Goal: Use online tool/utility: Utilize a website feature to perform a specific function

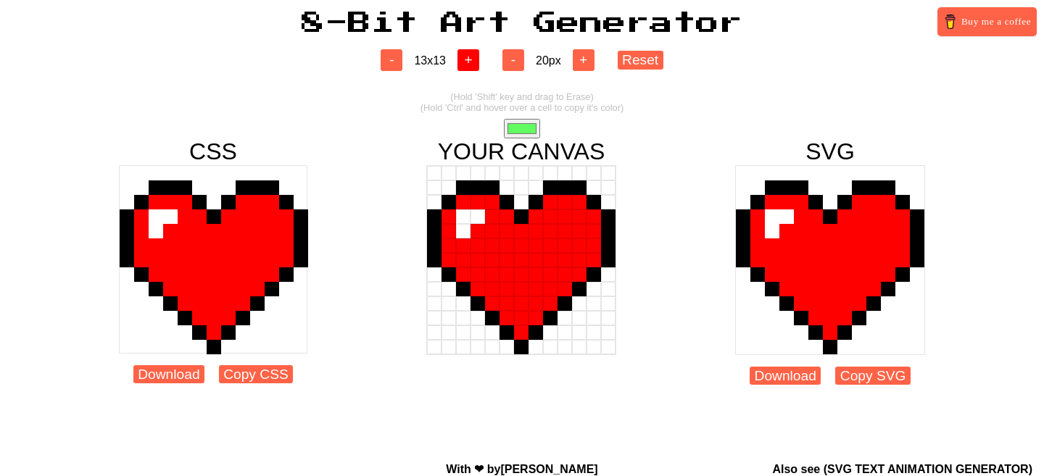
click at [479, 57] on button "+" at bounding box center [468, 60] width 22 height 22
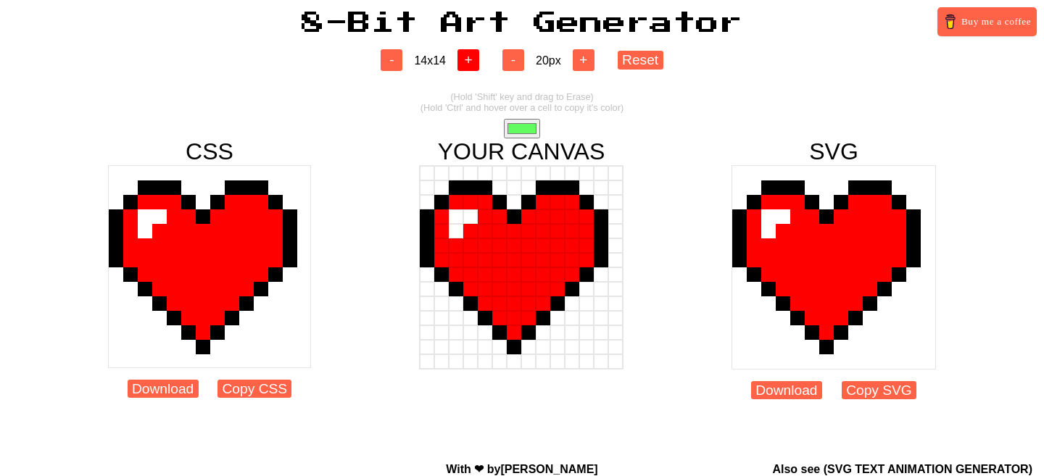
click at [479, 57] on button "+" at bounding box center [468, 60] width 22 height 22
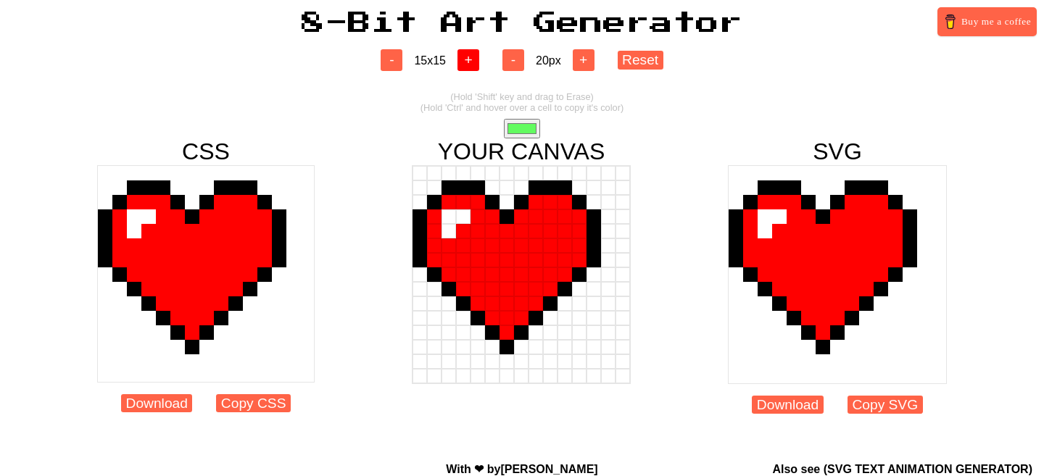
click at [479, 57] on button "+" at bounding box center [468, 60] width 22 height 22
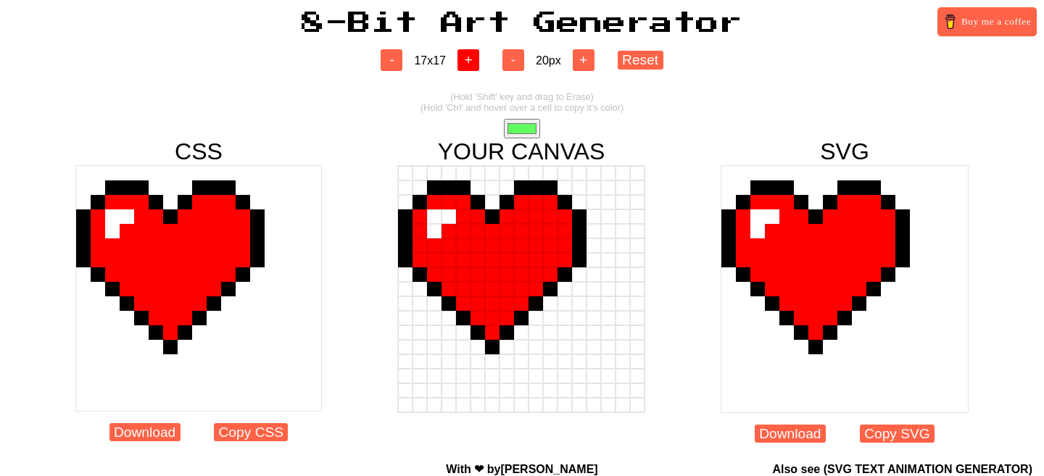
click at [479, 57] on button "+" at bounding box center [468, 60] width 22 height 22
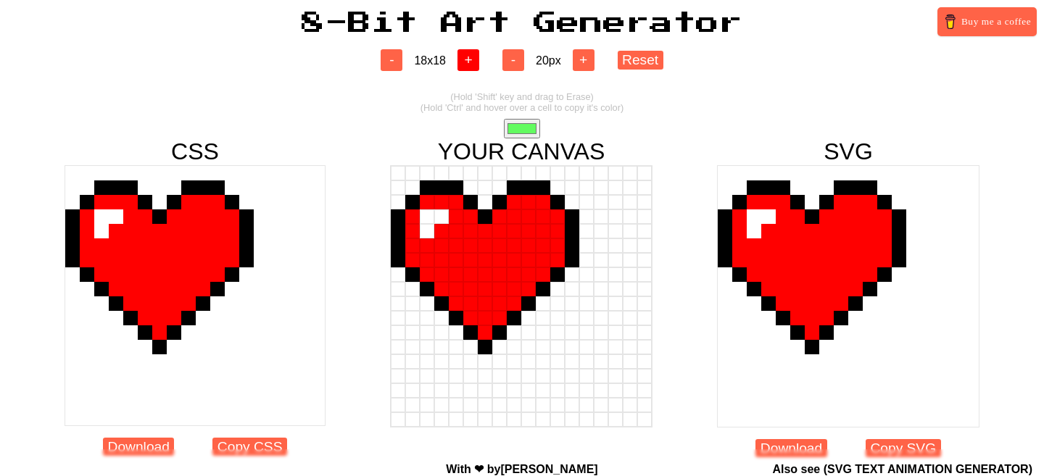
click at [479, 57] on button "+" at bounding box center [468, 60] width 22 height 22
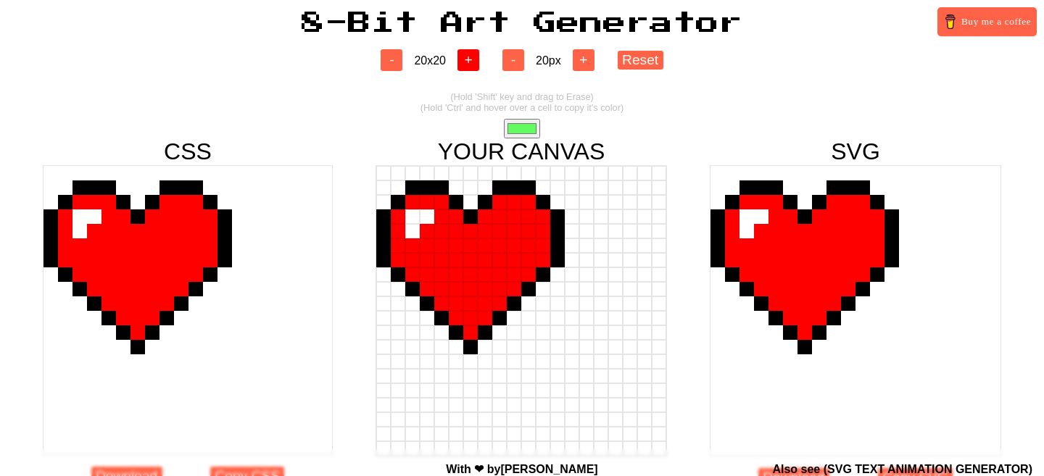
click at [479, 57] on button "+" at bounding box center [468, 60] width 22 height 22
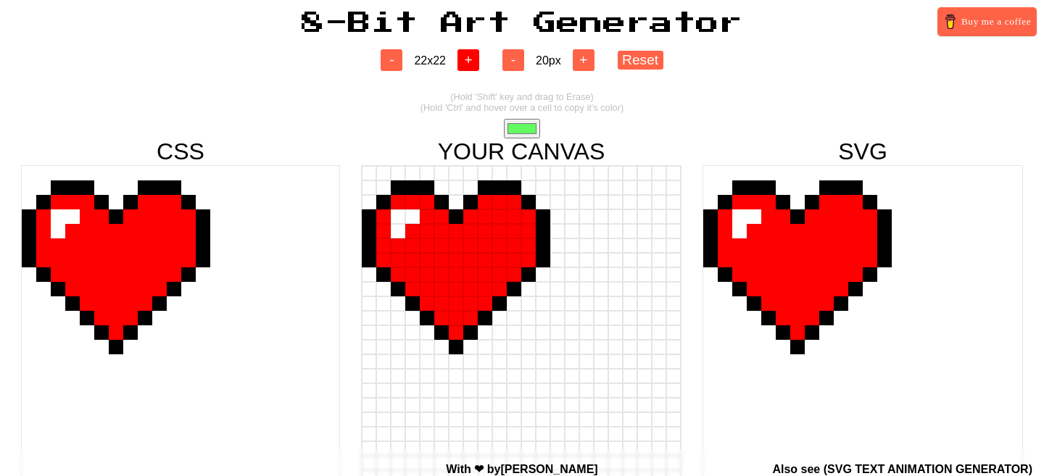
click at [479, 57] on button "+" at bounding box center [468, 60] width 22 height 22
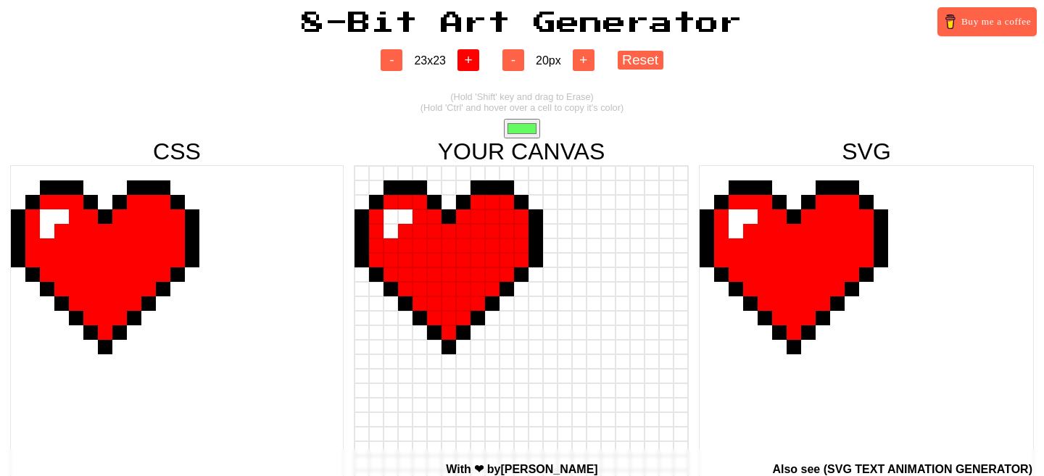
click at [479, 57] on button "+" at bounding box center [468, 60] width 22 height 22
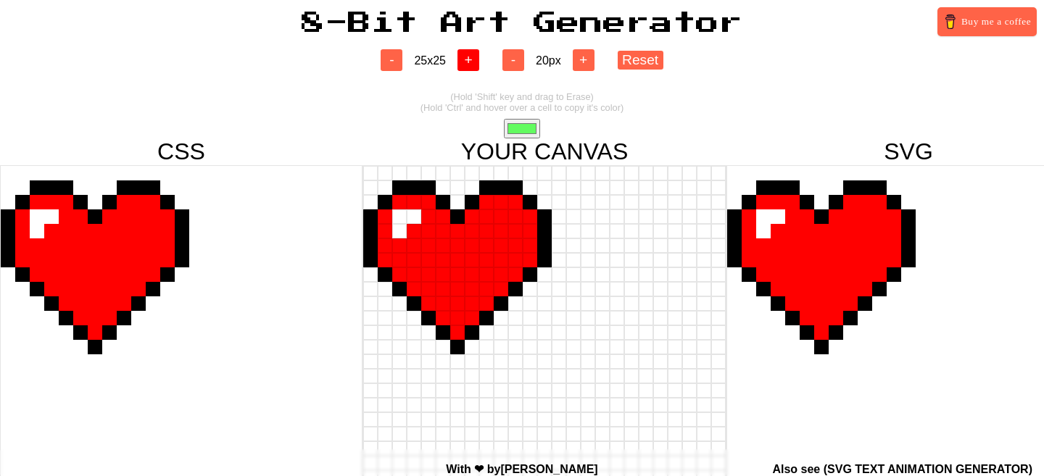
click at [479, 57] on button "+" at bounding box center [468, 60] width 22 height 22
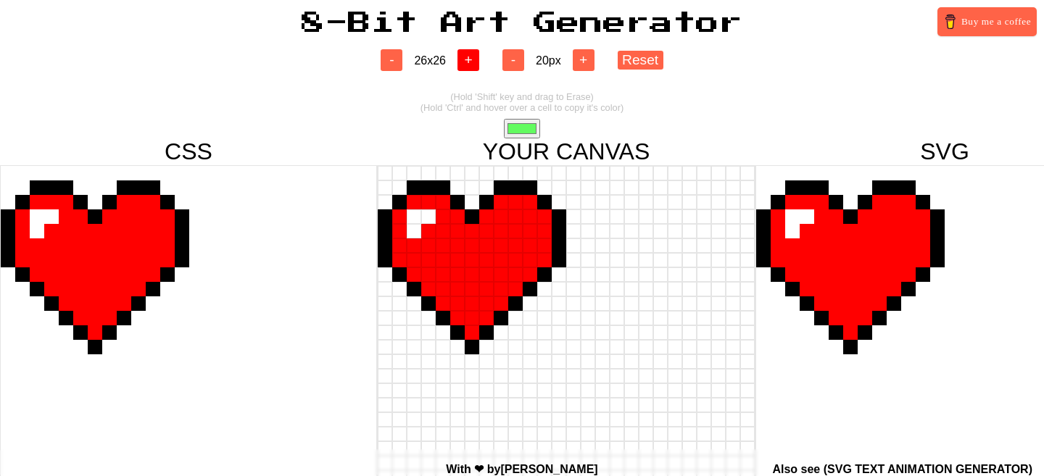
click at [479, 57] on button "+" at bounding box center [468, 60] width 22 height 22
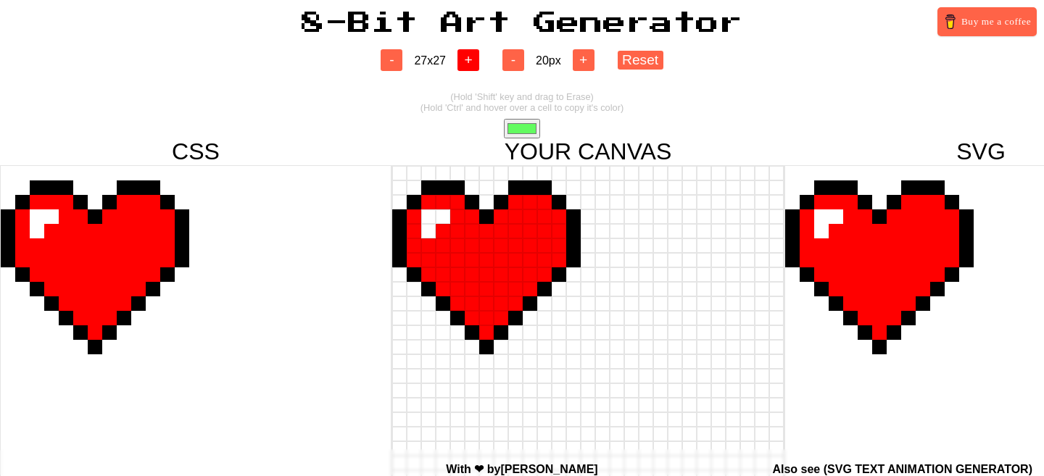
click at [479, 57] on button "+" at bounding box center [468, 60] width 22 height 22
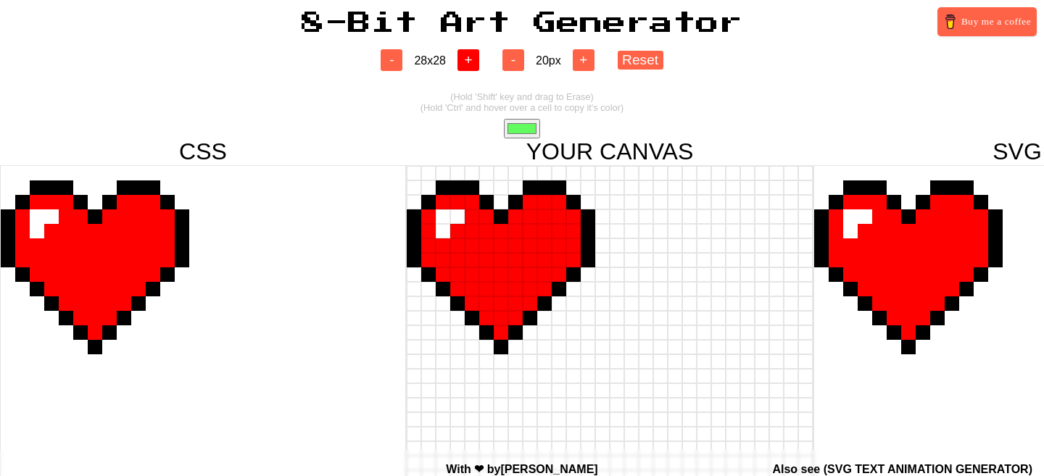
click at [478, 57] on button "+" at bounding box center [468, 60] width 22 height 22
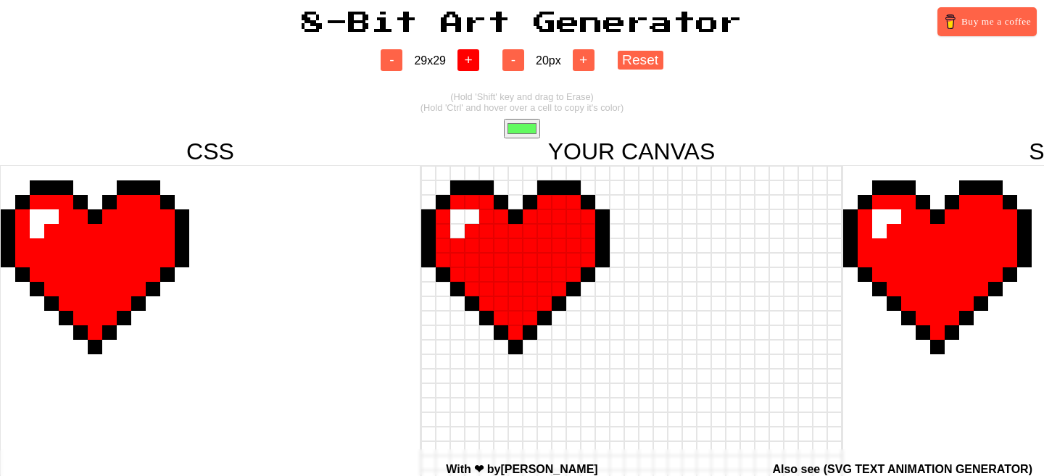
click at [478, 57] on button "+" at bounding box center [468, 60] width 22 height 22
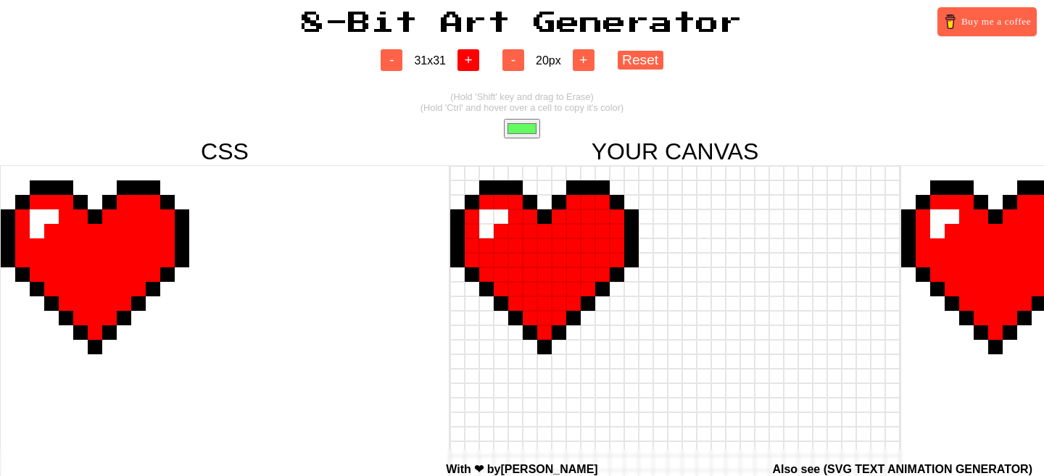
click at [478, 57] on button "+" at bounding box center [468, 60] width 22 height 22
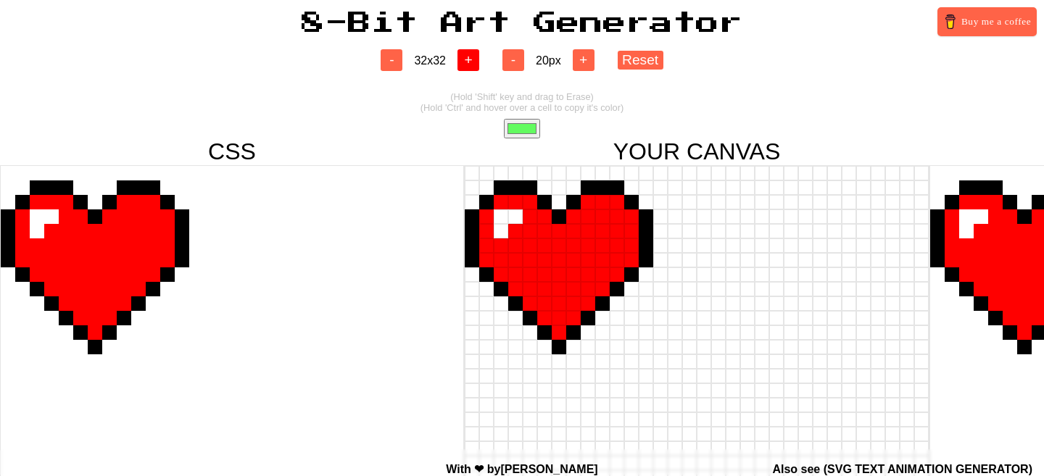
click at [478, 57] on button "+" at bounding box center [468, 60] width 22 height 22
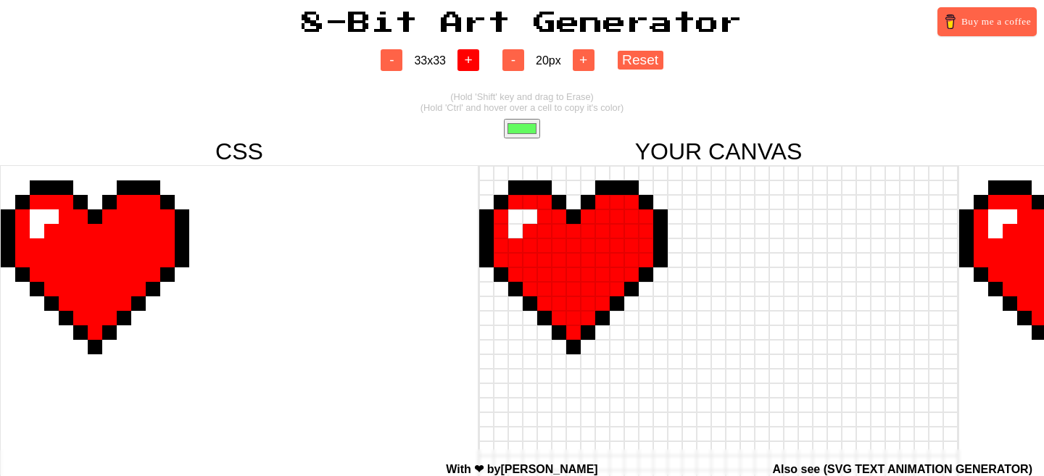
click at [478, 57] on button "+" at bounding box center [468, 60] width 22 height 22
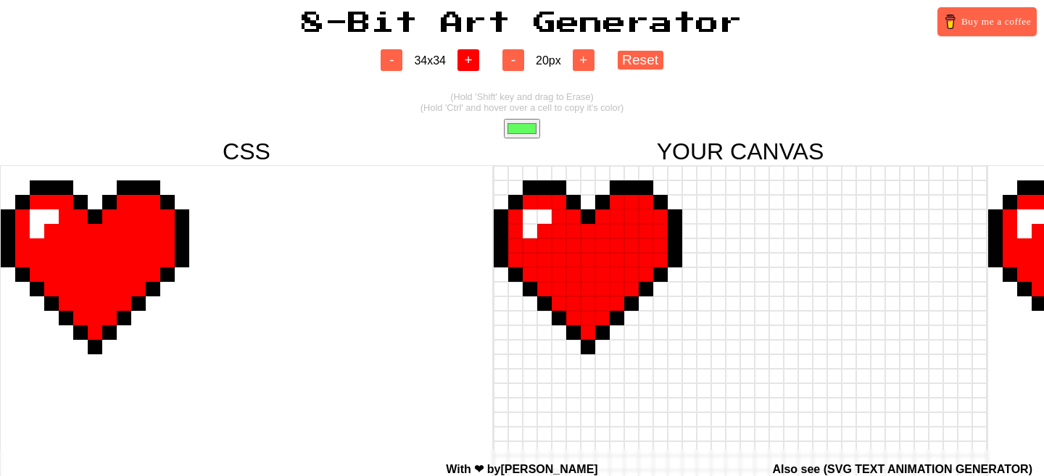
click at [478, 57] on button "+" at bounding box center [468, 60] width 22 height 22
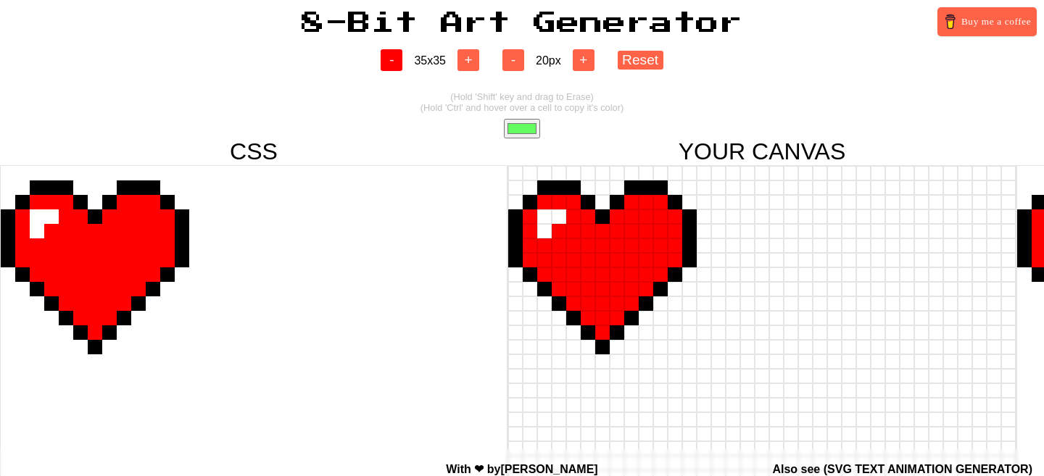
click at [392, 61] on button "-" at bounding box center [392, 60] width 22 height 22
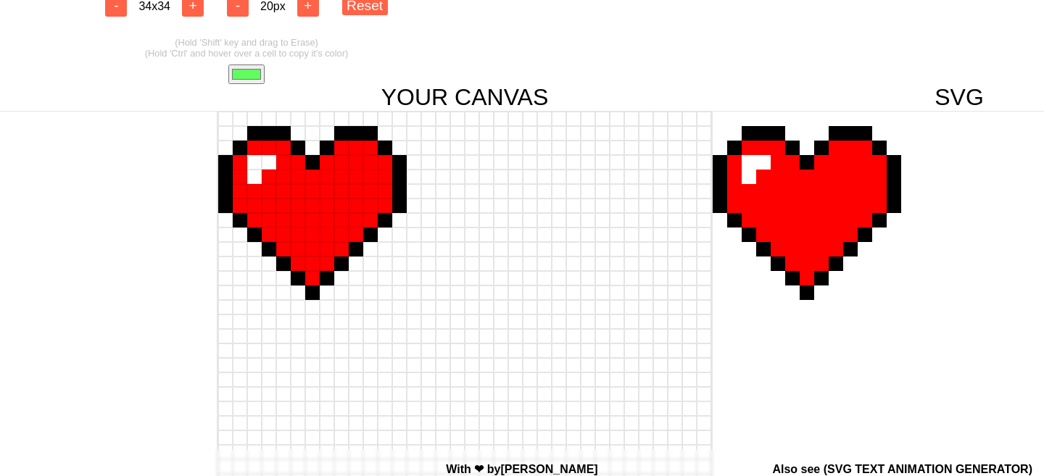
scroll to position [0, 276]
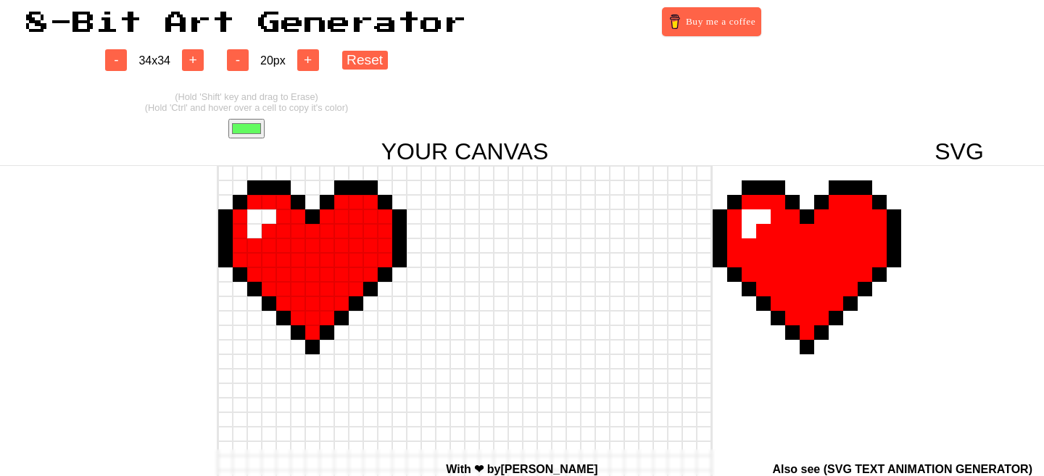
click at [359, 75] on div "- 34 x 34 + - 20 px + Reset (Hold 'Shift' key and drag to Erase) (Hold 'Ctrl' a…" at bounding box center [246, 385] width 1044 height 701
click at [360, 59] on button "Reset" at bounding box center [365, 60] width 46 height 18
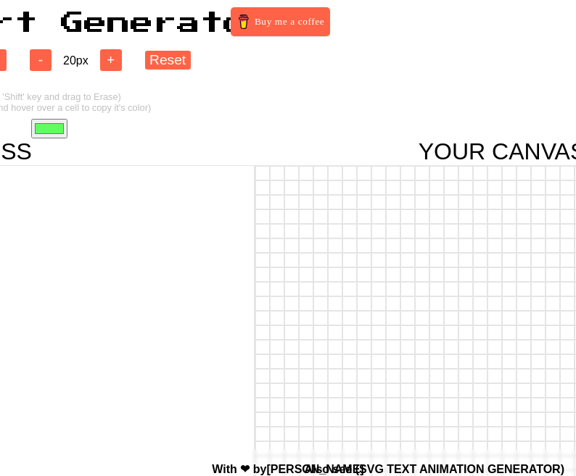
scroll to position [0, 0]
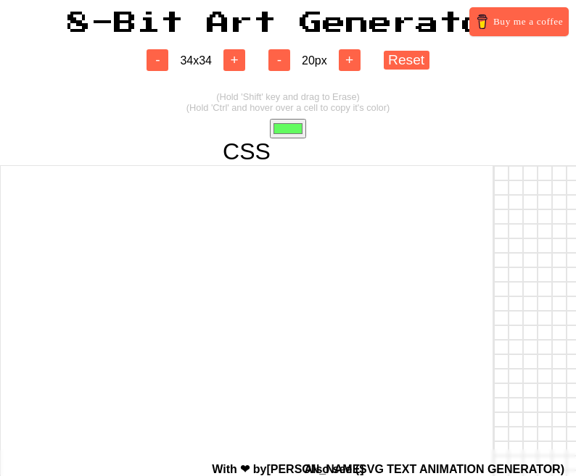
click at [286, 131] on input "#62fb60" at bounding box center [288, 129] width 36 height 20
click at [492, 142] on div "CSS Download Copy CSS YOUR CANVAS SVG Download Copy SVG" at bounding box center [288, 419] width 576 height 563
click at [497, 173] on div at bounding box center [501, 173] width 15 height 15
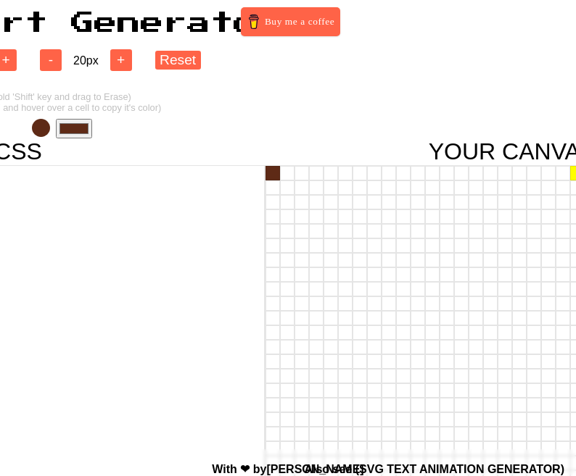
scroll to position [0, 310]
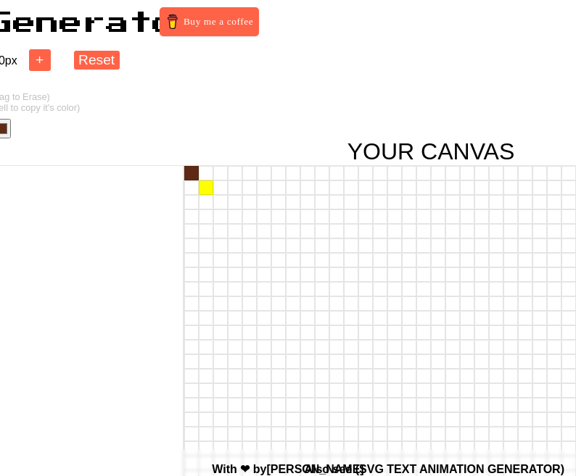
click at [199, 190] on div at bounding box center [206, 188] width 15 height 15
click at [85, 55] on button "Reset" at bounding box center [97, 60] width 46 height 18
click at [190, 172] on div at bounding box center [191, 173] width 15 height 15
click at [189, 196] on div at bounding box center [191, 202] width 15 height 15
click at [189, 194] on div at bounding box center [191, 188] width 15 height 15
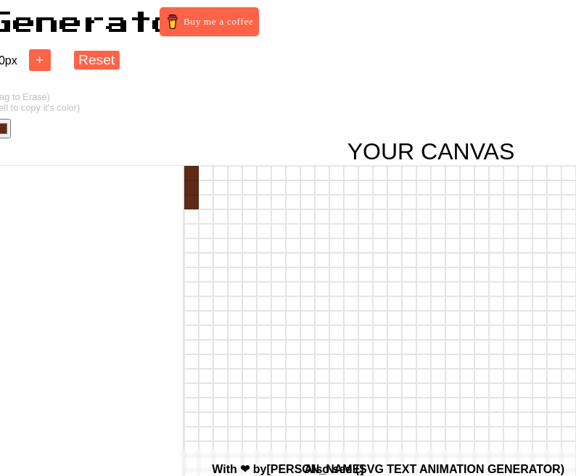
scroll to position [54, 310]
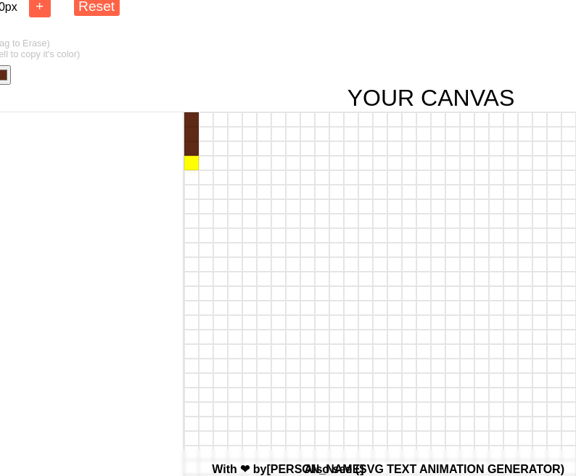
click at [190, 160] on div at bounding box center [191, 163] width 15 height 15
click at [190, 175] on div at bounding box center [191, 177] width 15 height 15
click at [189, 193] on div at bounding box center [191, 192] width 15 height 15
click at [189, 209] on div at bounding box center [191, 206] width 15 height 15
click at [189, 223] on div at bounding box center [191, 221] width 15 height 15
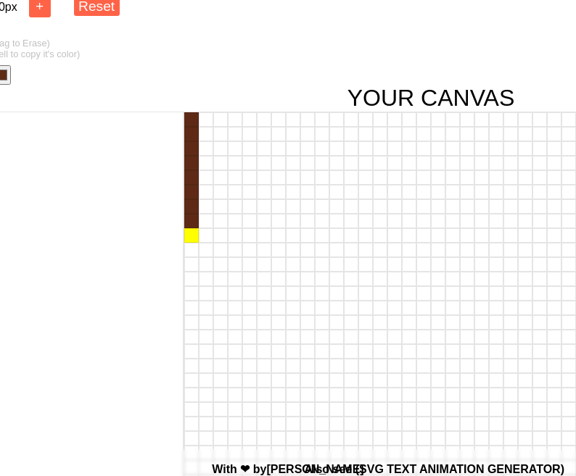
click at [190, 235] on div at bounding box center [191, 235] width 15 height 15
click at [190, 250] on div at bounding box center [191, 250] width 15 height 15
click at [190, 264] on div at bounding box center [191, 264] width 15 height 15
click at [190, 281] on div at bounding box center [191, 279] width 15 height 15
click at [192, 294] on div at bounding box center [191, 293] width 15 height 15
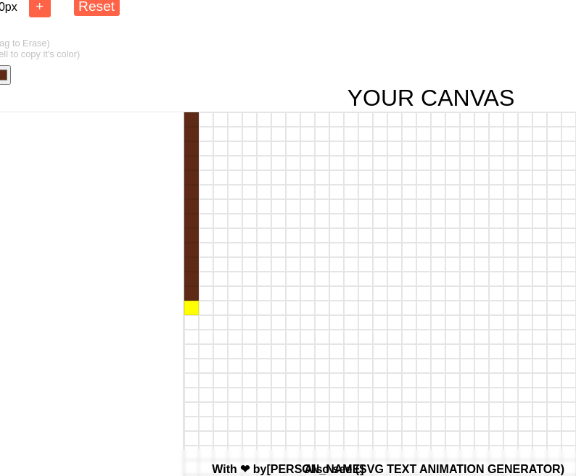
click at [192, 310] on div at bounding box center [191, 308] width 15 height 15
click at [192, 324] on div at bounding box center [191, 322] width 15 height 15
click at [193, 337] on div at bounding box center [191, 337] width 15 height 15
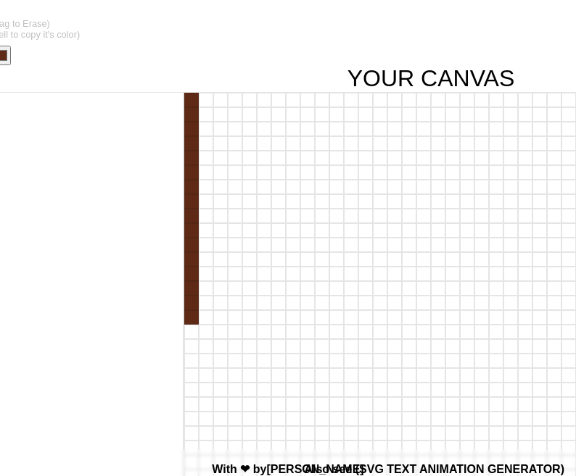
scroll to position [78, 310]
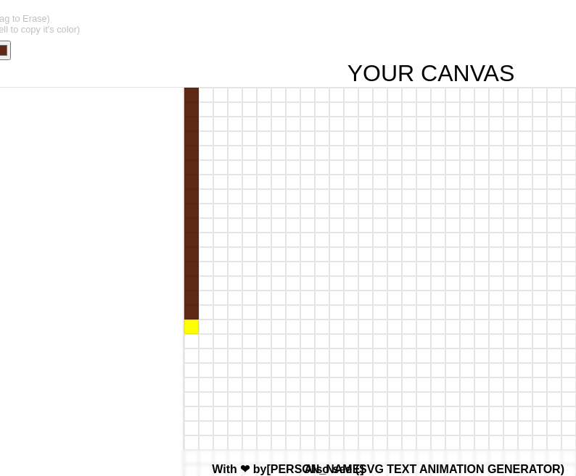
click at [191, 328] on div at bounding box center [191, 327] width 15 height 15
click at [191, 339] on div at bounding box center [191, 341] width 15 height 15
click at [191, 357] on div at bounding box center [191, 356] width 15 height 15
click at [191, 373] on div at bounding box center [191, 370] width 15 height 15
click at [191, 400] on div at bounding box center [191, 399] width 15 height 15
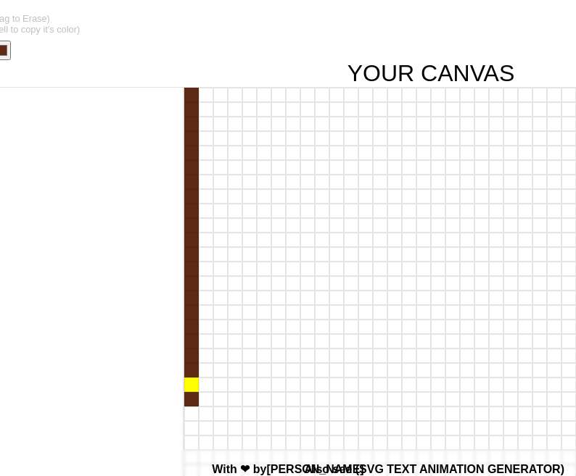
click at [190, 384] on div at bounding box center [191, 385] width 15 height 15
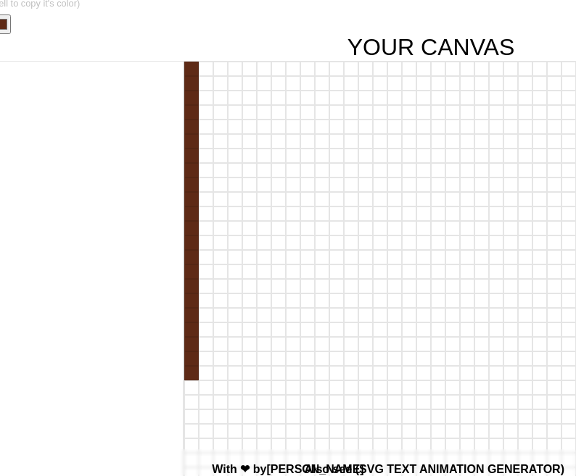
scroll to position [156, 310]
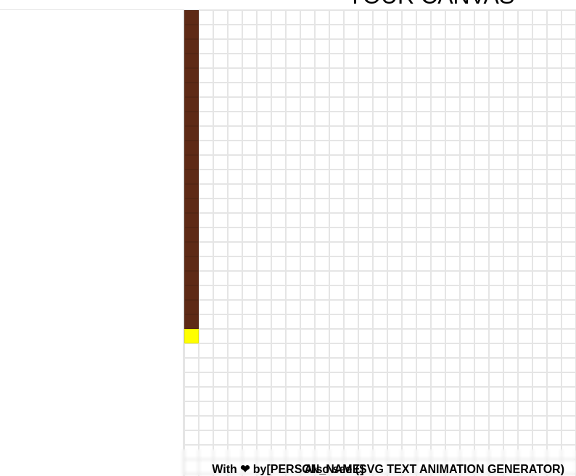
click at [189, 336] on div at bounding box center [191, 336] width 15 height 15
click at [189, 346] on div at bounding box center [191, 351] width 15 height 15
click at [191, 365] on div at bounding box center [191, 365] width 15 height 15
click at [191, 381] on div at bounding box center [191, 380] width 15 height 15
click at [213, 381] on div at bounding box center [220, 380] width 15 height 15
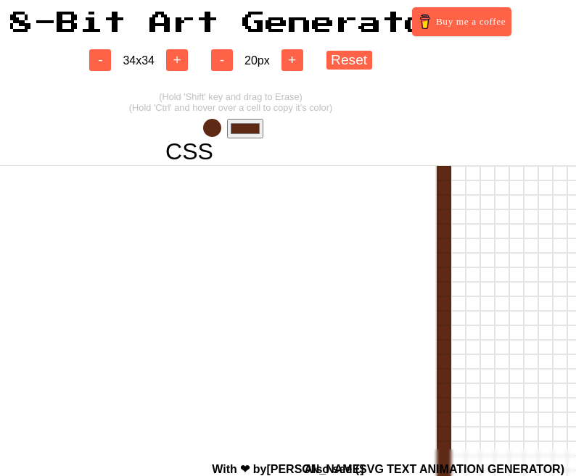
scroll to position [0, 49]
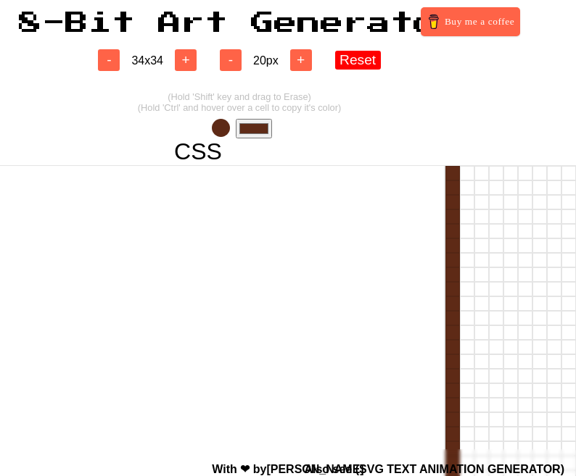
click at [352, 62] on button "Reset" at bounding box center [358, 60] width 46 height 18
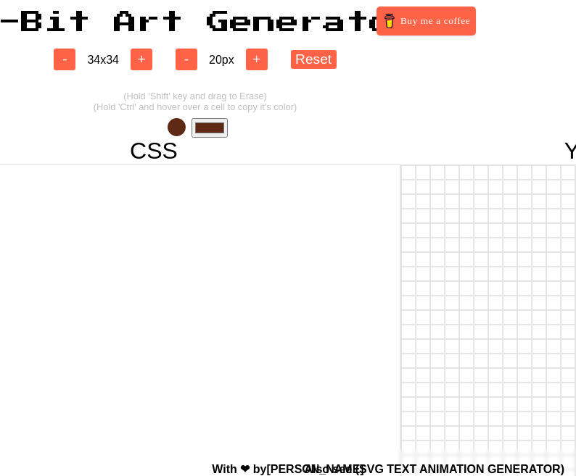
scroll to position [1, 131]
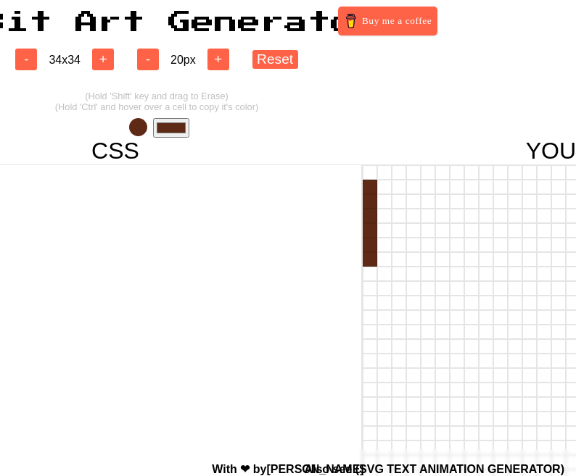
drag, startPoint x: 364, startPoint y: 166, endPoint x: 361, endPoint y: 273, distance: 107.3
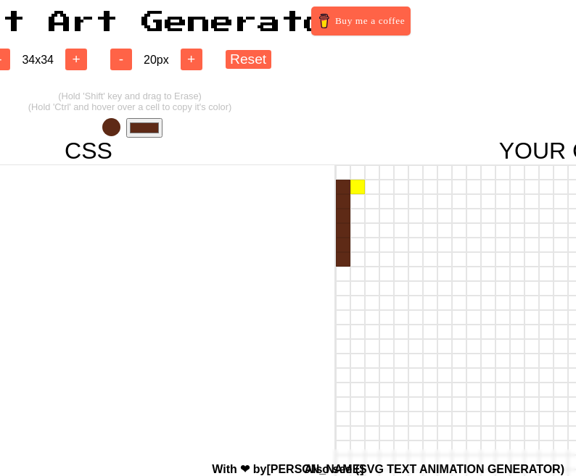
scroll to position [1, 183]
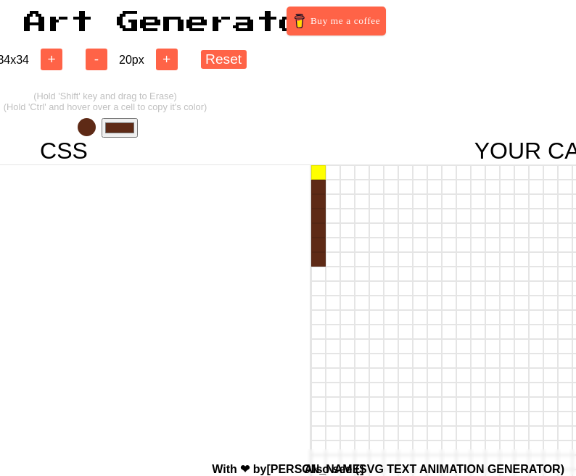
click at [322, 174] on div at bounding box center [318, 172] width 15 height 15
click at [328, 174] on div at bounding box center [333, 172] width 15 height 15
click at [335, 183] on div at bounding box center [333, 187] width 15 height 15
click at [331, 203] on div at bounding box center [333, 201] width 15 height 15
click at [331, 212] on div at bounding box center [333, 216] width 15 height 15
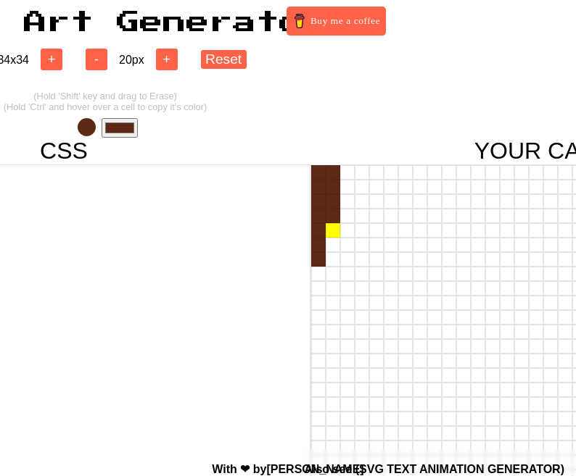
click at [331, 231] on div at bounding box center [333, 230] width 15 height 15
click at [331, 249] on div at bounding box center [333, 245] width 15 height 15
click at [333, 258] on div at bounding box center [333, 259] width 15 height 15
click at [332, 278] on div at bounding box center [333, 274] width 15 height 15
click at [332, 291] on div at bounding box center [333, 288] width 15 height 15
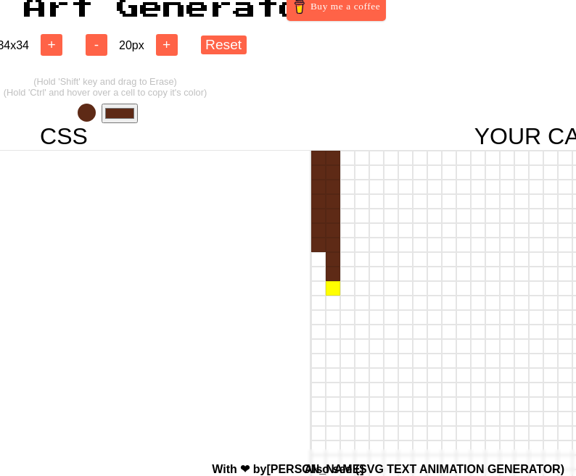
scroll to position [16, 183]
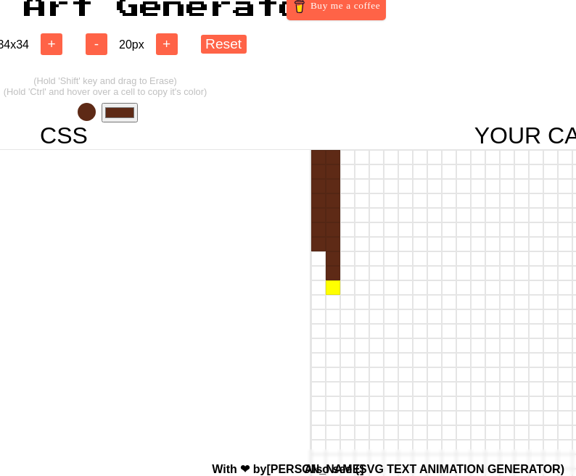
click at [333, 291] on div at bounding box center [333, 288] width 15 height 15
click at [333, 294] on div at bounding box center [333, 288] width 15 height 15
click at [333, 302] on div at bounding box center [333, 302] width 15 height 15
click at [334, 318] on div at bounding box center [333, 317] width 15 height 15
click at [334, 329] on div at bounding box center [333, 331] width 15 height 15
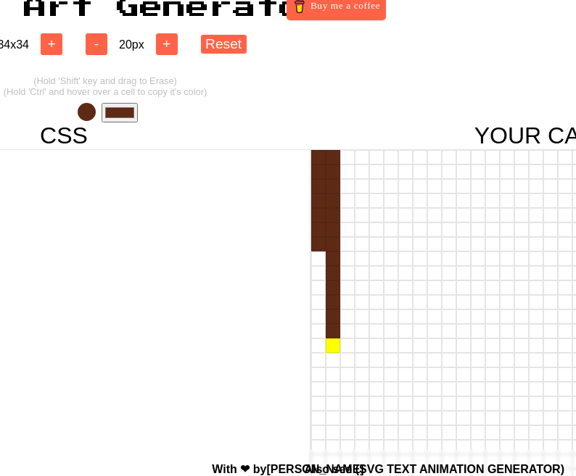
click at [334, 349] on div at bounding box center [333, 346] width 15 height 15
click at [334, 357] on div at bounding box center [333, 360] width 15 height 15
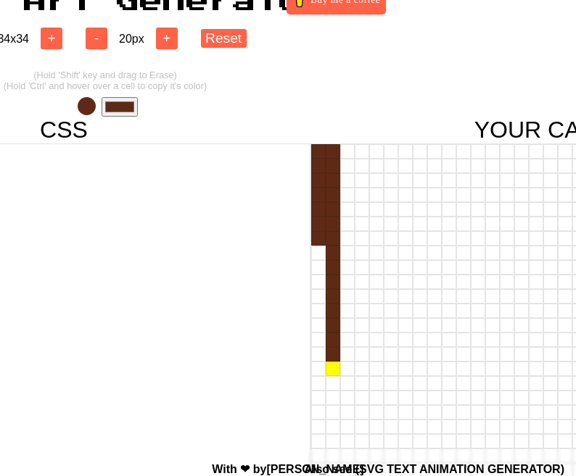
click at [334, 375] on div at bounding box center [333, 369] width 15 height 15
click at [334, 389] on div at bounding box center [333, 383] width 15 height 15
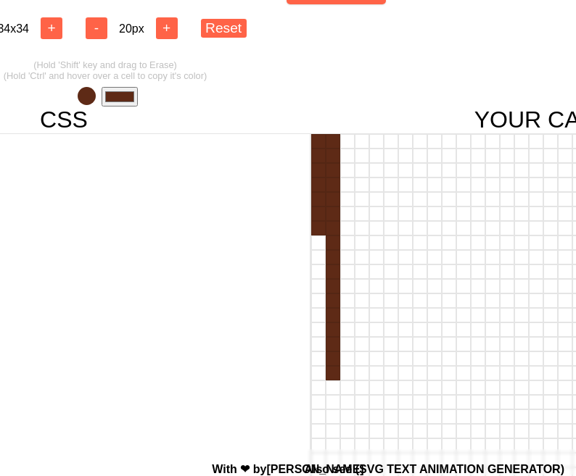
click at [334, 389] on div at bounding box center [333, 388] width 15 height 15
click at [334, 400] on div at bounding box center [333, 402] width 15 height 15
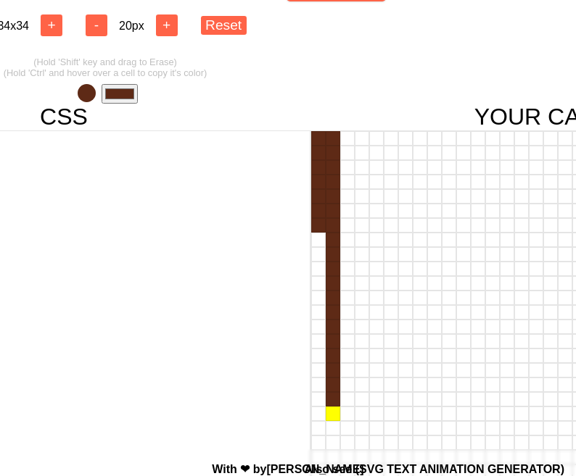
click at [334, 412] on div at bounding box center [333, 414] width 15 height 15
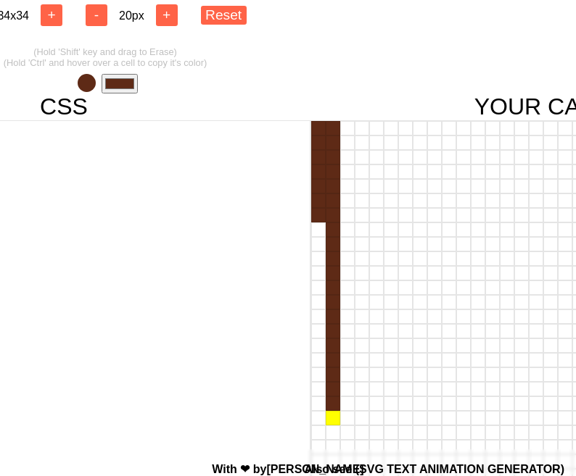
click at [335, 422] on div at bounding box center [333, 418] width 15 height 15
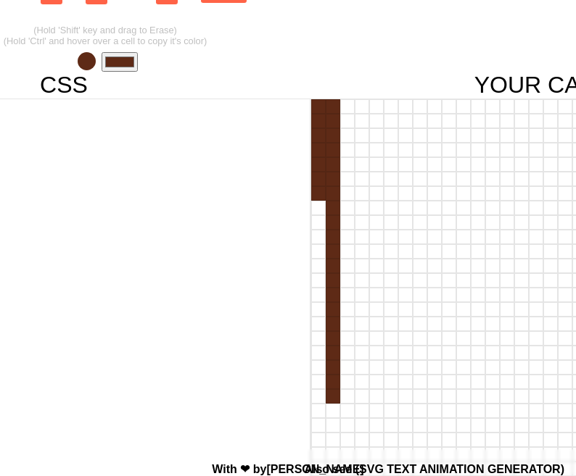
scroll to position [80, 183]
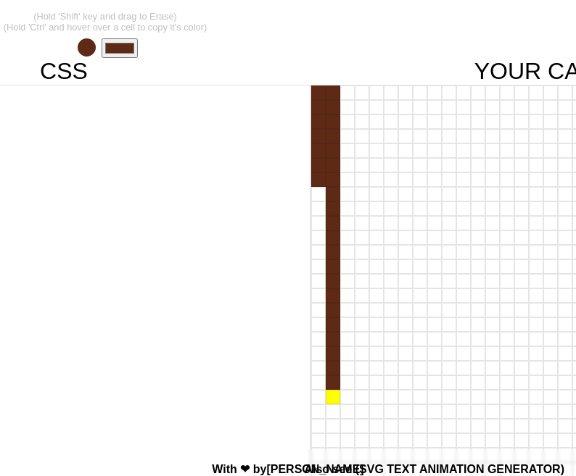
click at [330, 399] on div at bounding box center [333, 397] width 15 height 15
click at [330, 410] on div at bounding box center [333, 412] width 15 height 15
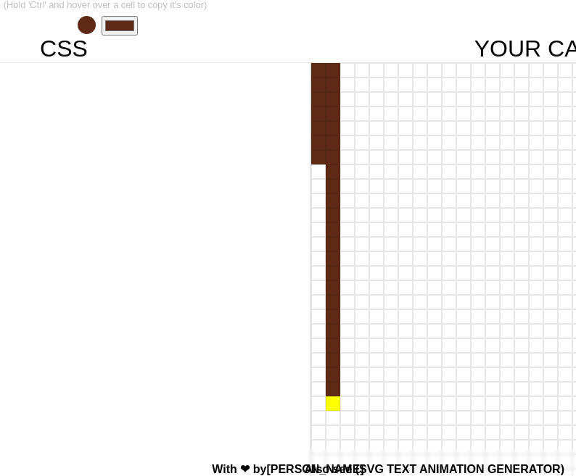
click at [330, 405] on div at bounding box center [333, 404] width 15 height 15
click at [331, 422] on div at bounding box center [333, 418] width 15 height 15
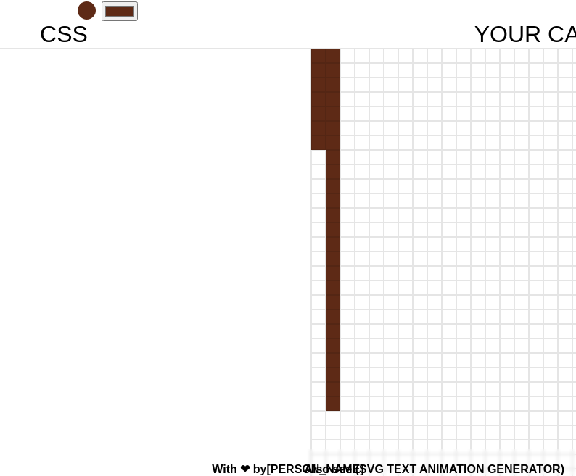
scroll to position [126, 183]
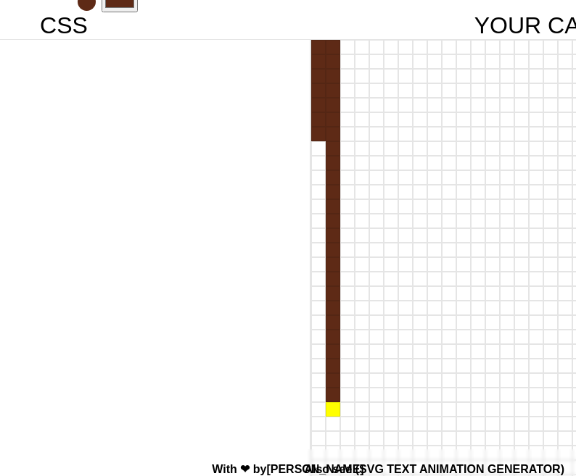
click at [329, 410] on div at bounding box center [333, 409] width 15 height 15
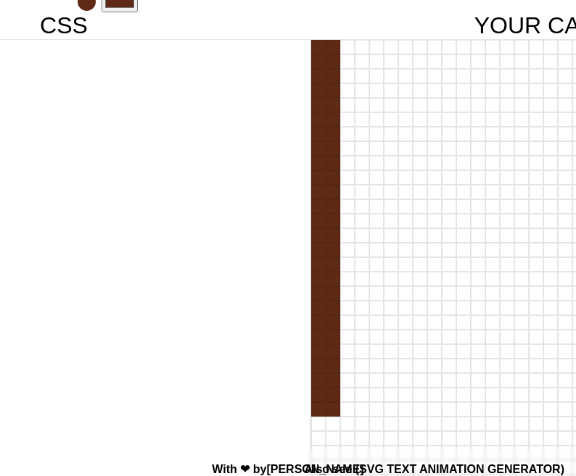
drag, startPoint x: 329, startPoint y: 410, endPoint x: 316, endPoint y: 358, distance: 53.8
click at [316, 358] on div at bounding box center [557, 286] width 494 height 494
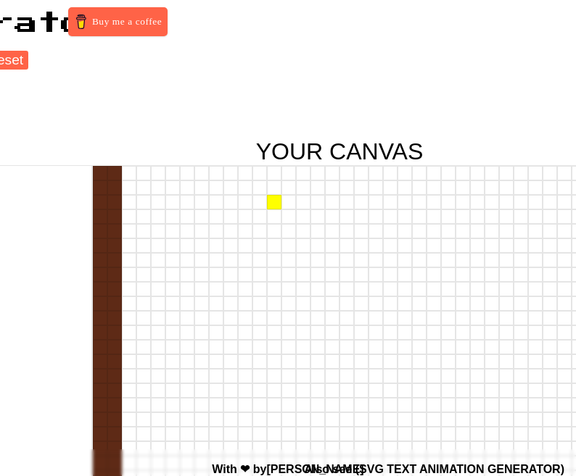
scroll to position [0, 421]
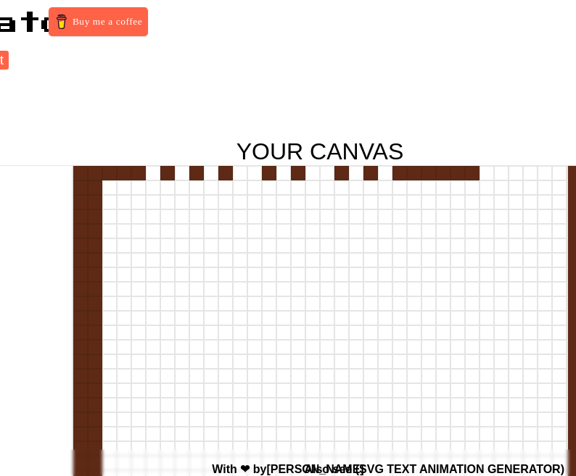
drag, startPoint x: 91, startPoint y: 170, endPoint x: 487, endPoint y: 162, distance: 395.9
click at [487, 162] on div "YOUR CANVAS" at bounding box center [320, 419] width 494 height 563
click at [157, 175] on div at bounding box center [153, 173] width 15 height 15
drag, startPoint x: 215, startPoint y: 170, endPoint x: 541, endPoint y: 157, distance: 326.5
click at [541, 157] on div "YOUR CANVAS" at bounding box center [320, 419] width 494 height 563
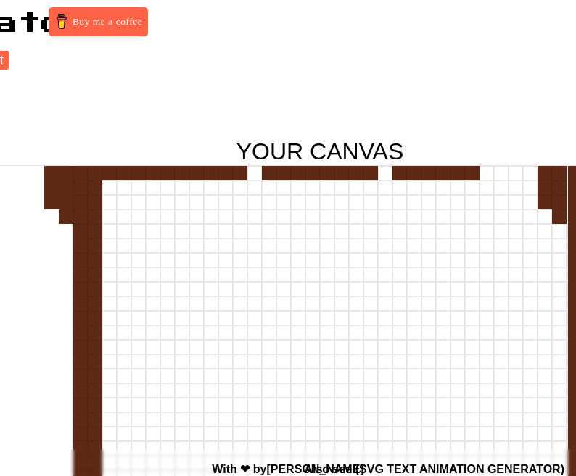
click at [550, 173] on div at bounding box center [544, 173] width 15 height 15
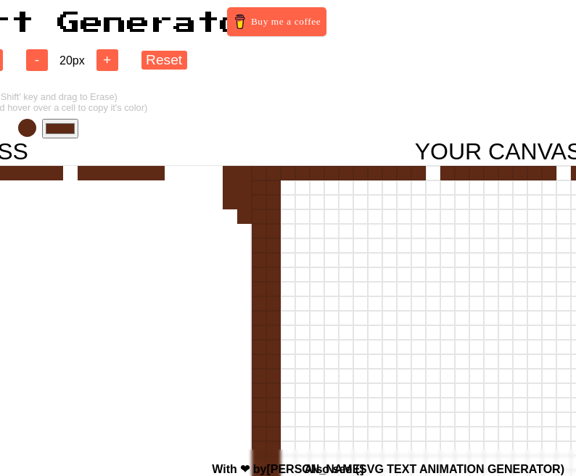
scroll to position [0, 0]
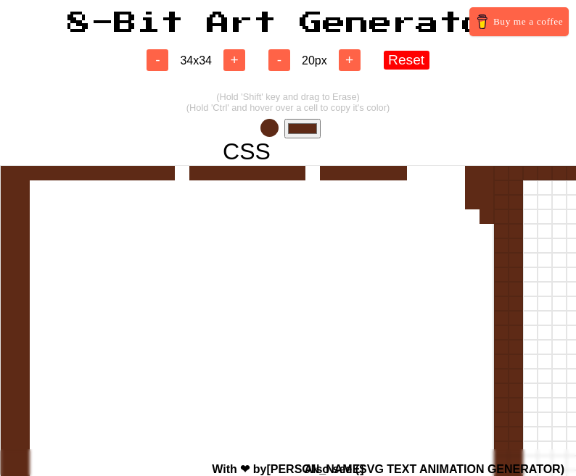
click at [410, 57] on button "Reset" at bounding box center [407, 60] width 46 height 18
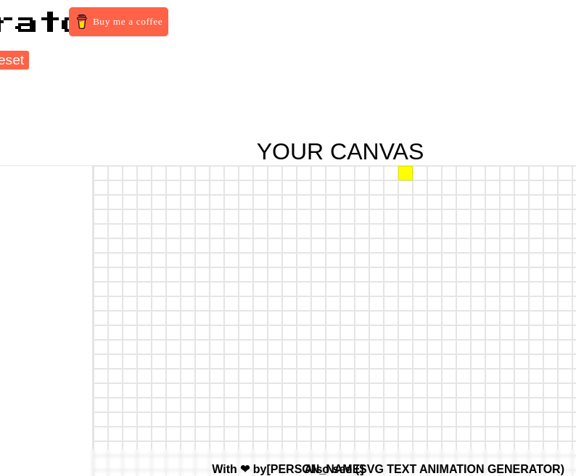
scroll to position [0, 436]
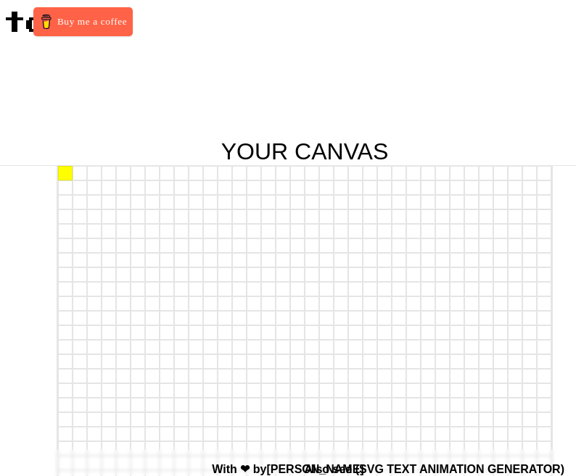
click at [63, 170] on div at bounding box center [65, 173] width 15 height 15
click at [63, 193] on div at bounding box center [65, 188] width 15 height 15
click at [63, 205] on div at bounding box center [65, 202] width 15 height 15
click at [63, 225] on div at bounding box center [65, 231] width 15 height 15
click at [62, 225] on div at bounding box center [65, 231] width 15 height 15
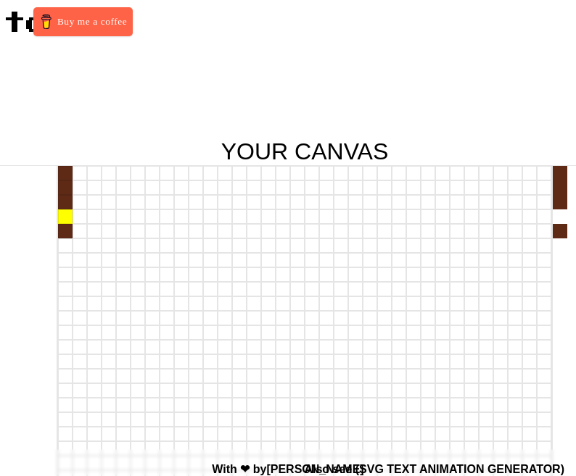
click at [62, 217] on div at bounding box center [65, 217] width 15 height 15
click at [64, 239] on div at bounding box center [65, 246] width 15 height 15
click at [67, 268] on div at bounding box center [65, 275] width 15 height 15
click at [65, 262] on div at bounding box center [65, 260] width 15 height 15
click at [65, 291] on div at bounding box center [65, 289] width 15 height 15
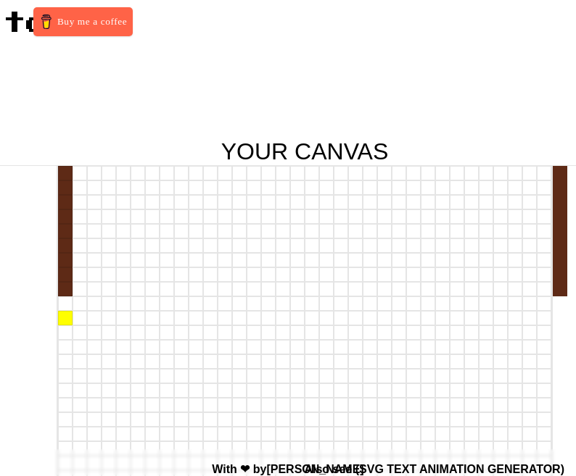
click at [65, 312] on div at bounding box center [65, 318] width 15 height 15
click at [65, 305] on div at bounding box center [65, 304] width 15 height 15
click at [63, 337] on div at bounding box center [65, 333] width 15 height 15
click at [65, 349] on div at bounding box center [65, 347] width 15 height 15
click at [63, 364] on div at bounding box center [65, 362] width 15 height 15
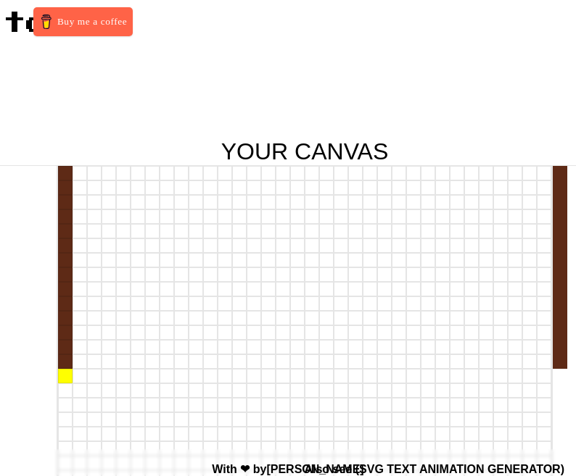
click at [67, 381] on div at bounding box center [65, 376] width 15 height 15
click at [67, 392] on div at bounding box center [65, 391] width 15 height 15
click at [66, 409] on div at bounding box center [65, 405] width 15 height 15
click at [66, 424] on div at bounding box center [65, 420] width 15 height 15
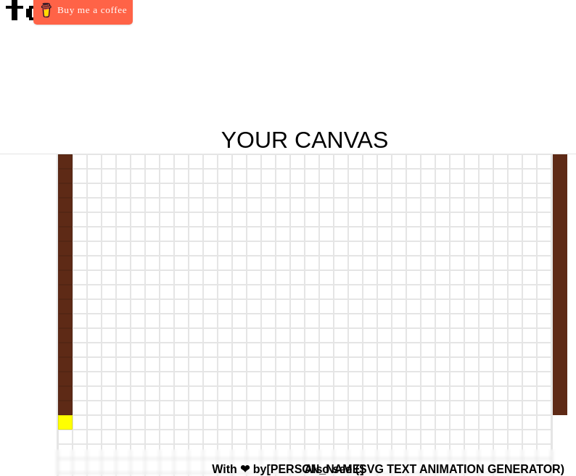
click at [66, 426] on div at bounding box center [65, 422] width 15 height 15
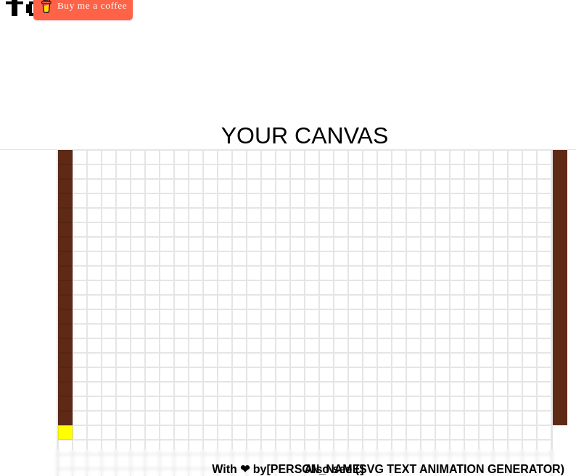
click at [65, 435] on div at bounding box center [65, 433] width 15 height 15
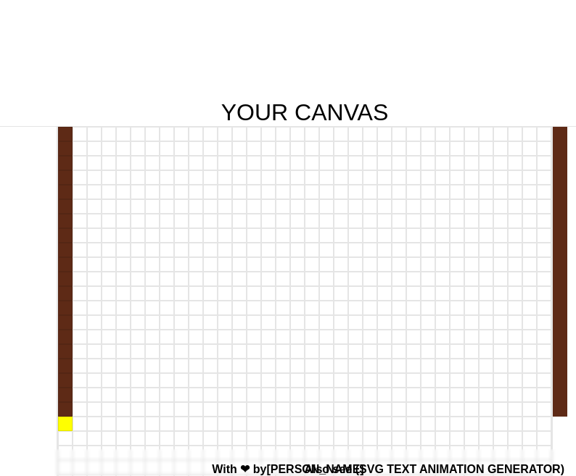
click at [62, 424] on div at bounding box center [65, 424] width 15 height 15
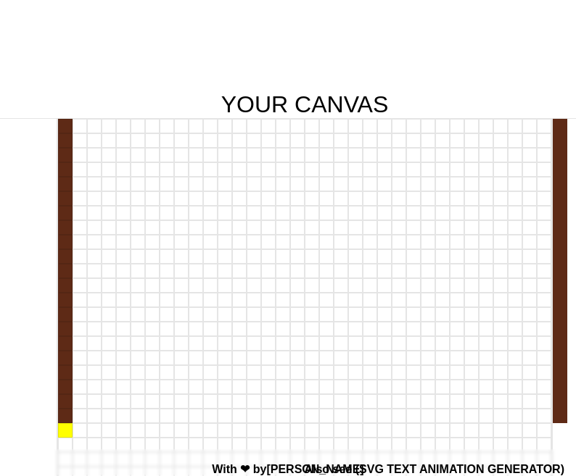
click at [64, 428] on div at bounding box center [65, 430] width 15 height 15
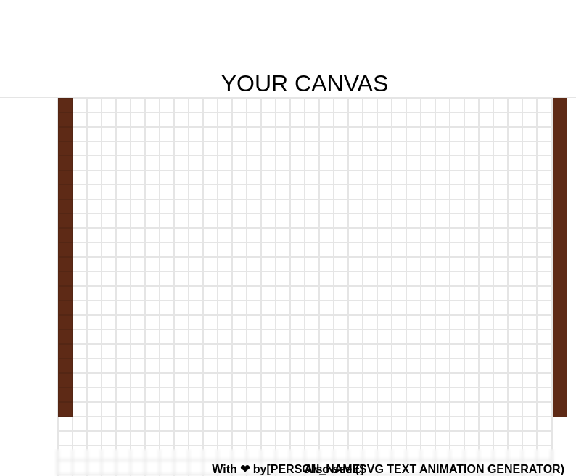
scroll to position [86, 436]
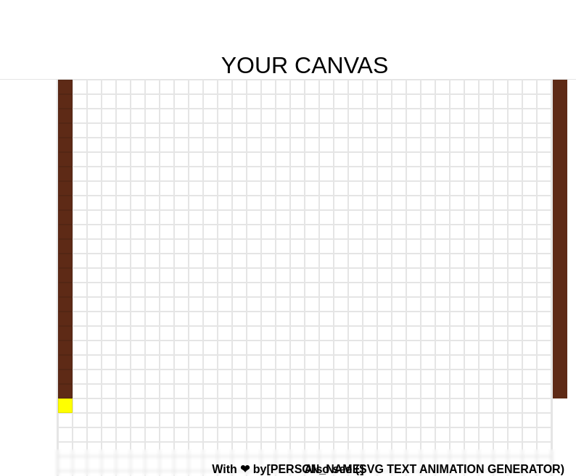
click at [60, 407] on div at bounding box center [65, 406] width 15 height 15
click at [60, 415] on div at bounding box center [65, 420] width 15 height 15
click at [62, 433] on div at bounding box center [65, 435] width 15 height 15
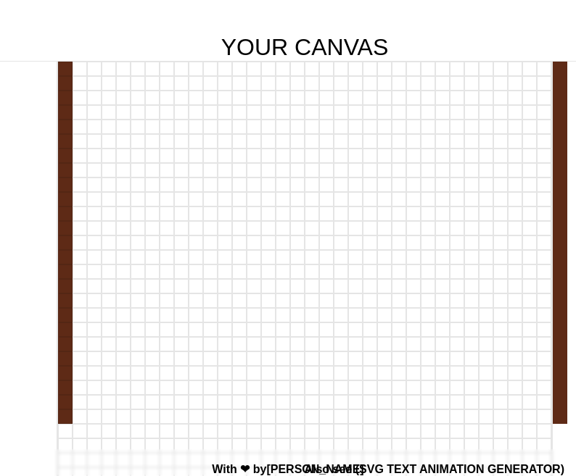
scroll to position [107, 436]
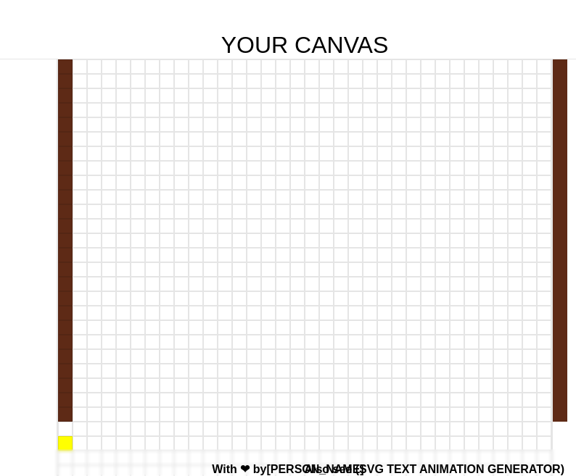
click at [62, 437] on div at bounding box center [65, 443] width 15 height 15
click at [61, 426] on div at bounding box center [65, 429] width 15 height 15
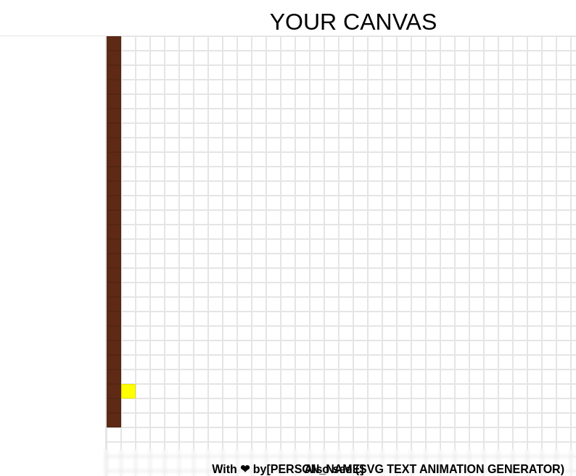
scroll to position [137, 387]
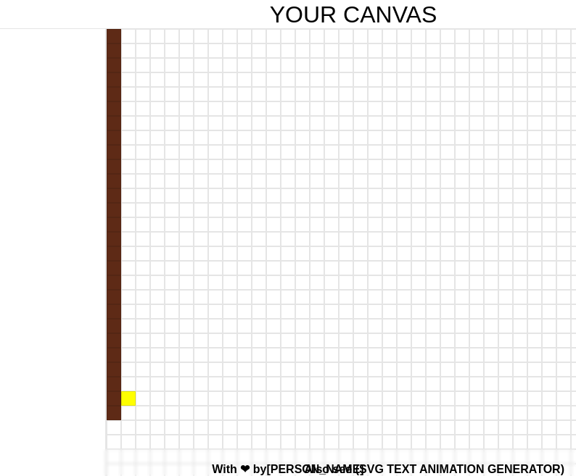
click at [125, 398] on div at bounding box center [128, 399] width 15 height 15
click at [143, 397] on div at bounding box center [143, 399] width 15 height 15
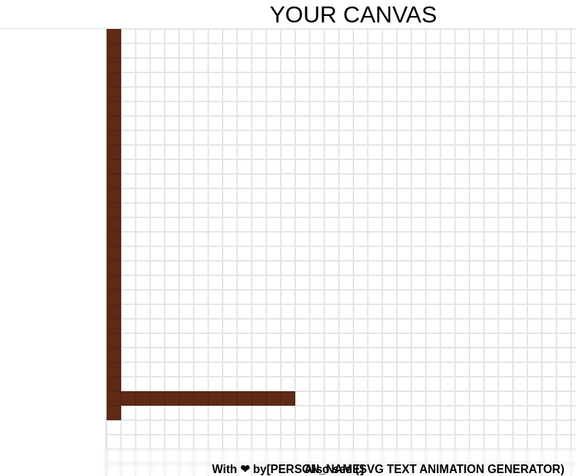
drag, startPoint x: 123, startPoint y: 400, endPoint x: 294, endPoint y: 398, distance: 171.1
click at [294, 398] on div at bounding box center [353, 399] width 493 height 15
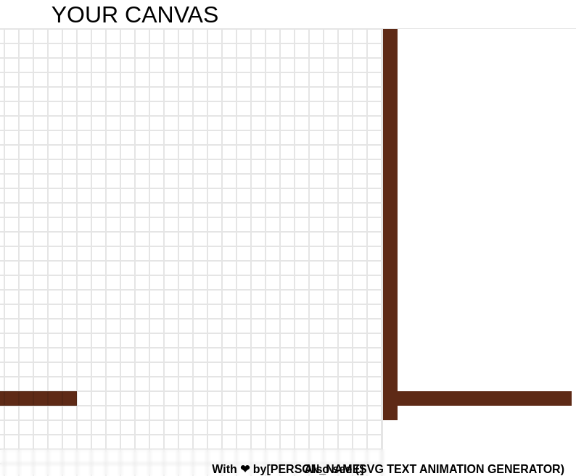
scroll to position [137, 501]
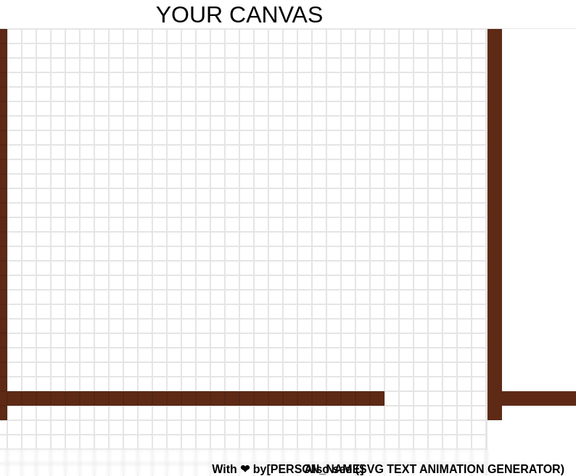
drag, startPoint x: 172, startPoint y: 402, endPoint x: 378, endPoint y: 401, distance: 206.6
click at [378, 401] on div at bounding box center [239, 399] width 493 height 15
drag, startPoint x: 378, startPoint y: 401, endPoint x: 488, endPoint y: 394, distance: 109.7
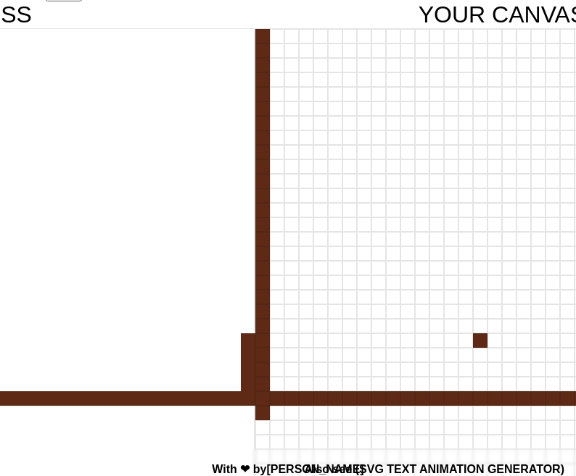
click at [476, 336] on div at bounding box center [480, 341] width 15 height 15
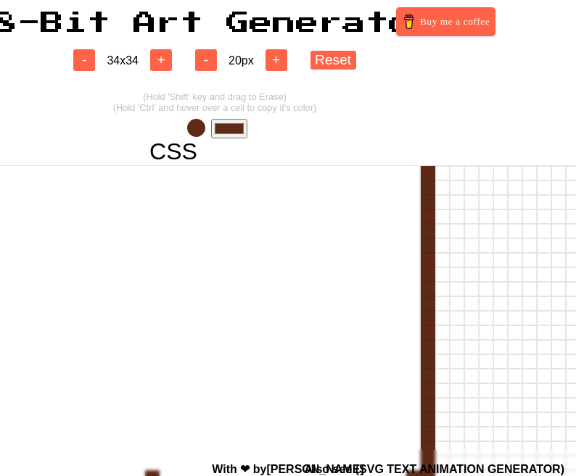
scroll to position [0, 0]
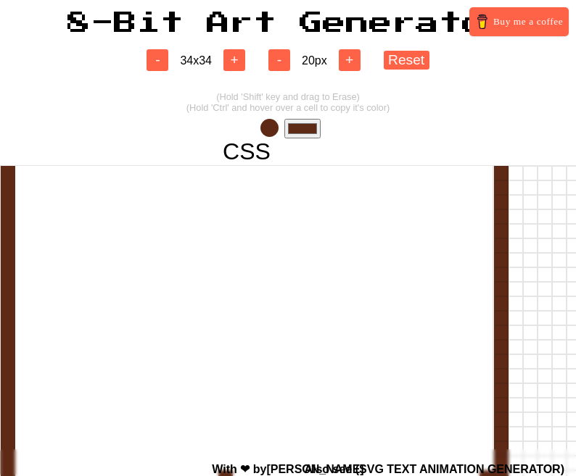
click at [307, 132] on input "#5e2a16" at bounding box center [302, 129] width 36 height 20
click at [167, 83] on div "- 34 x 34 + - 20 px + Reset (Hold 'Shift' key and drag to Erase) (Hold 'Ctrl' a…" at bounding box center [288, 385] width 576 height 701
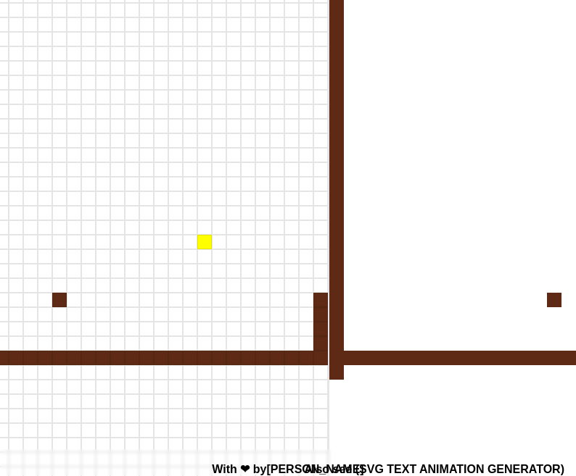
scroll to position [181, 659]
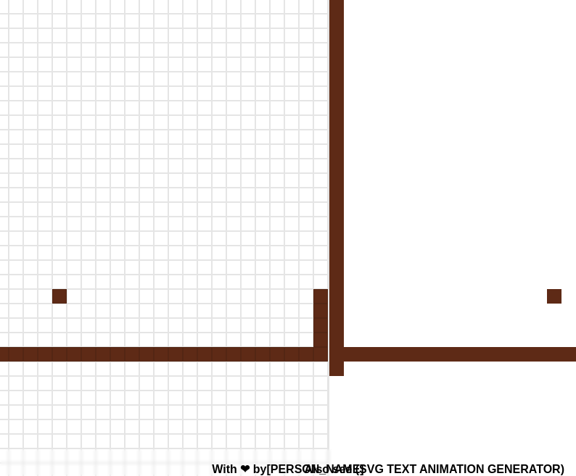
click at [62, 301] on div at bounding box center [59, 296] width 15 height 15
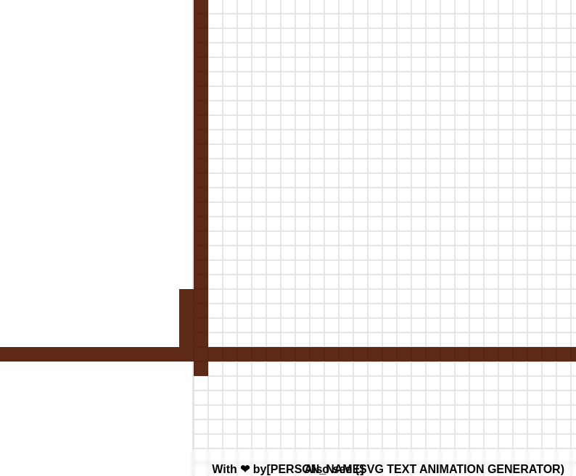
scroll to position [181, 266]
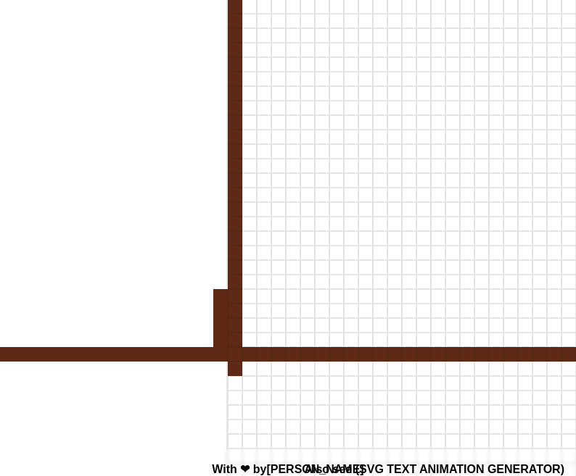
click at [238, 370] on div at bounding box center [235, 369] width 15 height 15
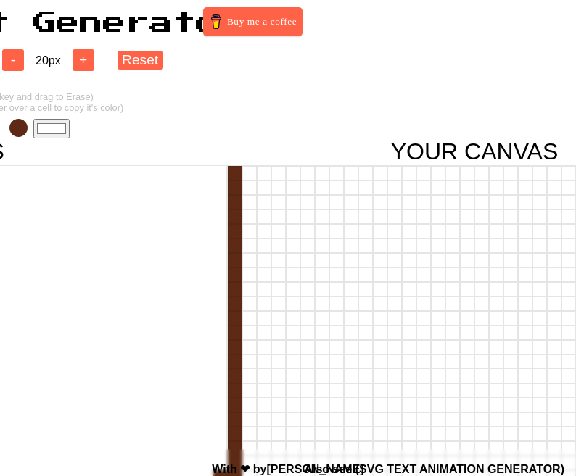
scroll to position [0, 0]
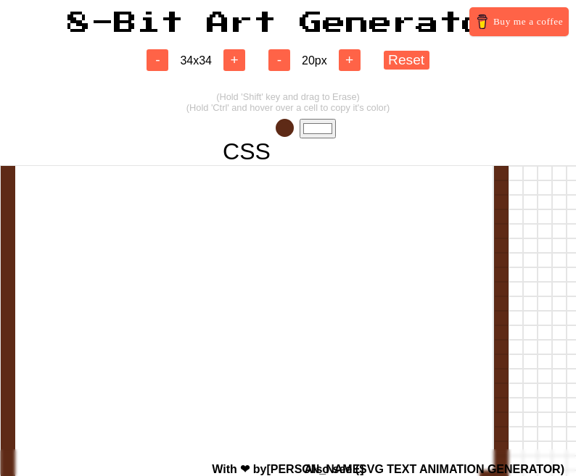
click at [283, 136] on span at bounding box center [285, 128] width 18 height 18
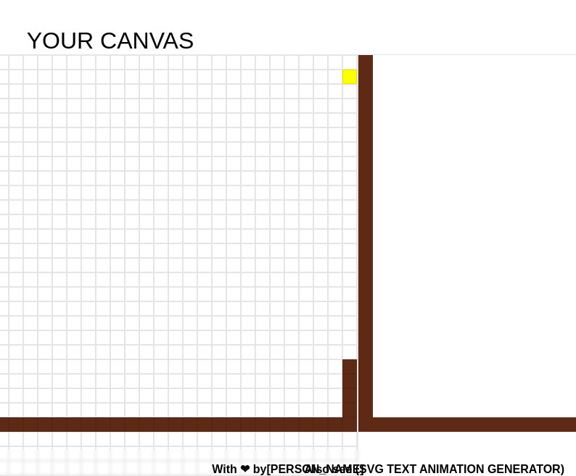
scroll to position [60, 630]
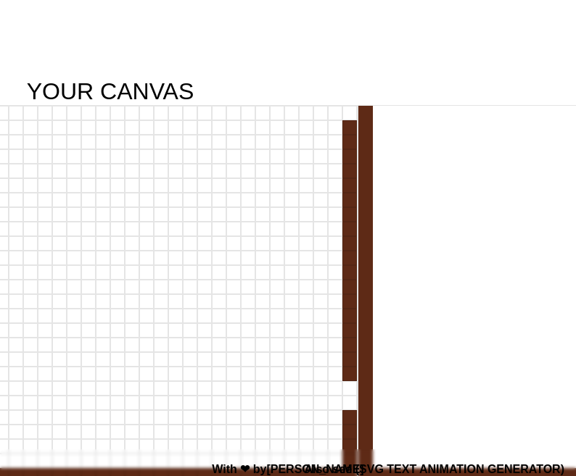
drag, startPoint x: 351, startPoint y: 115, endPoint x: 353, endPoint y: 381, distance: 265.4
click at [353, 381] on div at bounding box center [110, 352] width 494 height 494
click at [353, 397] on div at bounding box center [349, 403] width 15 height 15
click at [351, 388] on div at bounding box center [349, 388] width 15 height 15
click at [342, 111] on div at bounding box center [349, 113] width 15 height 15
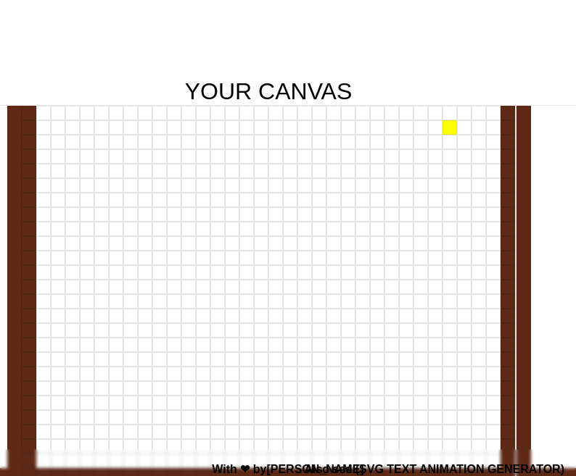
scroll to position [60, 421]
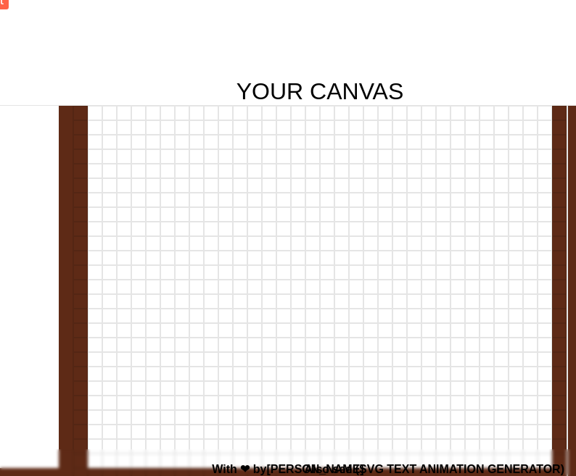
click at [92, 113] on div at bounding box center [95, 113] width 15 height 15
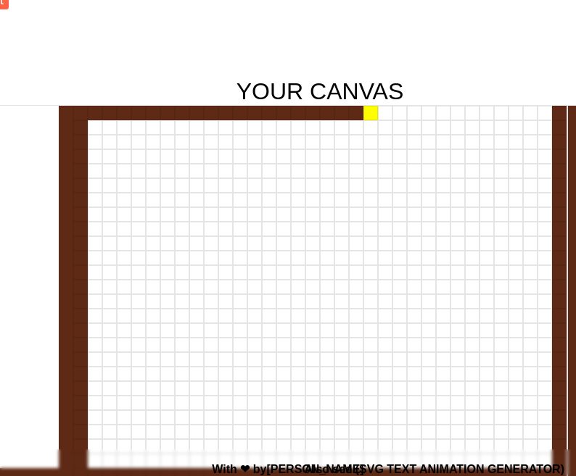
drag, startPoint x: 85, startPoint y: 112, endPoint x: 370, endPoint y: 116, distance: 285.7
click at [371, 116] on div at bounding box center [319, 113] width 493 height 15
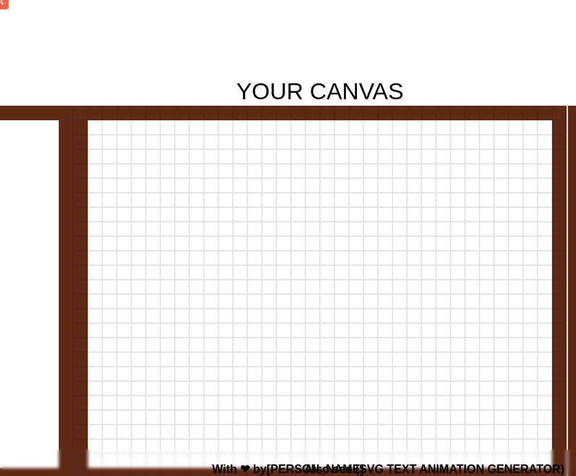
drag, startPoint x: 370, startPoint y: 116, endPoint x: 550, endPoint y: 111, distance: 179.1
click at [550, 111] on div at bounding box center [319, 113] width 493 height 15
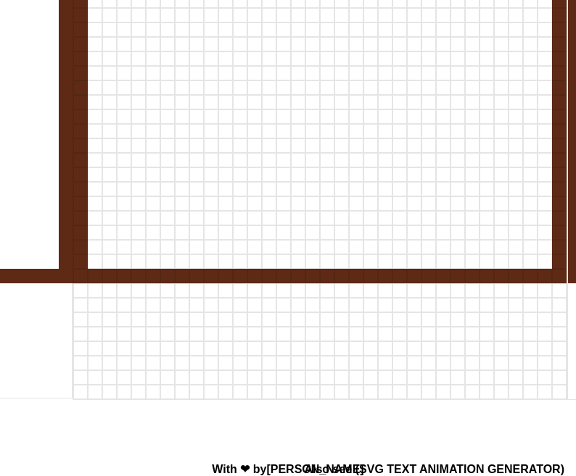
scroll to position [107, 421]
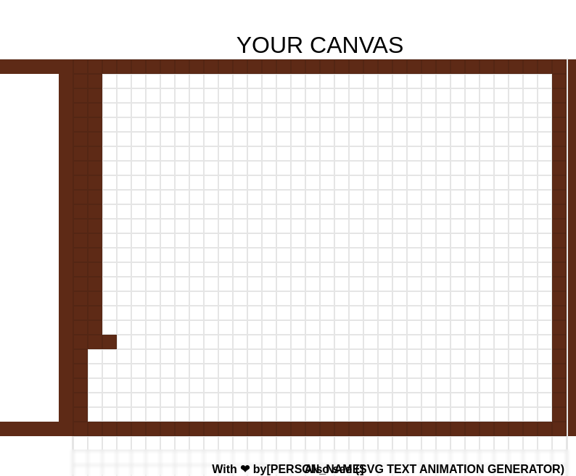
drag, startPoint x: 90, startPoint y: 64, endPoint x: 103, endPoint y: 340, distance: 276.5
click at [104, 341] on div at bounding box center [320, 306] width 494 height 494
click at [94, 359] on div at bounding box center [95, 356] width 15 height 15
drag, startPoint x: 91, startPoint y: 347, endPoint x: 88, endPoint y: 426, distance: 79.1
click at [89, 427] on div at bounding box center [320, 306] width 494 height 494
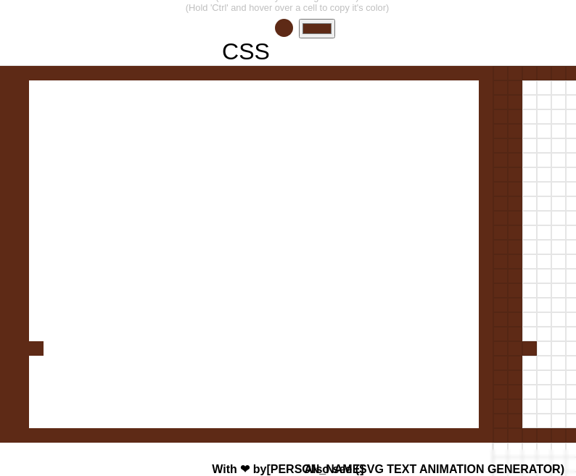
scroll to position [100, 0]
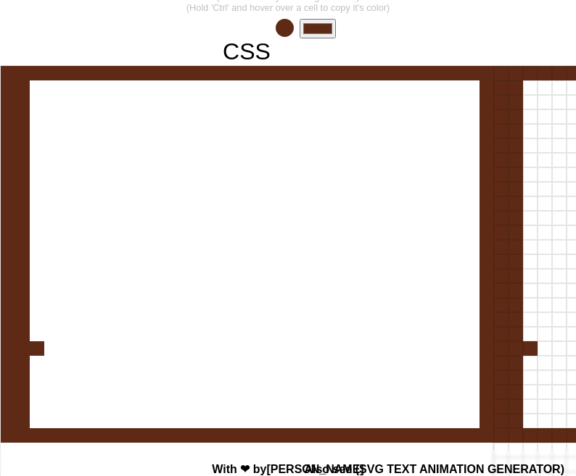
click at [257, 21] on span at bounding box center [255, 28] width 18 height 18
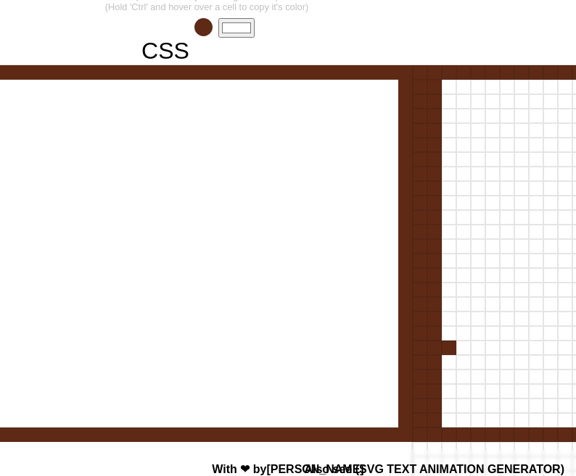
scroll to position [101, 161]
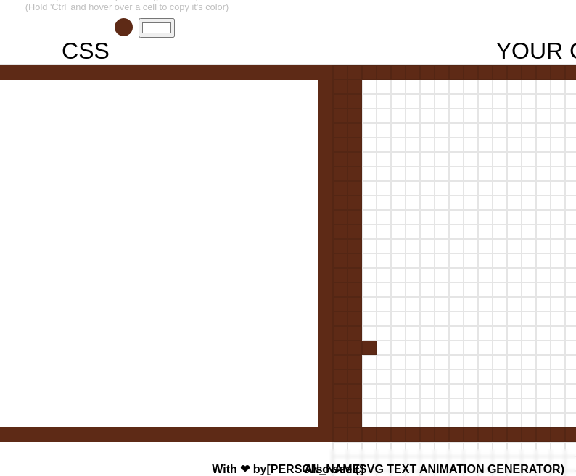
click at [372, 351] on div at bounding box center [369, 348] width 15 height 15
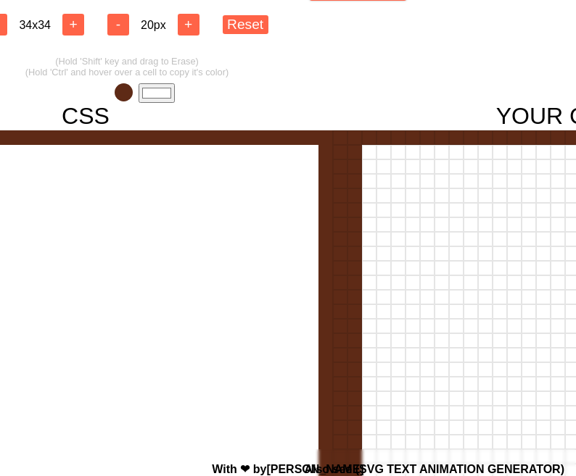
click at [119, 91] on span at bounding box center [124, 92] width 18 height 18
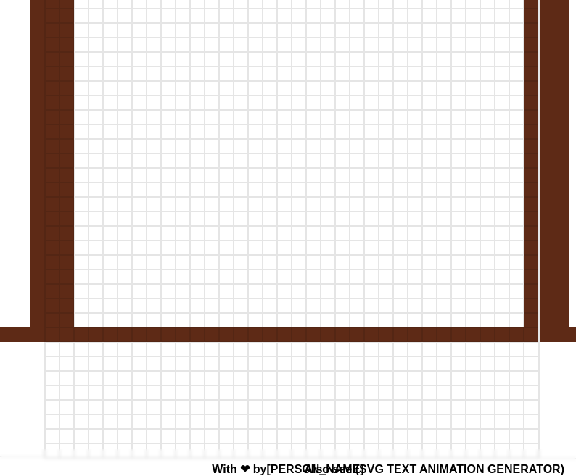
scroll to position [120, 449]
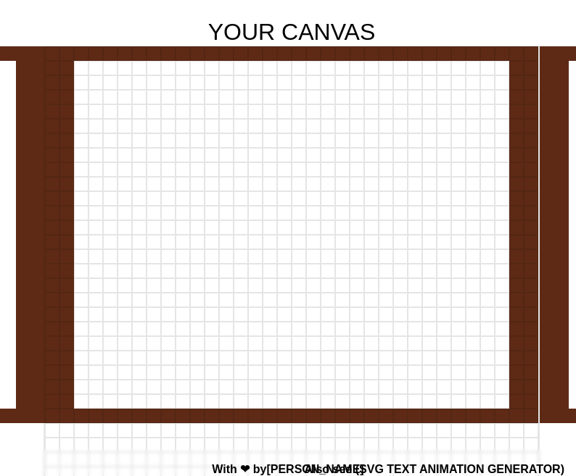
drag, startPoint x: 517, startPoint y: 56, endPoint x: 521, endPoint y: 400, distance: 344.4
click at [521, 400] on div at bounding box center [291, 293] width 494 height 494
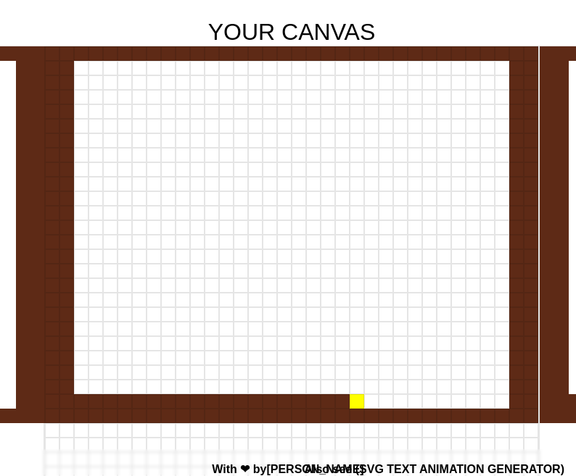
drag, startPoint x: 67, startPoint y: 400, endPoint x: 353, endPoint y: 405, distance: 286.4
click at [353, 405] on div at bounding box center [291, 401] width 493 height 15
drag, startPoint x: 353, startPoint y: 405, endPoint x: 523, endPoint y: 404, distance: 170.4
click at [523, 404] on div at bounding box center [291, 401] width 493 height 15
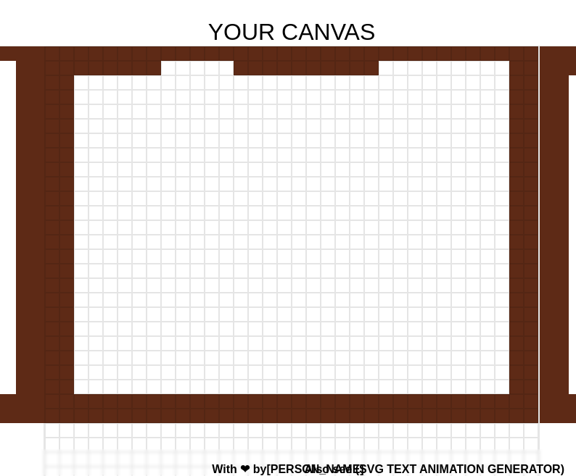
drag, startPoint x: 67, startPoint y: 65, endPoint x: 375, endPoint y: 69, distance: 307.4
click at [375, 69] on div at bounding box center [291, 68] width 493 height 15
drag, startPoint x: 375, startPoint y: 69, endPoint x: 505, endPoint y: 64, distance: 130.6
click at [505, 65] on div at bounding box center [291, 68] width 493 height 15
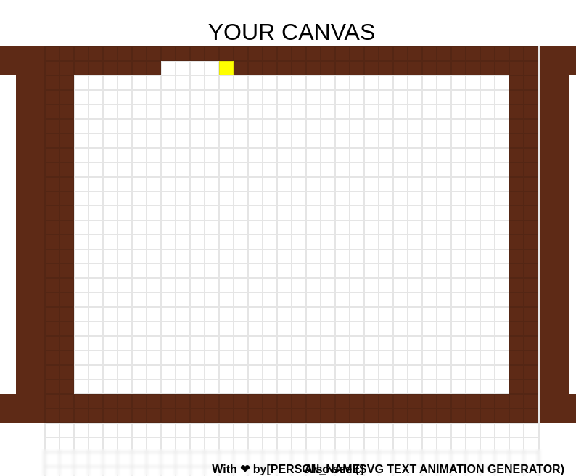
click at [228, 65] on div at bounding box center [226, 68] width 15 height 15
click at [206, 65] on div at bounding box center [211, 68] width 15 height 15
click at [163, 72] on div at bounding box center [168, 68] width 15 height 15
click at [184, 74] on div at bounding box center [182, 68] width 15 height 15
click at [196, 73] on div at bounding box center [197, 68] width 15 height 15
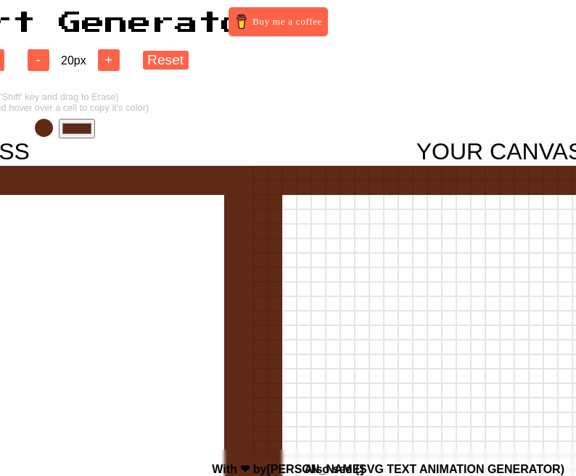
scroll to position [0, 0]
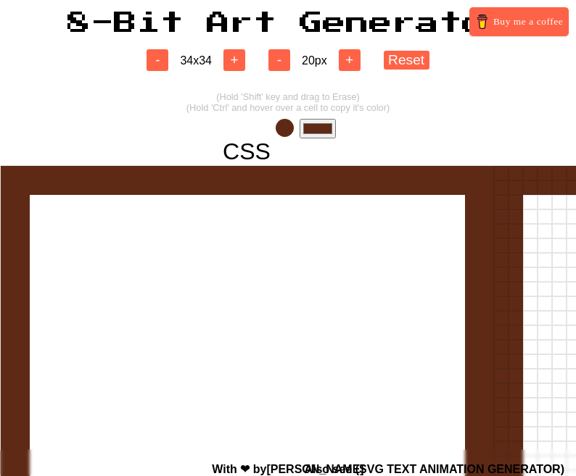
click at [310, 128] on input "#5e2a16" at bounding box center [317, 129] width 36 height 20
click at [103, 86] on div "- 34 x 34 + - 20 px + Reset (Hold 'Shift' key and drag to Erase) (Hold 'Ctrl' a…" at bounding box center [288, 385] width 576 height 701
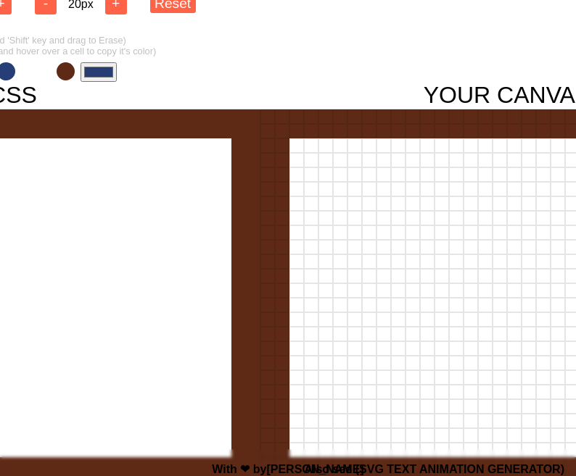
scroll to position [57, 293]
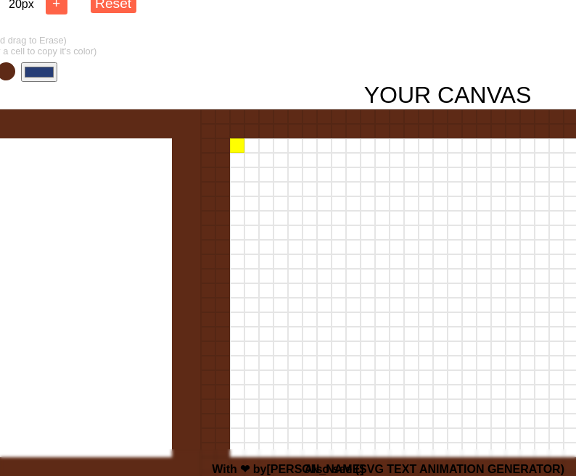
click at [235, 146] on div at bounding box center [237, 145] width 15 height 15
click at [237, 165] on div at bounding box center [237, 160] width 15 height 15
click at [252, 164] on div at bounding box center [251, 160] width 15 height 15
click at [252, 173] on div at bounding box center [251, 174] width 15 height 15
click at [252, 187] on div at bounding box center [251, 189] width 15 height 15
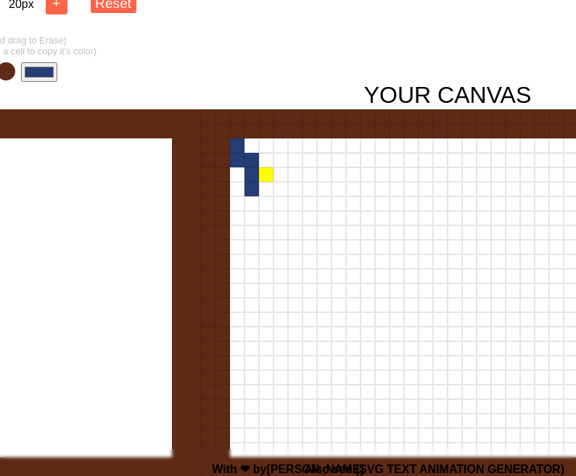
click at [270, 175] on div at bounding box center [266, 174] width 15 height 15
click at [270, 187] on div at bounding box center [266, 189] width 15 height 15
click at [269, 210] on div at bounding box center [266, 203] width 15 height 15
click at [280, 210] on div at bounding box center [280, 203] width 15 height 15
click at [280, 190] on div at bounding box center [280, 189] width 15 height 15
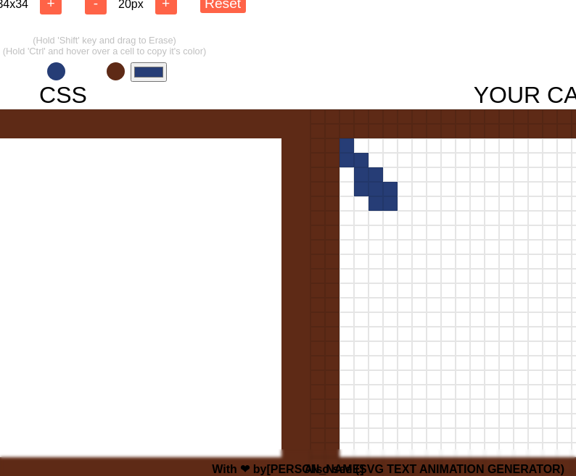
scroll to position [57, 103]
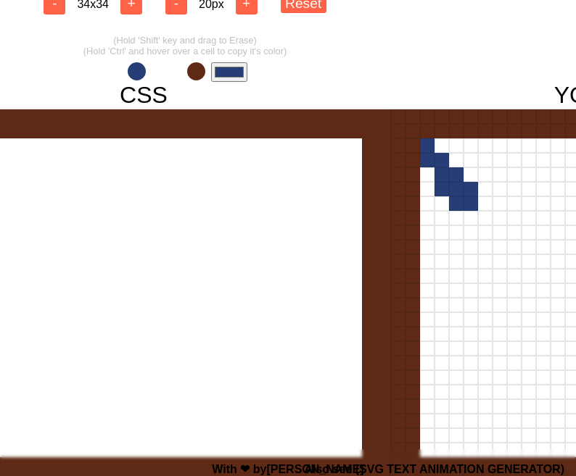
click at [230, 75] on input "#263d76" at bounding box center [229, 72] width 36 height 20
click at [157, 305] on div at bounding box center [143, 355] width 493 height 493
click at [431, 172] on div at bounding box center [427, 174] width 15 height 15
click at [431, 189] on div at bounding box center [427, 189] width 15 height 15
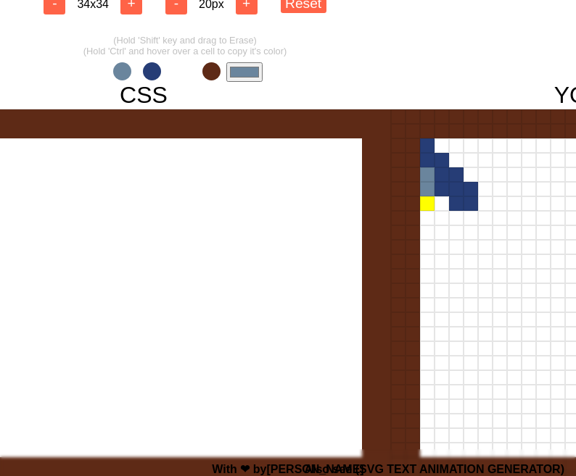
click at [428, 202] on div at bounding box center [427, 203] width 15 height 15
click at [424, 218] on div at bounding box center [427, 218] width 15 height 15
click at [247, 65] on input "#6a859d" at bounding box center [244, 72] width 36 height 20
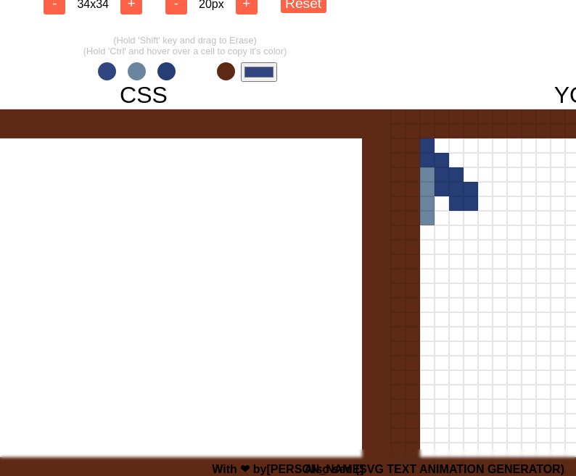
click at [394, 43] on div "- 34 x 34 + - 20 px + Reset (Hold 'Shift' key and drag to Erase) (Hold 'Ctrl' a…" at bounding box center [185, 328] width 576 height 701
click at [433, 148] on div at bounding box center [427, 145] width 15 height 15
click at [431, 156] on div at bounding box center [427, 160] width 15 height 15
drag, startPoint x: 431, startPoint y: 156, endPoint x: 459, endPoint y: 179, distance: 36.6
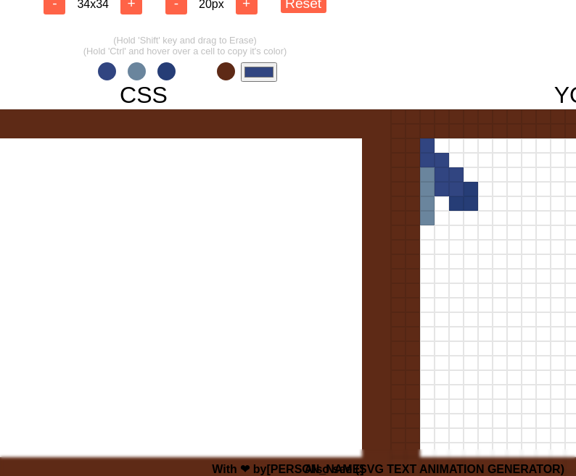
click at [460, 202] on div at bounding box center [456, 203] width 15 height 15
click at [472, 203] on div at bounding box center [470, 203] width 15 height 15
click at [472, 196] on div at bounding box center [470, 189] width 15 height 15
click at [266, 73] on input "#314581" at bounding box center [259, 72] width 36 height 20
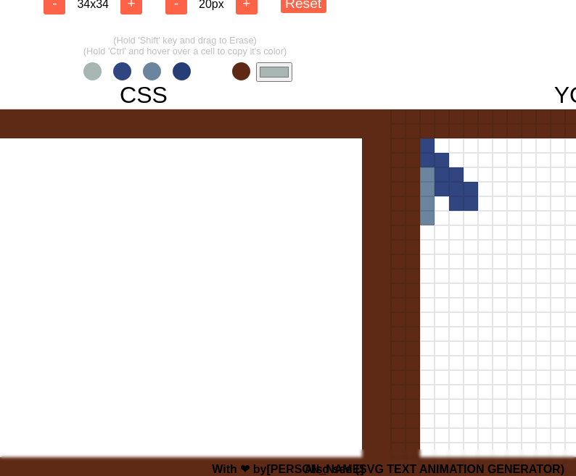
click at [114, 275] on div at bounding box center [143, 355] width 493 height 493
click at [426, 236] on div at bounding box center [427, 232] width 15 height 15
click at [426, 252] on div at bounding box center [427, 247] width 15 height 15
click at [149, 73] on span at bounding box center [152, 71] width 18 height 18
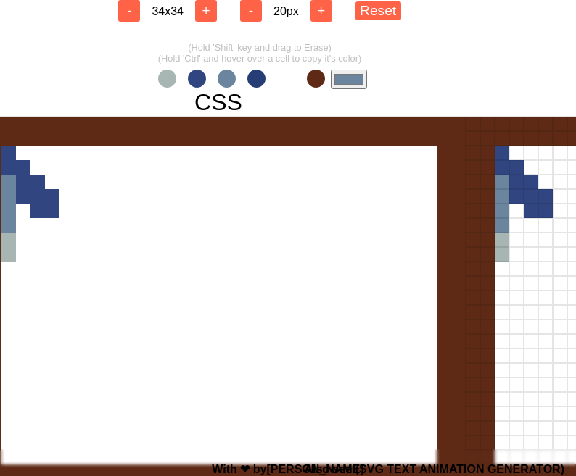
scroll to position [38, 28]
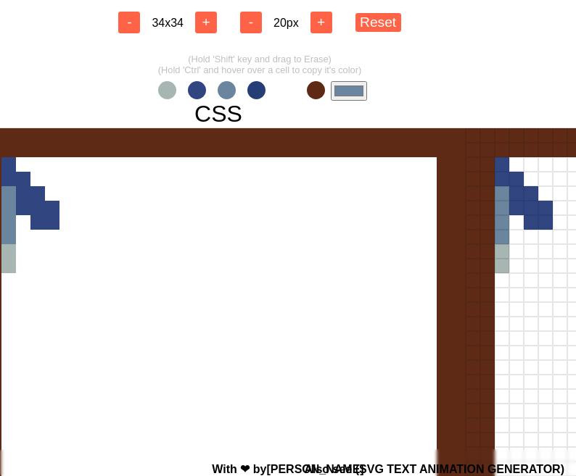
click at [346, 88] on input "#6a859d" at bounding box center [349, 91] width 36 height 20
click at [154, 224] on div at bounding box center [218, 374] width 493 height 493
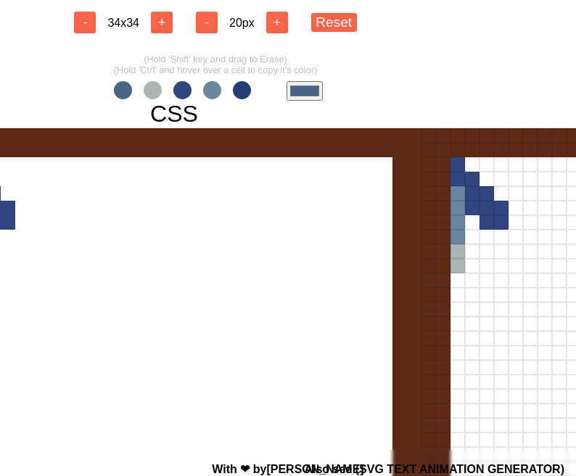
scroll to position [38, 176]
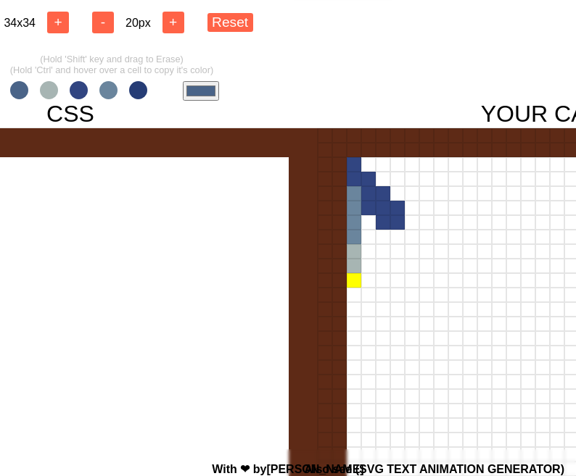
click at [357, 282] on div at bounding box center [354, 280] width 15 height 15
click at [357, 292] on div at bounding box center [354, 295] width 15 height 15
click at [355, 322] on div at bounding box center [354, 324] width 15 height 15
click at [46, 91] on span at bounding box center [49, 90] width 18 height 18
click at [354, 313] on div at bounding box center [354, 309] width 15 height 15
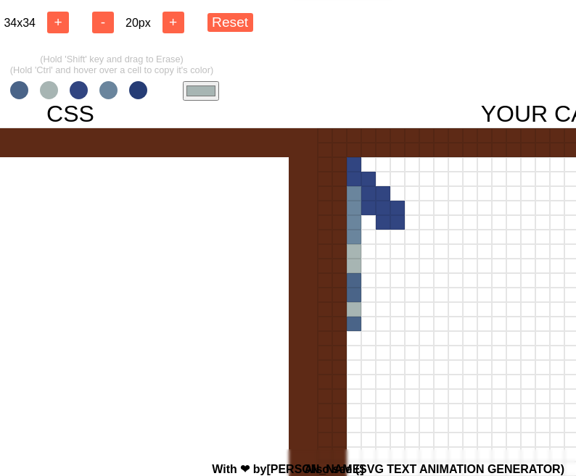
scroll to position [38, 132]
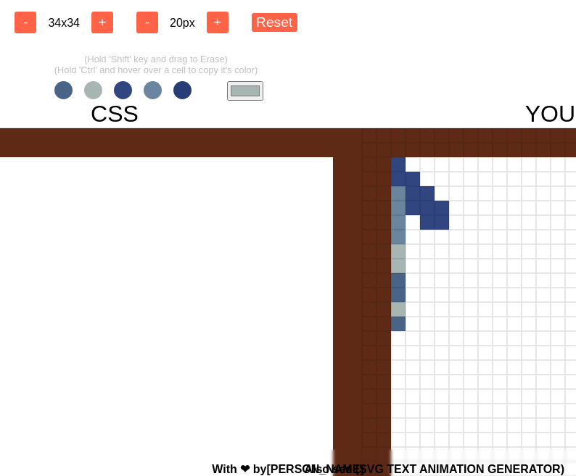
click at [68, 88] on span at bounding box center [63, 90] width 18 height 18
click at [396, 339] on div at bounding box center [398, 338] width 15 height 15
click at [94, 94] on span at bounding box center [93, 90] width 18 height 18
click at [400, 357] on div at bounding box center [398, 353] width 15 height 15
click at [401, 370] on div at bounding box center [398, 367] width 15 height 15
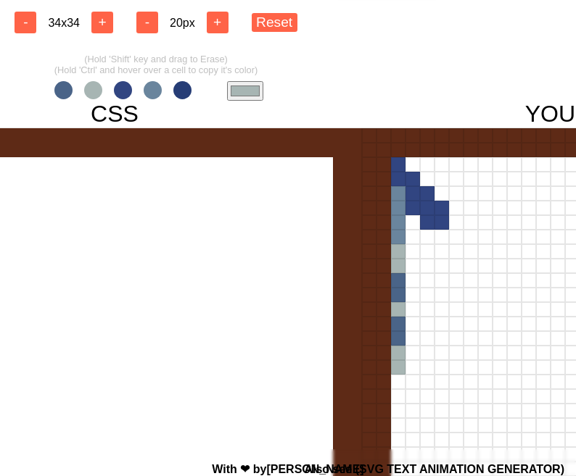
click at [154, 88] on span at bounding box center [153, 90] width 18 height 18
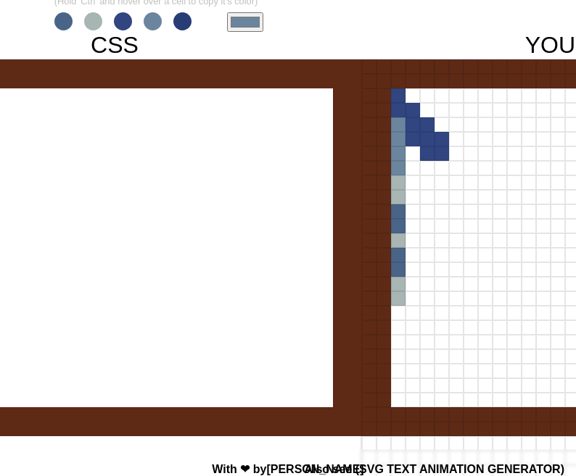
scroll to position [120, 132]
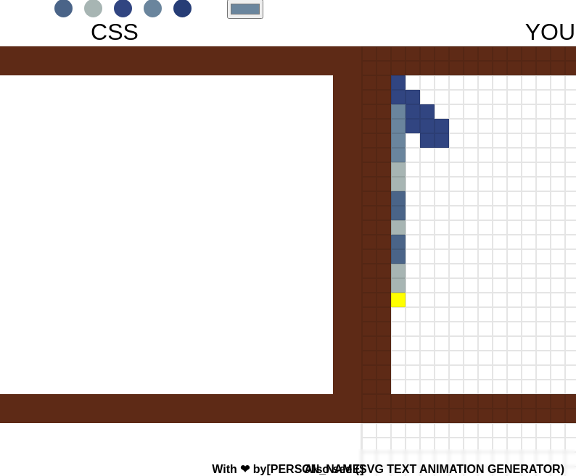
click at [397, 302] on div at bounding box center [398, 300] width 15 height 15
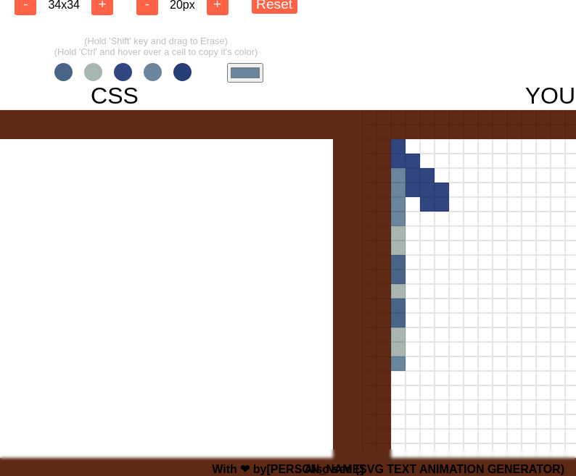
scroll to position [0, 132]
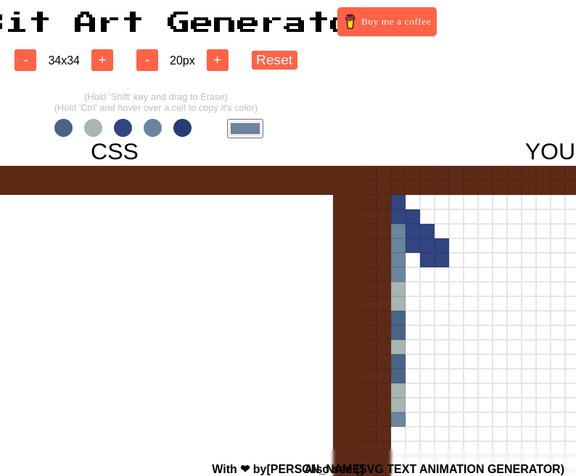
click at [236, 129] on input "#6a859d" at bounding box center [245, 129] width 36 height 20
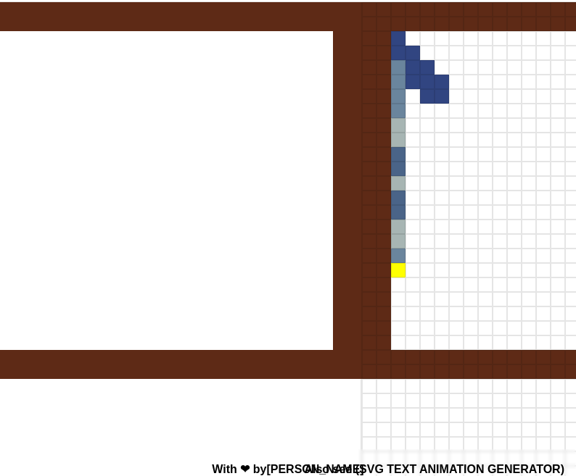
click at [397, 273] on div at bounding box center [398, 270] width 15 height 15
click at [397, 282] on div at bounding box center [398, 285] width 15 height 15
click at [399, 299] on div at bounding box center [398, 299] width 15 height 15
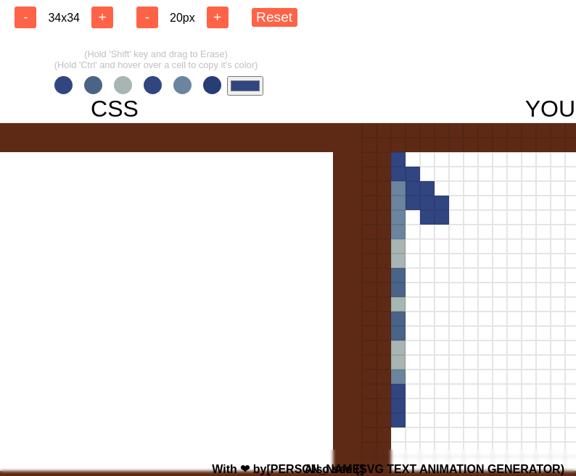
scroll to position [12, 132]
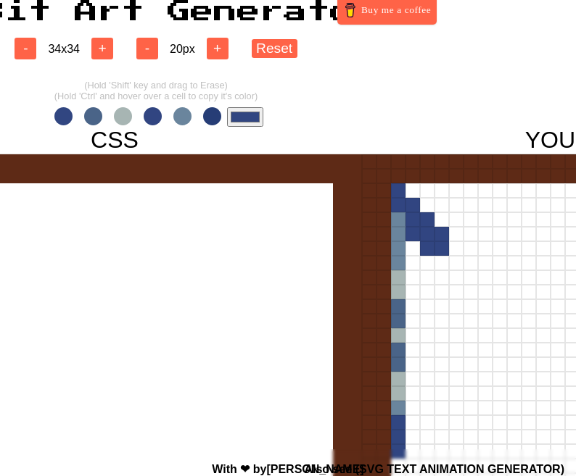
click at [238, 120] on input "#314681" at bounding box center [245, 117] width 36 height 20
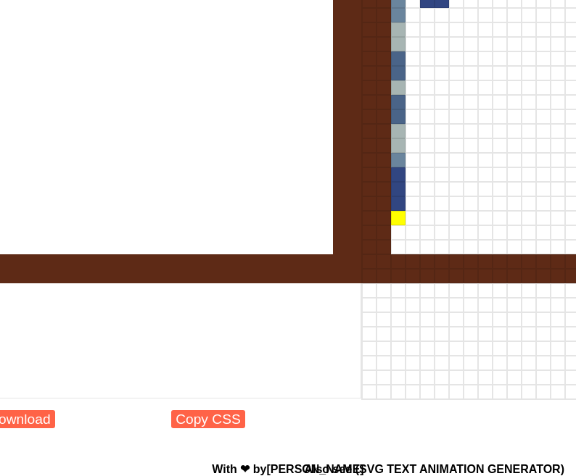
click at [399, 215] on div at bounding box center [398, 218] width 15 height 15
click at [399, 228] on div at bounding box center [398, 232] width 15 height 15
click at [399, 250] on div at bounding box center [398, 247] width 15 height 15
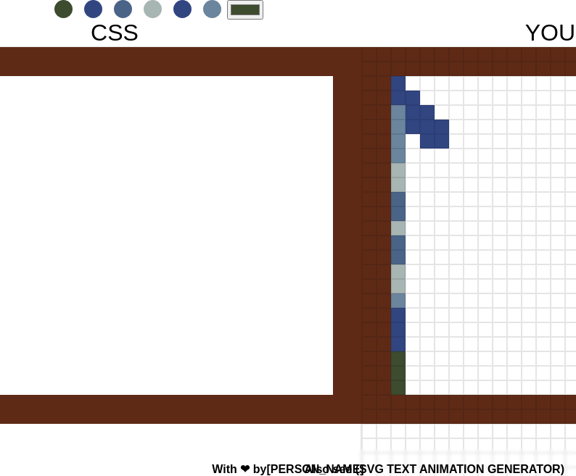
scroll to position [0, 132]
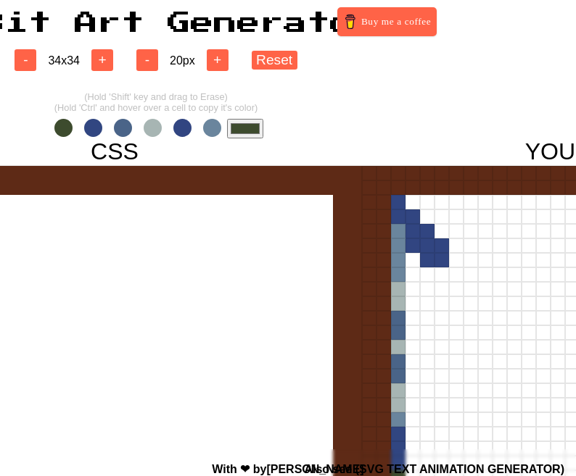
click at [231, 133] on input "#3d4b2e" at bounding box center [245, 129] width 36 height 20
click at [417, 224] on div at bounding box center [412, 231] width 15 height 15
drag, startPoint x: 415, startPoint y: 218, endPoint x: 415, endPoint y: 236, distance: 18.1
click at [415, 246] on div at bounding box center [412, 246] width 15 height 15
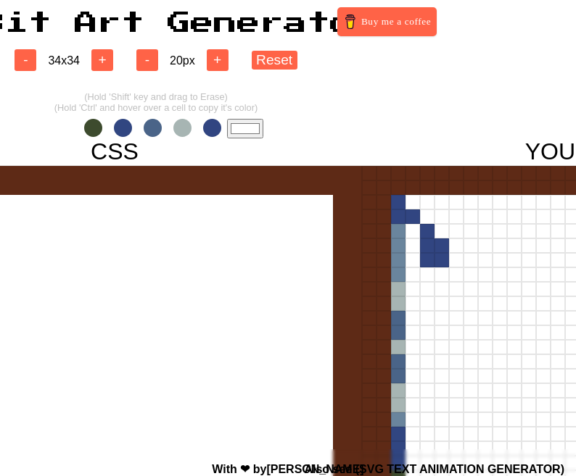
click at [415, 223] on div at bounding box center [412, 217] width 15 height 15
drag, startPoint x: 429, startPoint y: 228, endPoint x: 429, endPoint y: 236, distance: 8.0
click at [429, 236] on div at bounding box center [427, 231] width 15 height 15
click at [260, 130] on input "#ffffff" at bounding box center [245, 129] width 36 height 20
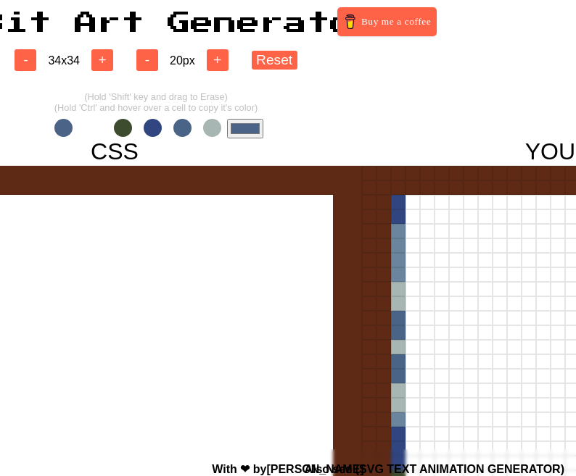
click at [434, 112] on div "- 34 x 34 + - 20 px + Reset (Hold 'Shift' key and drag to Erase) (Hold 'Ctrl' a…" at bounding box center [156, 385] width 576 height 701
click at [412, 205] on div at bounding box center [412, 202] width 15 height 15
click at [248, 130] on input "#4b6387" at bounding box center [245, 129] width 36 height 20
click at [410, 218] on div at bounding box center [412, 217] width 15 height 15
click at [415, 230] on div at bounding box center [412, 231] width 15 height 15
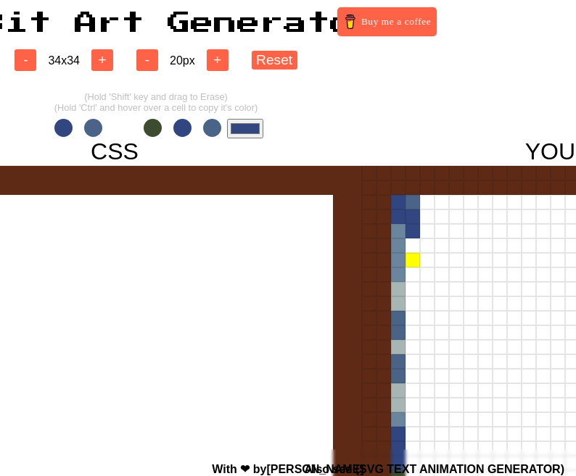
click at [415, 256] on div at bounding box center [412, 260] width 15 height 15
click at [133, 128] on div "#324781" at bounding box center [156, 129] width 215 height 20
click at [416, 264] on div at bounding box center [412, 260] width 15 height 15
click at [413, 260] on div at bounding box center [412, 260] width 15 height 15
click at [124, 130] on span at bounding box center [123, 128] width 18 height 18
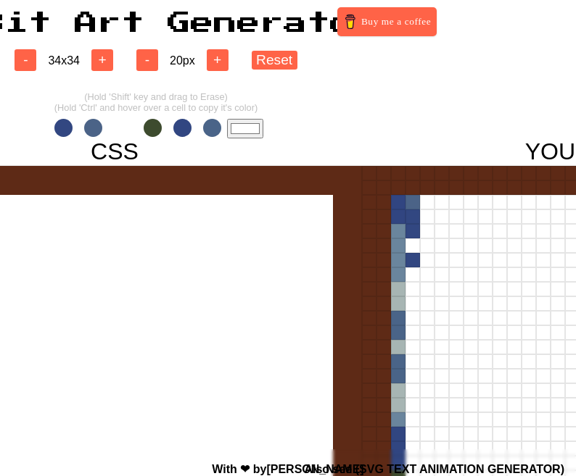
click at [414, 261] on div at bounding box center [412, 260] width 15 height 15
click at [230, 126] on input "#ffffff" at bounding box center [245, 129] width 36 height 20
click at [193, 368] on div at bounding box center [114, 411] width 493 height 493
click at [414, 246] on div at bounding box center [412, 246] width 15 height 15
click at [243, 132] on input "#334881" at bounding box center [245, 129] width 36 height 20
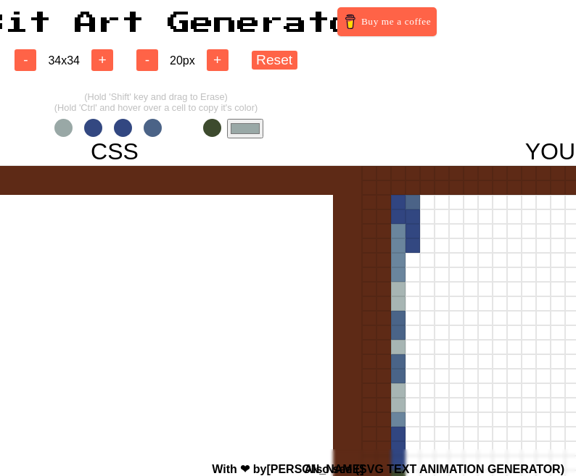
click at [326, 75] on div "- 34 x 34 + - 20 px + Reset (Hold 'Shift' key and drag to Erase) (Hold 'Ctrl' a…" at bounding box center [156, 385] width 576 height 701
click at [414, 261] on div at bounding box center [412, 260] width 15 height 15
click at [412, 280] on div at bounding box center [412, 275] width 15 height 15
click at [254, 130] on input "#99a8a6" at bounding box center [245, 129] width 36 height 20
click at [59, 293] on div at bounding box center [114, 411] width 493 height 493
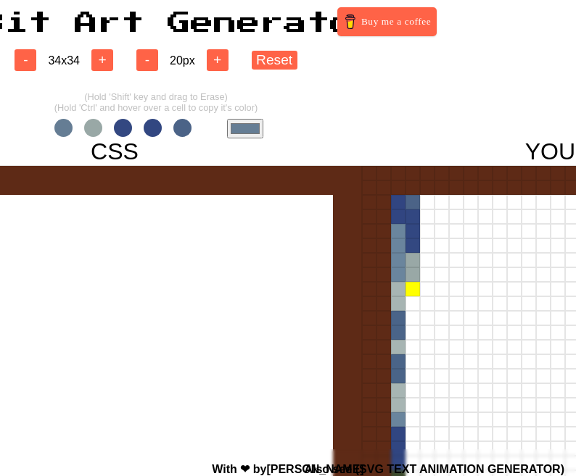
click at [415, 291] on div at bounding box center [412, 289] width 15 height 15
click at [95, 129] on span at bounding box center [93, 128] width 18 height 18
click at [415, 308] on div at bounding box center [412, 304] width 15 height 15
click at [412, 323] on div at bounding box center [412, 318] width 15 height 15
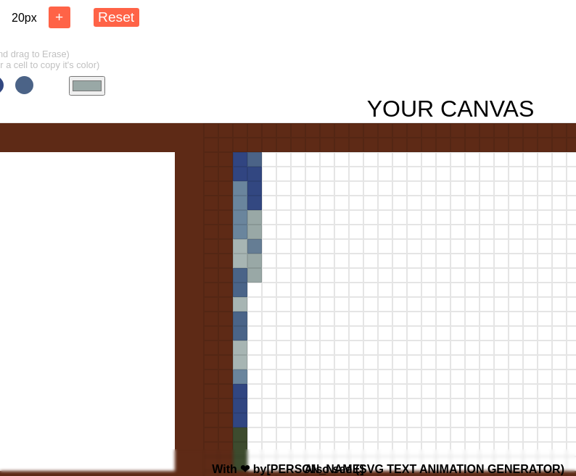
scroll to position [43, 269]
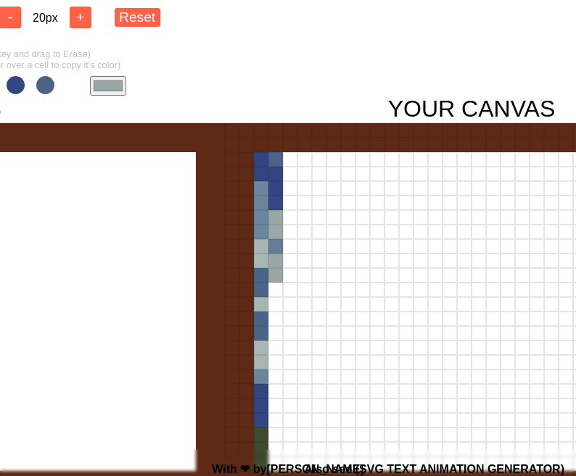
click at [105, 84] on input "#99a8a6" at bounding box center [108, 86] width 36 height 20
click at [274, 214] on div at bounding box center [275, 217] width 15 height 15
click at [276, 220] on div at bounding box center [275, 217] width 15 height 15
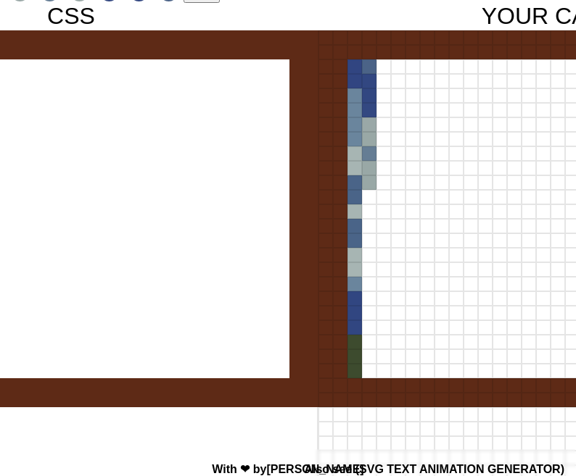
scroll to position [51, 175]
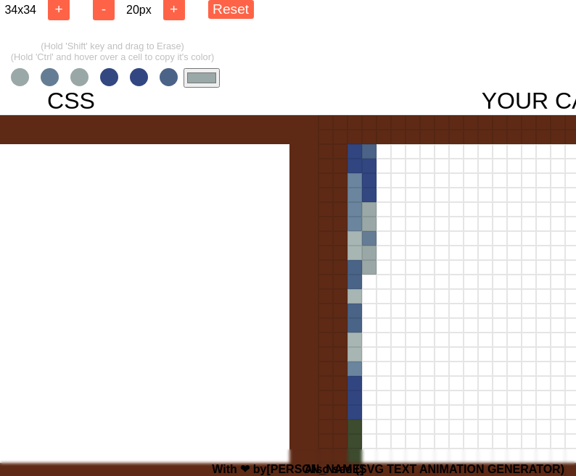
click at [187, 82] on input "#9aa8a7" at bounding box center [201, 78] width 36 height 20
click at [82, 77] on span at bounding box center [79, 77] width 18 height 18
click at [79, 77] on span at bounding box center [79, 77] width 18 height 18
click at [25, 78] on span at bounding box center [20, 77] width 18 height 18
click at [370, 254] on div at bounding box center [369, 253] width 15 height 15
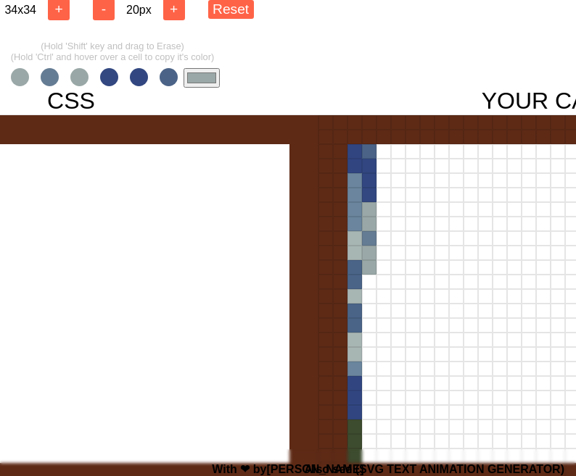
click at [371, 265] on div at bounding box center [369, 267] width 15 height 15
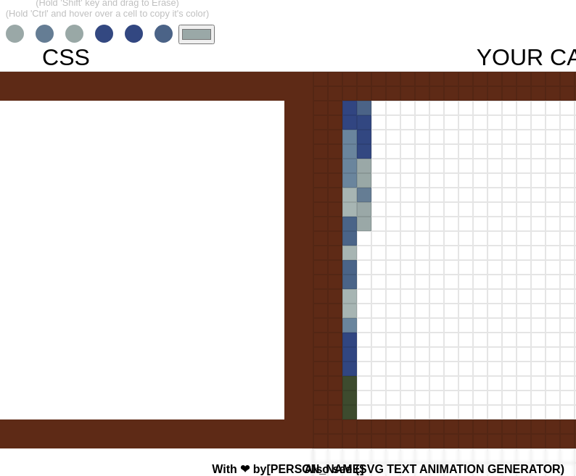
scroll to position [94, 122]
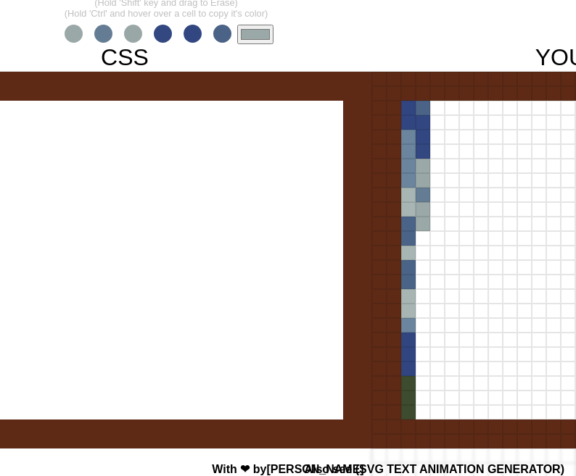
click at [243, 41] on input "#9aa8a7" at bounding box center [255, 35] width 36 height 20
click at [407, 41] on div "- 34 x 34 + - 20 px + Reset (Hold 'Shift' key and drag to Erase) (Hold 'Ctrl' a…" at bounding box center [166, 291] width 576 height 701
click at [422, 166] on div at bounding box center [422, 166] width 15 height 15
click at [426, 181] on div at bounding box center [422, 180] width 15 height 15
click at [430, 231] on div at bounding box center [437, 224] width 15 height 15
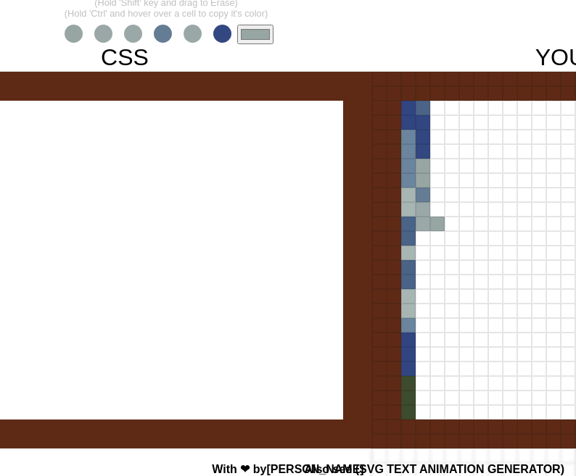
click at [249, 32] on input "#97a5a3" at bounding box center [255, 35] width 36 height 20
click at [440, 223] on div at bounding box center [437, 224] width 15 height 15
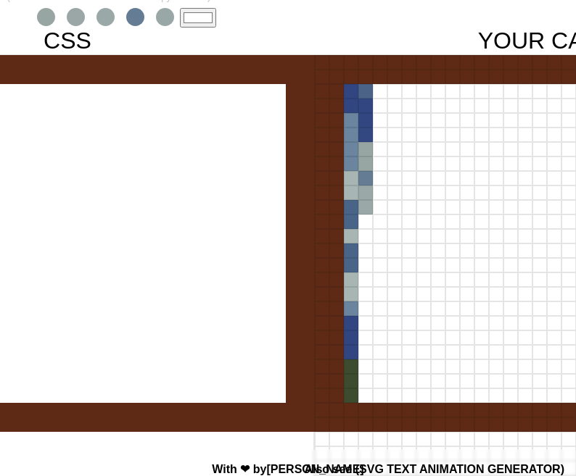
scroll to position [111, 141]
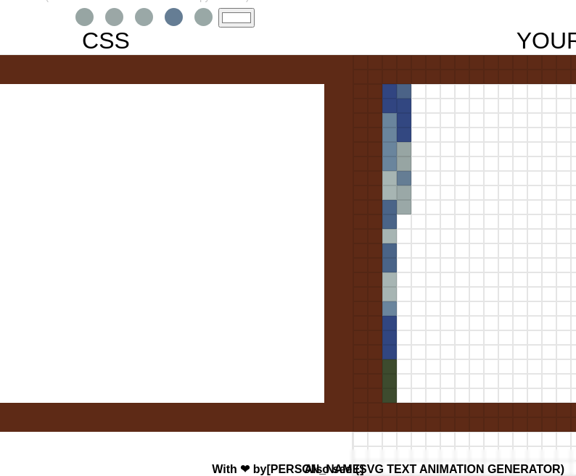
click at [233, 19] on input "#ffffff" at bounding box center [236, 18] width 36 height 20
click at [399, 221] on div at bounding box center [404, 222] width 15 height 15
click at [399, 236] on div at bounding box center [404, 236] width 15 height 15
click at [402, 249] on div at bounding box center [404, 251] width 15 height 15
click at [406, 267] on div at bounding box center [404, 265] width 15 height 15
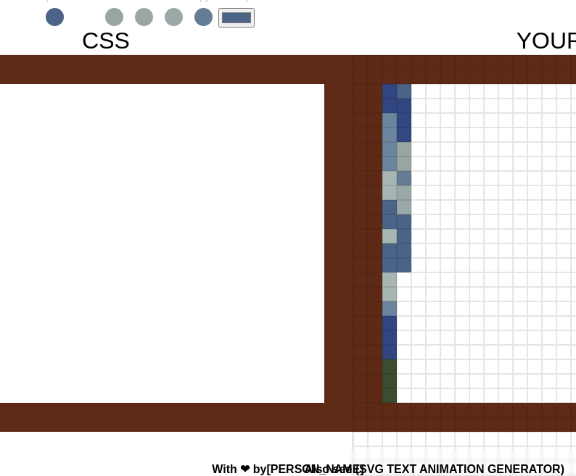
scroll to position [88, 141]
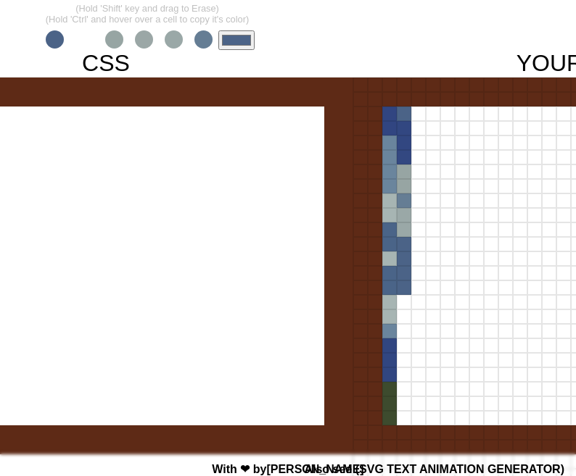
click at [234, 41] on input "#4b6387" at bounding box center [236, 40] width 36 height 20
click at [59, 267] on div at bounding box center [105, 323] width 493 height 493
click at [403, 307] on div at bounding box center [404, 302] width 15 height 15
click at [227, 41] on input "#ced098" at bounding box center [236, 40] width 36 height 20
click at [402, 301] on div at bounding box center [404, 302] width 15 height 15
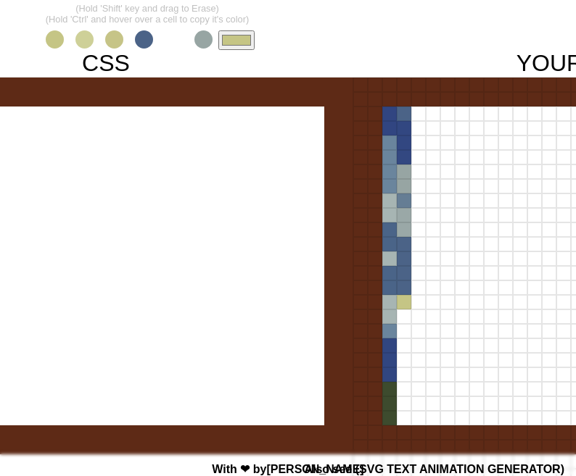
click at [234, 40] on input "#c5c585" at bounding box center [236, 40] width 36 height 20
click at [403, 317] on div at bounding box center [404, 317] width 15 height 15
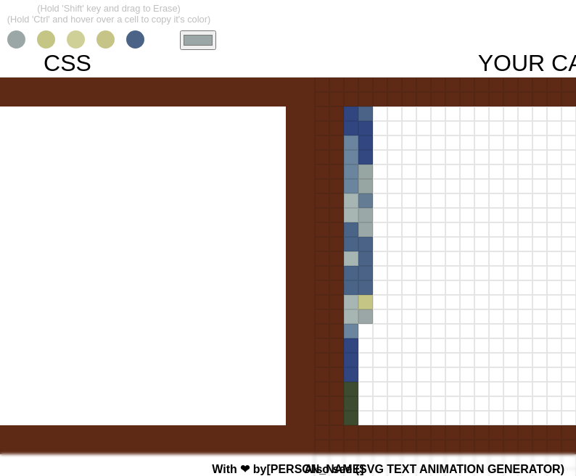
click at [194, 25] on div "(Hold 'Shift' key and drag to Erase) (Hold 'Ctrl' and hover over a cell to copy…" at bounding box center [108, 23] width 215 height 53
click at [195, 34] on input "#9ba7a6" at bounding box center [198, 40] width 36 height 20
click at [369, 315] on div at bounding box center [365, 317] width 15 height 15
click at [368, 316] on div at bounding box center [365, 317] width 15 height 15
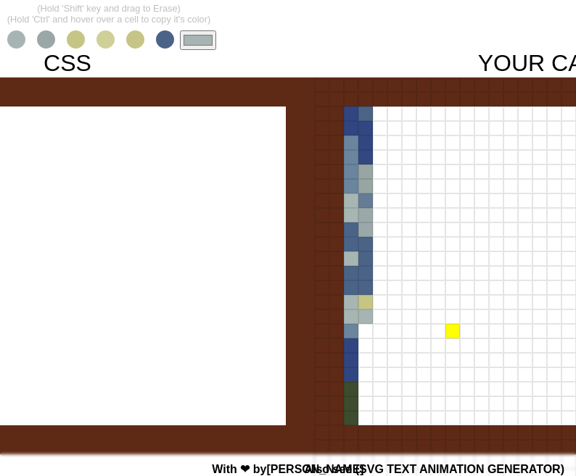
click at [458, 336] on div at bounding box center [452, 331] width 15 height 15
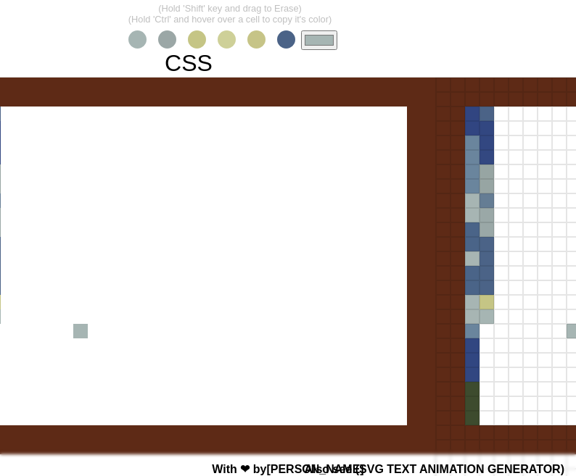
click at [312, 44] on input "#a6b5b3" at bounding box center [319, 40] width 36 height 20
click at [571, 331] on div at bounding box center [573, 331] width 15 height 15
click at [313, 40] on input "#ffffff" at bounding box center [319, 40] width 36 height 20
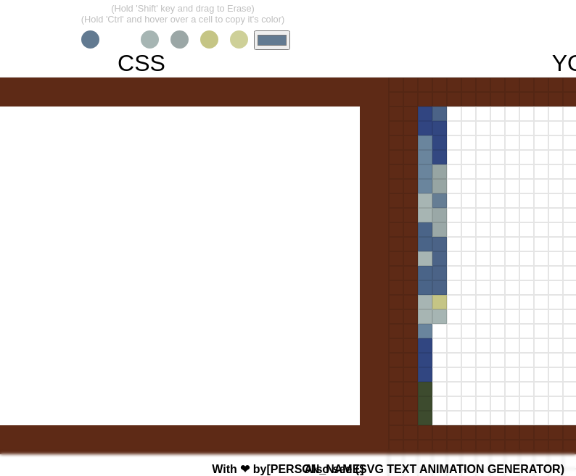
scroll to position [88, 162]
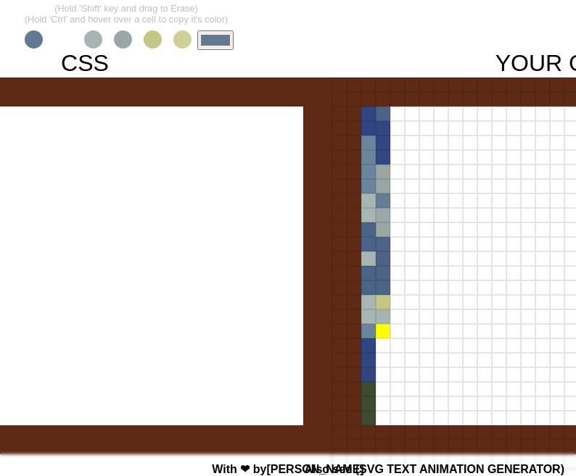
click at [382, 333] on div at bounding box center [383, 331] width 15 height 15
click at [381, 347] on div at bounding box center [383, 346] width 15 height 15
click at [218, 43] on input "#627a91" at bounding box center [215, 40] width 36 height 20
click at [137, 301] on div at bounding box center [84, 323] width 493 height 493
click at [381, 362] on div at bounding box center [383, 360] width 15 height 15
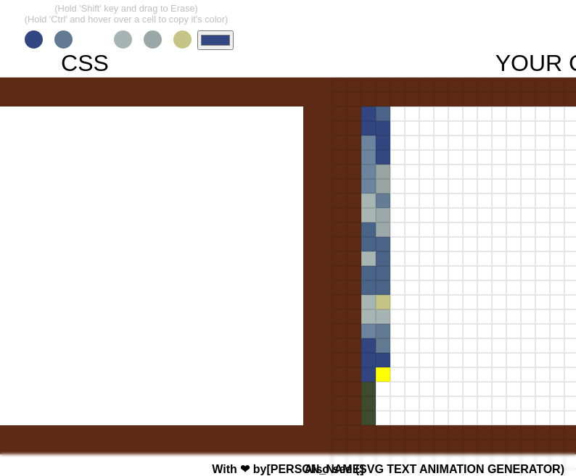
click at [381, 371] on div at bounding box center [383, 375] width 15 height 15
click at [216, 46] on input "#324781" at bounding box center [215, 40] width 36 height 20
click at [380, 387] on div at bounding box center [383, 389] width 15 height 15
click at [380, 397] on div at bounding box center [383, 404] width 15 height 15
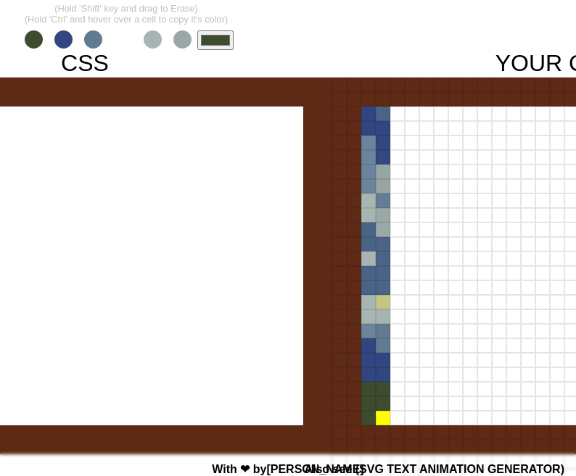
click at [380, 417] on div at bounding box center [383, 418] width 15 height 15
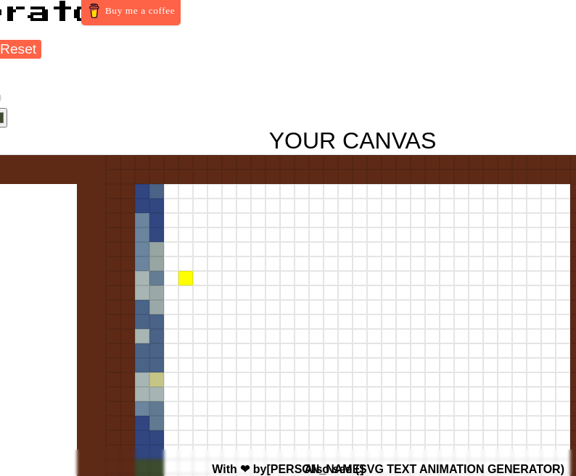
scroll to position [11, 379]
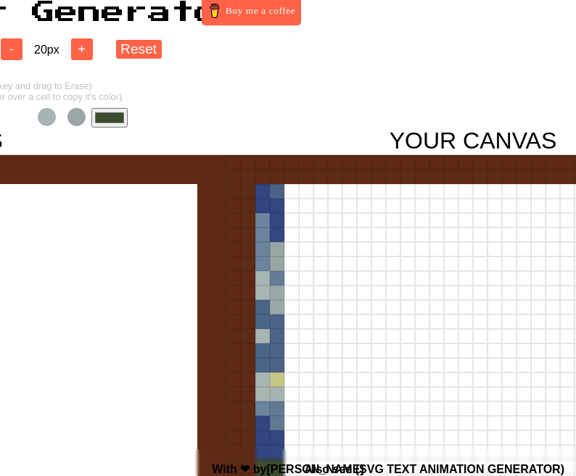
scroll to position [11, 184]
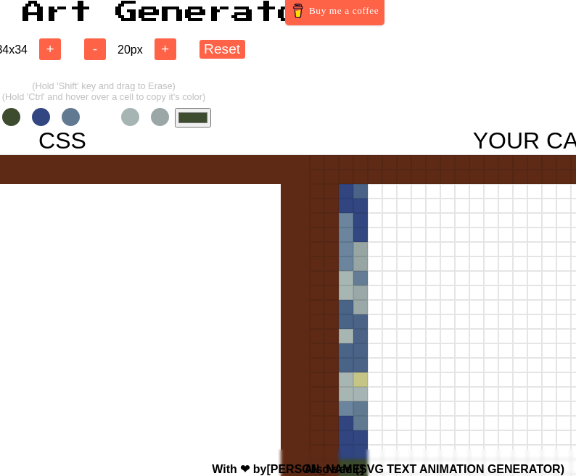
click at [204, 120] on input "#3d4b2e" at bounding box center [193, 118] width 36 height 20
click at [376, 194] on div at bounding box center [375, 191] width 15 height 15
click at [376, 204] on div at bounding box center [375, 206] width 15 height 15
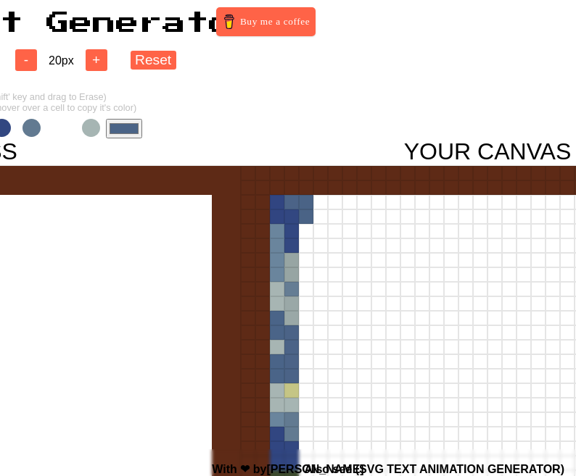
scroll to position [0, 239]
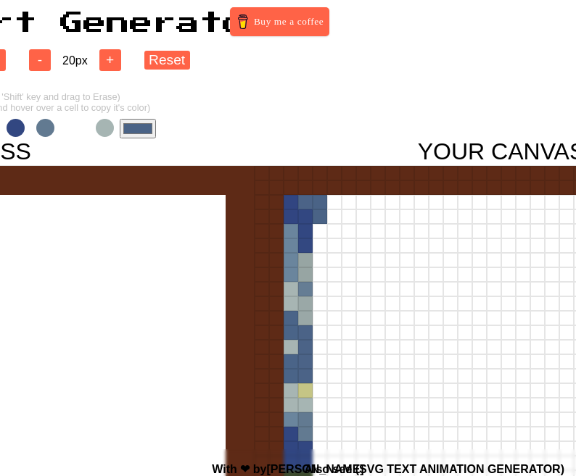
click at [147, 129] on input "#4a6386" at bounding box center [138, 129] width 36 height 20
click at [112, 371] on div at bounding box center [7, 411] width 493 height 493
click at [318, 231] on div at bounding box center [319, 231] width 15 height 15
click at [321, 246] on div at bounding box center [319, 246] width 15 height 15
click at [321, 261] on div at bounding box center [319, 260] width 15 height 15
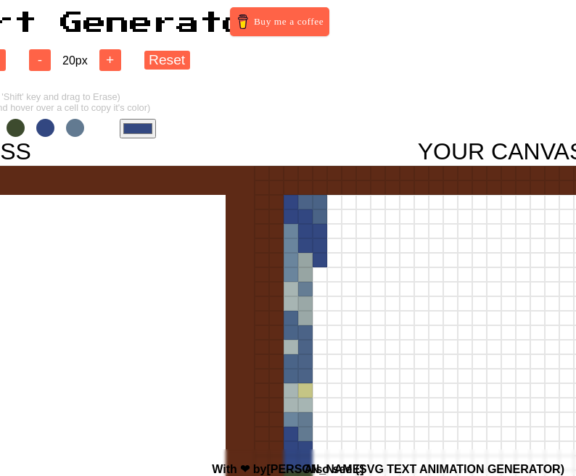
click at [135, 127] on input "#334881" at bounding box center [138, 129] width 36 height 20
click at [336, 121] on html "8-Bit Art Generator Buy me a coffee - 34 x 34 + - 20 px + Reset (Hold 'Shift' k…" at bounding box center [49, 368] width 576 height 736
click at [321, 276] on div at bounding box center [319, 275] width 15 height 15
click at [141, 127] on input "#9aa8a6" at bounding box center [138, 129] width 36 height 20
click at [320, 285] on div at bounding box center [319, 289] width 15 height 15
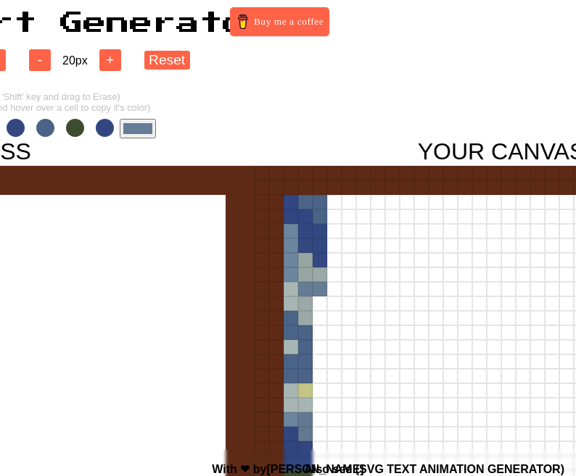
click at [133, 133] on input "#657d95" at bounding box center [138, 129] width 36 height 20
click at [320, 303] on div at bounding box center [319, 304] width 15 height 15
click at [318, 316] on div at bounding box center [319, 318] width 15 height 15
click at [144, 123] on input "#9caaa8" at bounding box center [138, 129] width 36 height 20
click at [317, 335] on div at bounding box center [319, 333] width 15 height 15
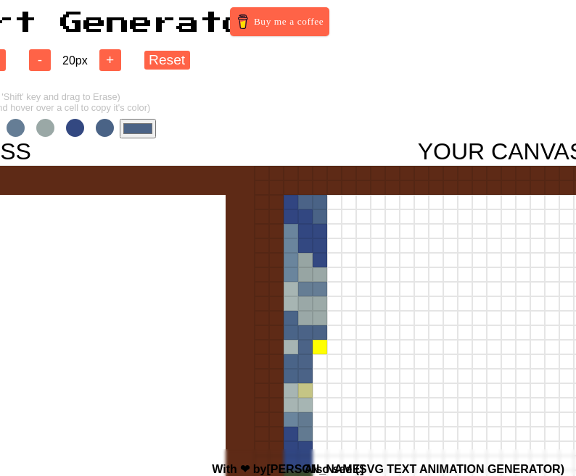
click at [317, 348] on div at bounding box center [319, 347] width 15 height 15
click at [138, 123] on input "#4b6386" at bounding box center [138, 129] width 36 height 20
click at [336, 30] on html "8-Bit Art Generator Buy me a coffee - 34 x 34 + - 20 px + Reset (Hold 'Shift' k…" at bounding box center [49, 368] width 576 height 736
click at [317, 363] on div at bounding box center [319, 362] width 15 height 15
click at [131, 125] on input "#647d92" at bounding box center [138, 129] width 36 height 20
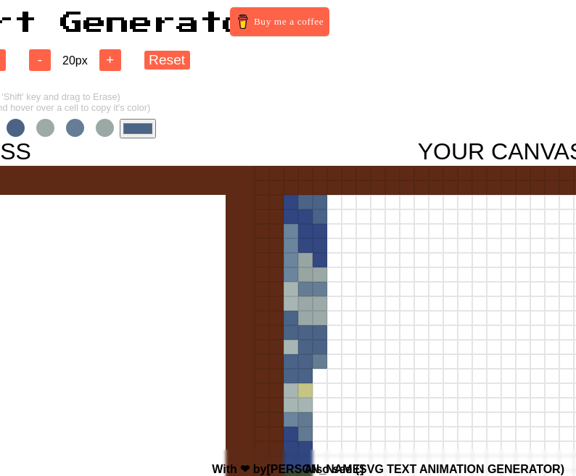
click at [336, 92] on html "8-Bit Art Generator Buy me a coffee - 34 x 34 + - 20 px + Reset (Hold 'Shift' k…" at bounding box center [49, 368] width 576 height 736
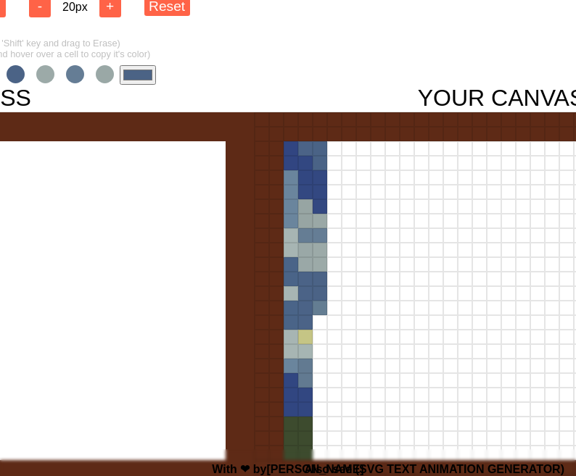
scroll to position [56, 239]
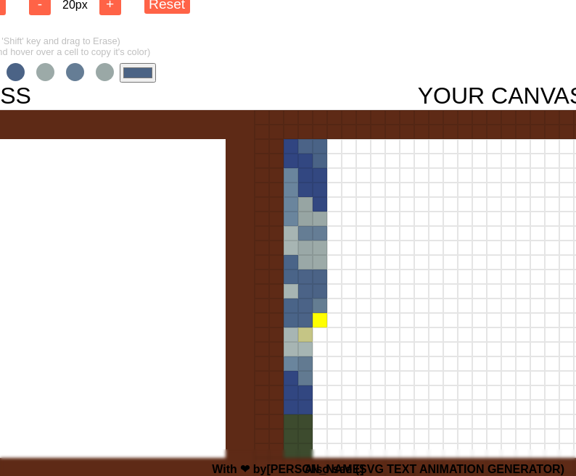
click at [322, 320] on div at bounding box center [319, 320] width 15 height 15
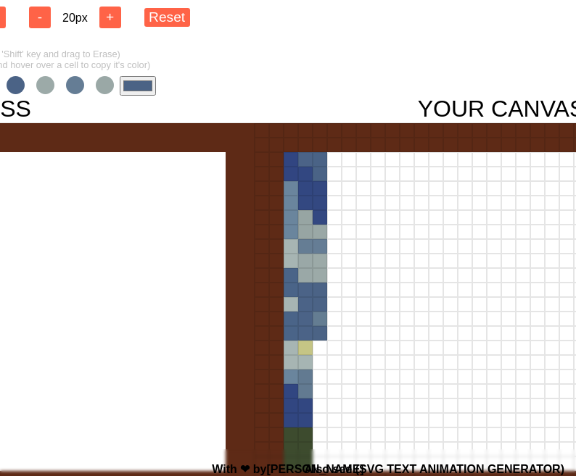
scroll to position [29, 239]
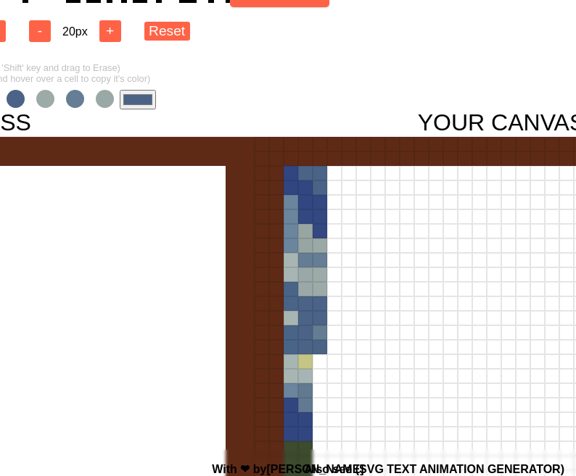
click at [131, 104] on input "#4b6385" at bounding box center [138, 100] width 36 height 20
click at [160, 370] on div at bounding box center [7, 382] width 493 height 493
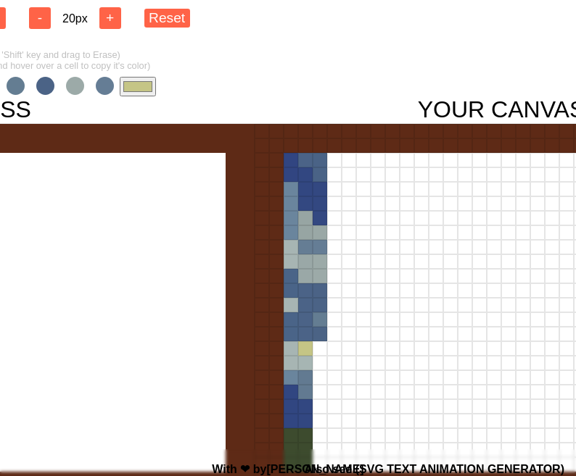
scroll to position [44, 239]
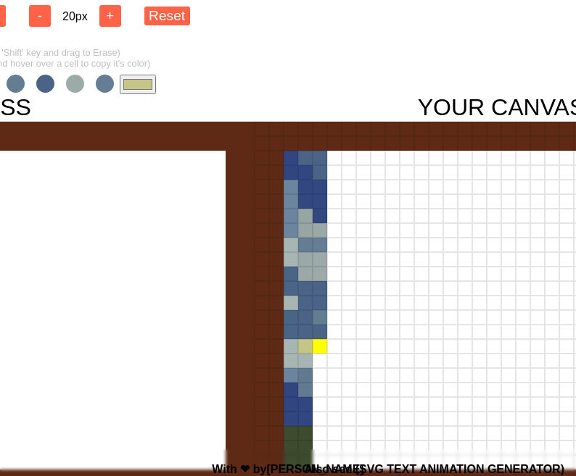
click at [322, 347] on div at bounding box center [319, 346] width 15 height 15
click at [334, 360] on div at bounding box center [334, 361] width 15 height 15
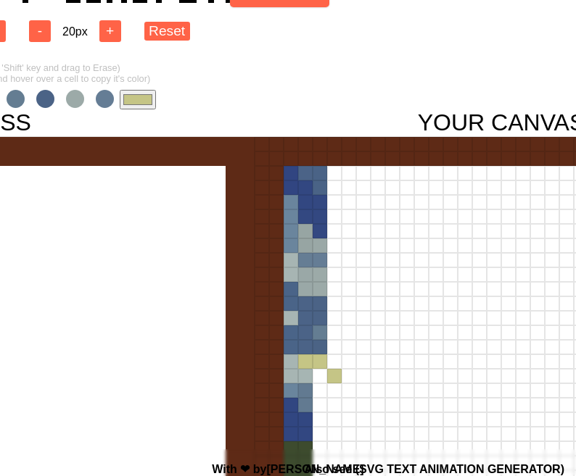
scroll to position [9, 239]
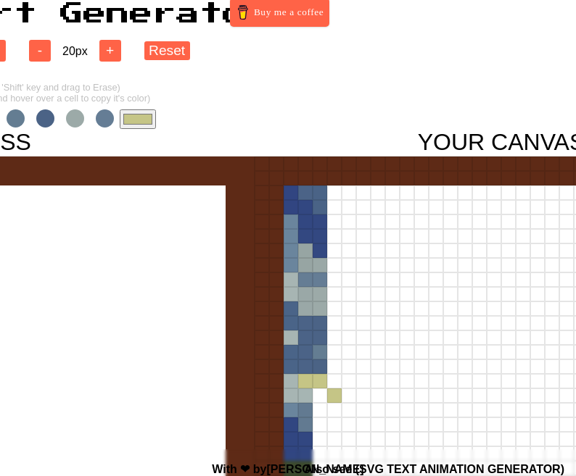
click at [127, 117] on input "#c5c586" at bounding box center [138, 119] width 36 height 20
click at [336, 120] on html "8-Bit Art Generator Buy me a coffee - 34 x 34 + - 20 px + Reset (Hold 'Shift' k…" at bounding box center [49, 359] width 576 height 736
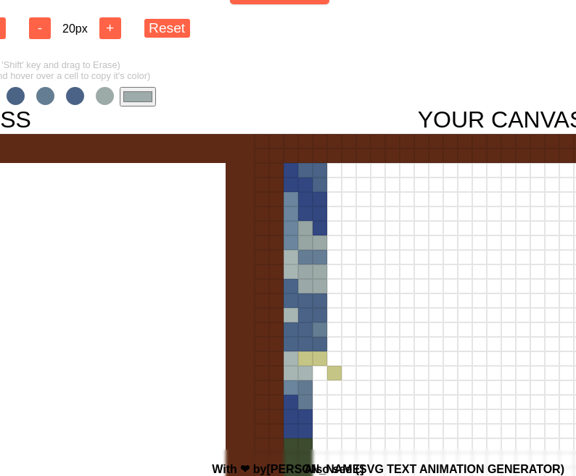
scroll to position [45, 239]
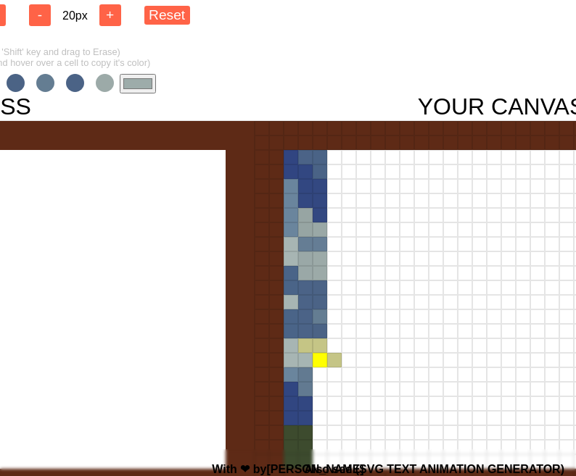
click at [315, 365] on div at bounding box center [319, 360] width 15 height 15
click at [319, 376] on div at bounding box center [319, 375] width 15 height 15
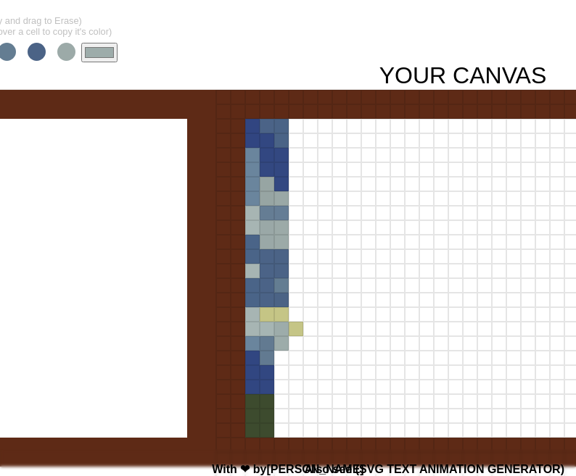
scroll to position [66, 278]
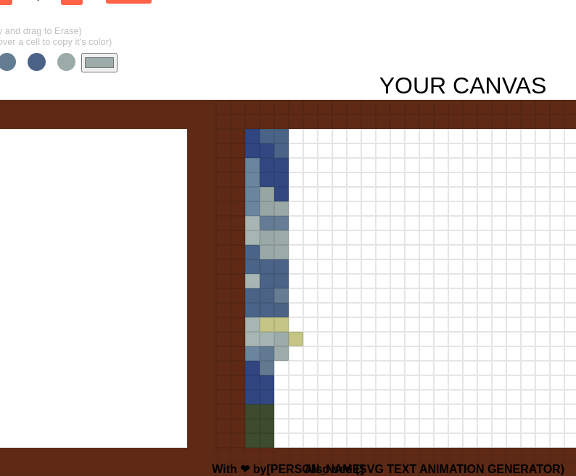
click at [91, 59] on input "#9dacaa" at bounding box center [99, 63] width 36 height 20
click at [279, 370] on div at bounding box center [281, 368] width 15 height 15
click at [103, 62] on input "#617b90" at bounding box center [99, 63] width 36 height 20
click at [279, 382] on div at bounding box center [281, 383] width 15 height 15
click at [279, 395] on div at bounding box center [281, 397] width 15 height 15
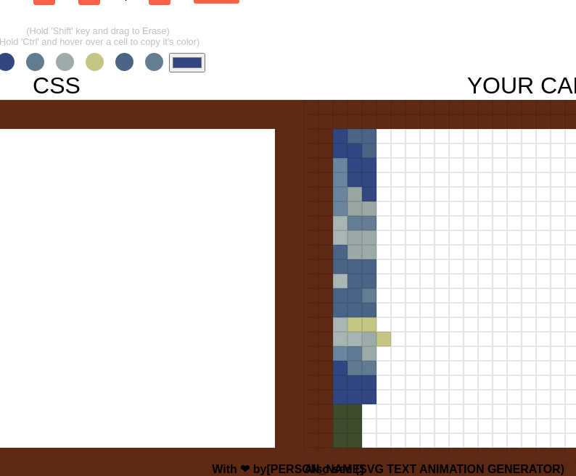
scroll to position [66, 145]
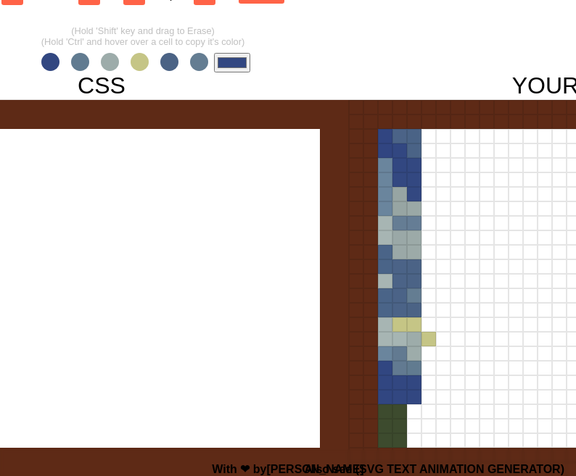
click at [216, 63] on input "#324781" at bounding box center [232, 63] width 36 height 20
click at [217, 363] on div at bounding box center [101, 345] width 493 height 493
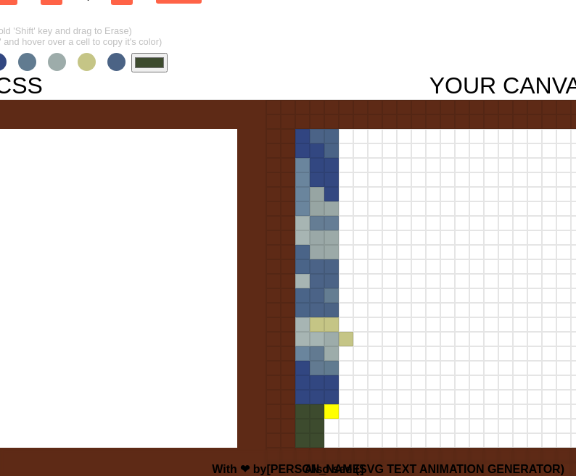
click at [330, 413] on div at bounding box center [331, 412] width 15 height 15
click at [330, 422] on div at bounding box center [331, 426] width 15 height 15
click at [330, 436] on div at bounding box center [331, 441] width 15 height 15
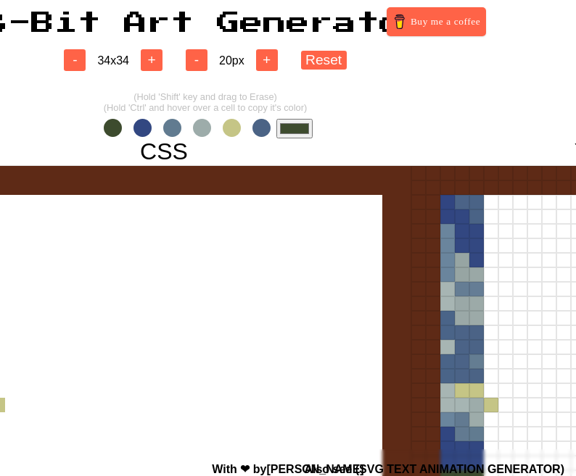
scroll to position [0, 81]
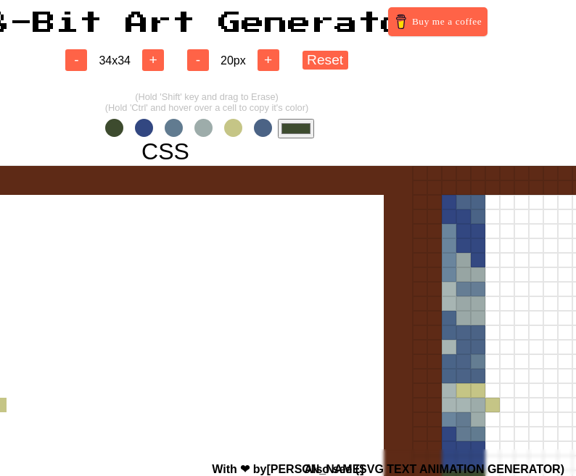
click at [236, 136] on div "#3d4b2e" at bounding box center [206, 129] width 215 height 20
click at [236, 131] on span at bounding box center [233, 128] width 18 height 18
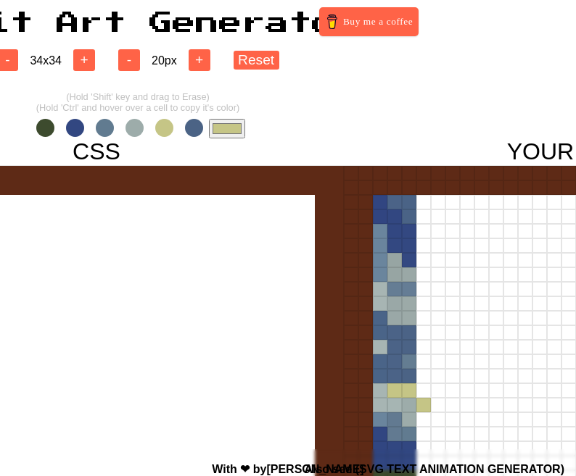
scroll to position [0, 162]
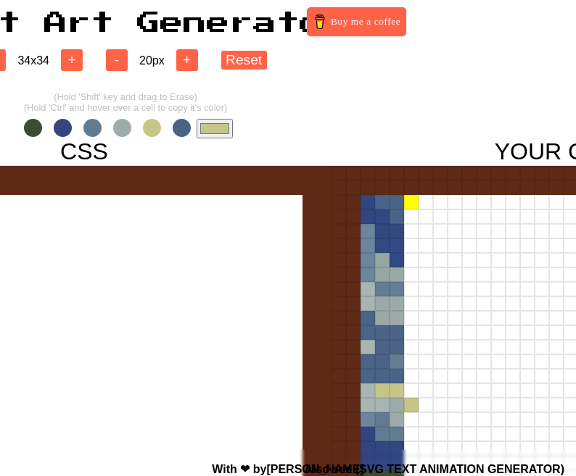
click at [411, 204] on div at bounding box center [411, 202] width 15 height 15
click at [233, 141] on div "CSS Download Copy CSS" at bounding box center [84, 419] width 493 height 563
click at [224, 128] on input "#c5c586" at bounding box center [214, 129] width 36 height 20
click at [409, 214] on div at bounding box center [411, 217] width 15 height 15
click at [409, 231] on div at bounding box center [411, 231] width 15 height 15
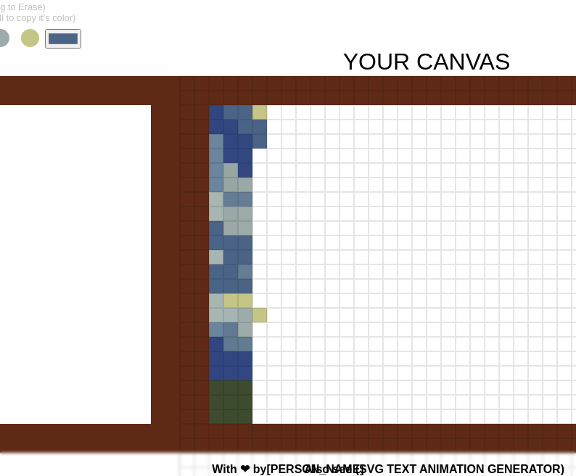
scroll to position [79, 314]
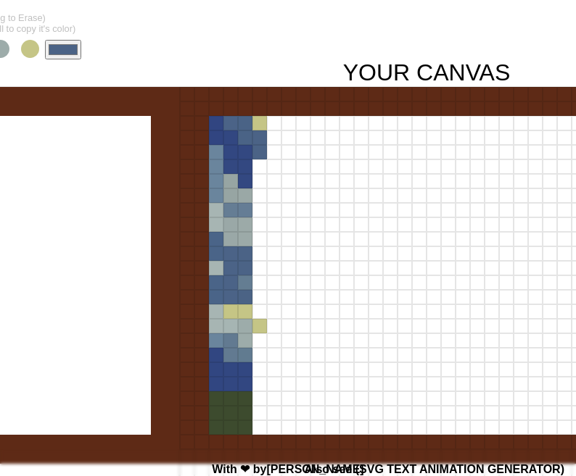
click at [59, 44] on input "#4b6386" at bounding box center [63, 50] width 36 height 20
click at [257, 165] on div at bounding box center [259, 167] width 15 height 15
click at [261, 183] on div at bounding box center [259, 181] width 15 height 15
click at [72, 43] on input "#344981" at bounding box center [63, 50] width 36 height 20
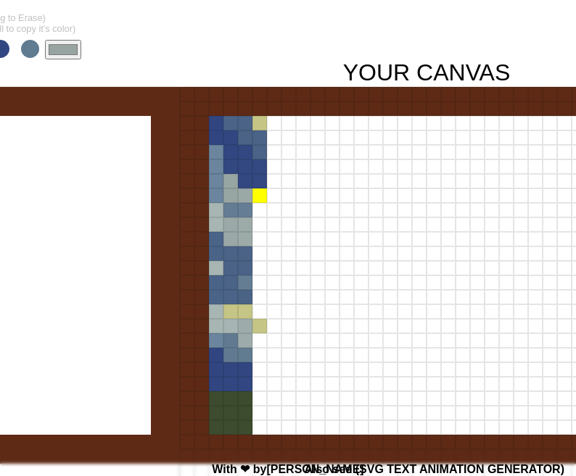
click at [257, 202] on div at bounding box center [259, 196] width 15 height 15
click at [57, 49] on input "#98a4a2" at bounding box center [63, 50] width 36 height 20
click at [252, 209] on div at bounding box center [259, 210] width 15 height 15
click at [59, 47] on input "#657e94" at bounding box center [63, 50] width 36 height 20
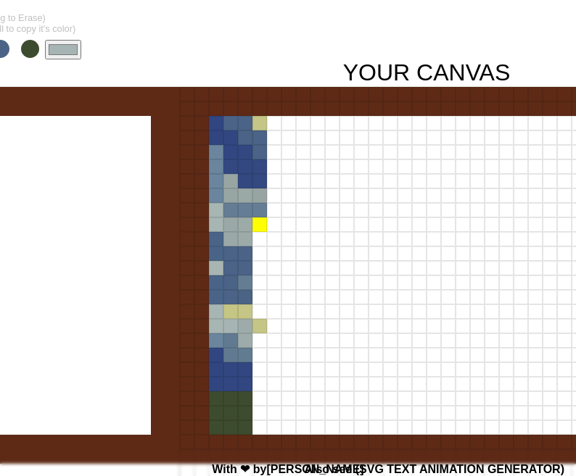
click at [259, 228] on div at bounding box center [259, 225] width 15 height 15
click at [244, 228] on div at bounding box center [245, 225] width 15 height 15
click at [232, 228] on div at bounding box center [230, 225] width 15 height 15
click at [247, 239] on div at bounding box center [245, 239] width 15 height 15
click at [231, 186] on div at bounding box center [230, 181] width 15 height 15
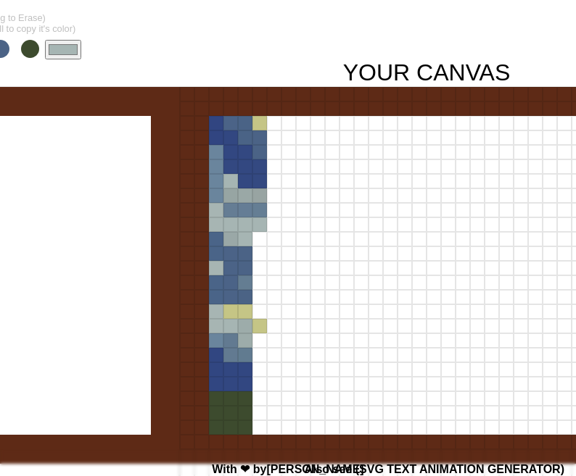
click at [233, 196] on div at bounding box center [230, 196] width 15 height 15
click at [242, 196] on div at bounding box center [245, 196] width 15 height 15
click at [257, 197] on div at bounding box center [259, 196] width 15 height 15
click at [214, 313] on div at bounding box center [216, 312] width 15 height 15
click at [241, 331] on div at bounding box center [245, 326] width 15 height 15
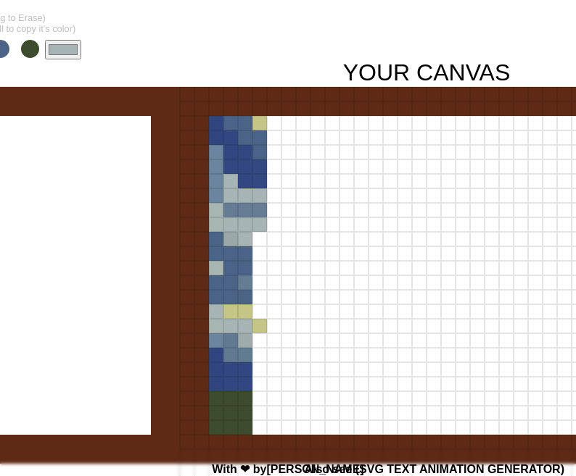
click at [246, 342] on div at bounding box center [245, 341] width 15 height 15
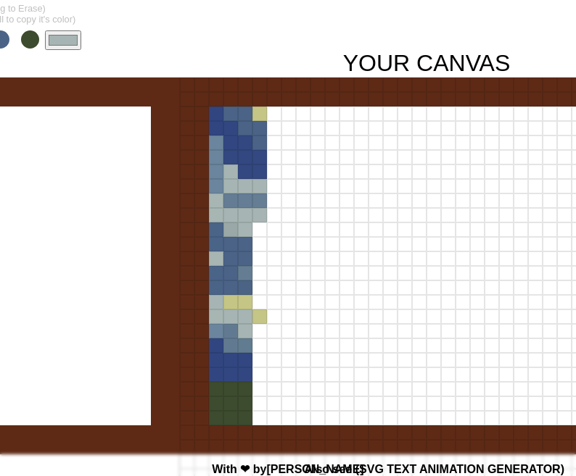
scroll to position [72, 314]
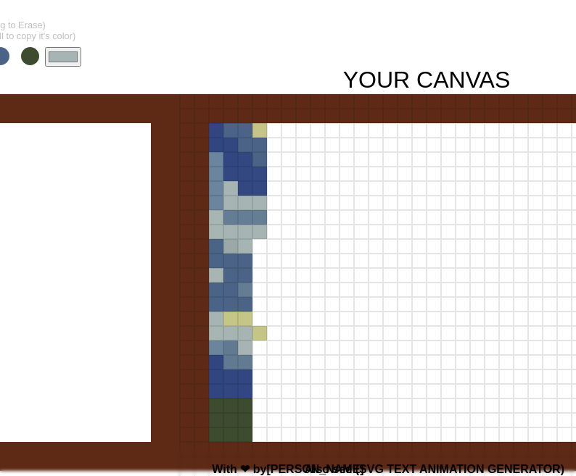
click at [228, 248] on div at bounding box center [230, 246] width 15 height 15
click at [260, 249] on div at bounding box center [259, 246] width 15 height 15
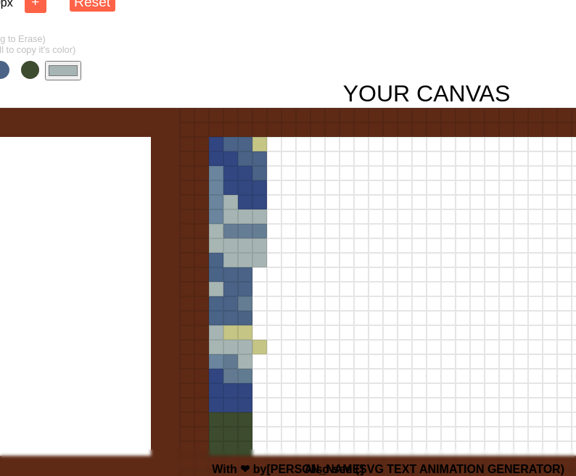
scroll to position [22, 314]
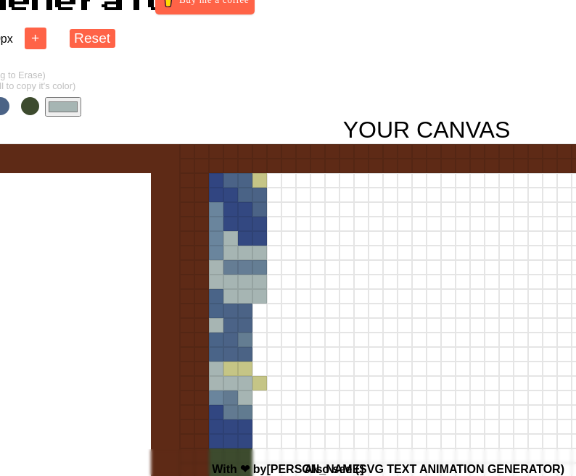
click at [59, 105] on input "#a6b5b3" at bounding box center [63, 107] width 36 height 20
click at [263, 309] on div at bounding box center [259, 311] width 15 height 15
click at [62, 107] on input "#4b6385" at bounding box center [63, 107] width 36 height 20
click at [260, 326] on div at bounding box center [259, 325] width 15 height 15
click at [64, 109] on input "#647d92" at bounding box center [63, 107] width 36 height 20
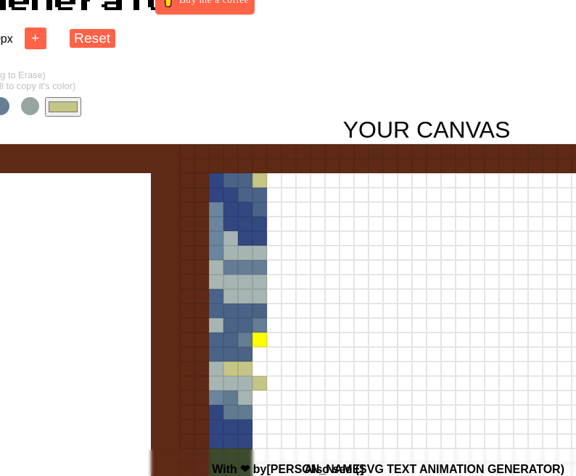
click at [257, 341] on div at bounding box center [259, 340] width 15 height 15
click at [54, 105] on input "#c5c586" at bounding box center [63, 107] width 36 height 20
click at [259, 360] on div at bounding box center [259, 354] width 15 height 15
click at [252, 369] on div at bounding box center [259, 369] width 15 height 15
click at [69, 102] on input "#4b6384" at bounding box center [63, 107] width 36 height 20
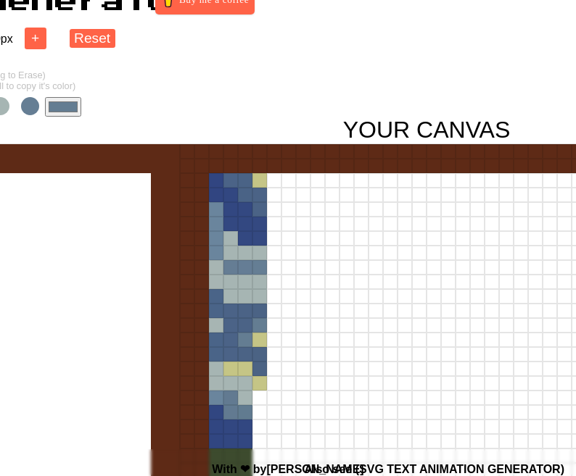
click at [260, 355] on div at bounding box center [259, 354] width 15 height 15
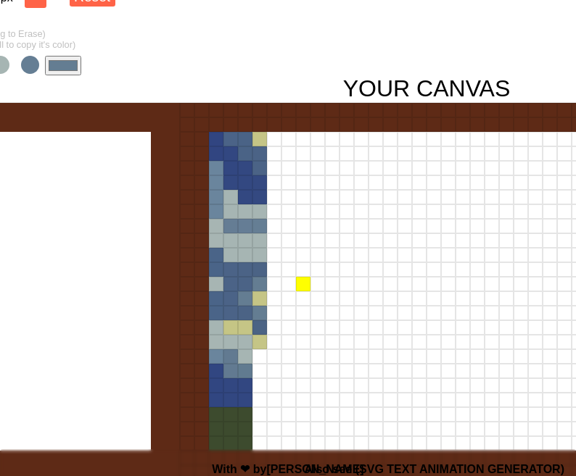
scroll to position [65, 314]
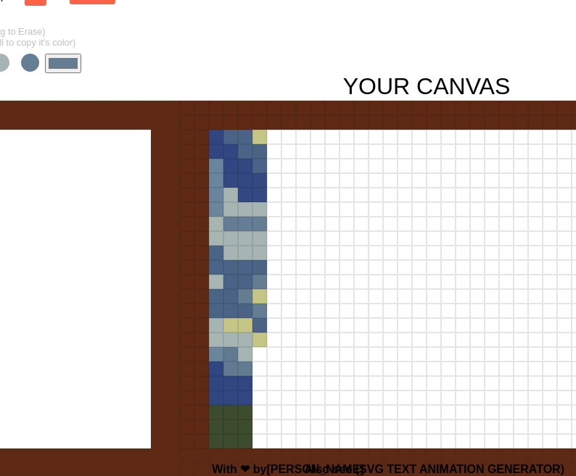
click at [70, 67] on input "#647d92" at bounding box center [63, 64] width 36 height 20
click at [256, 353] on div at bounding box center [259, 354] width 15 height 15
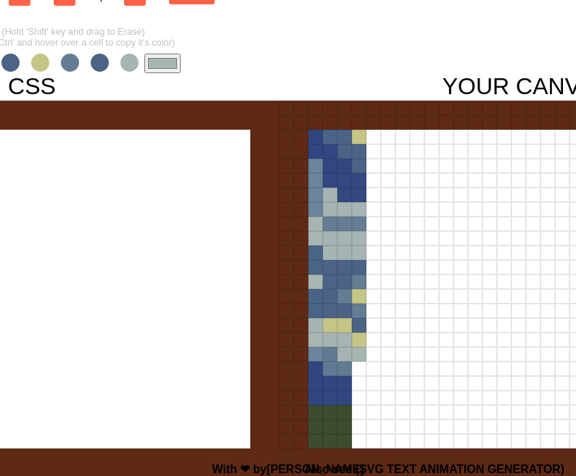
scroll to position [65, 189]
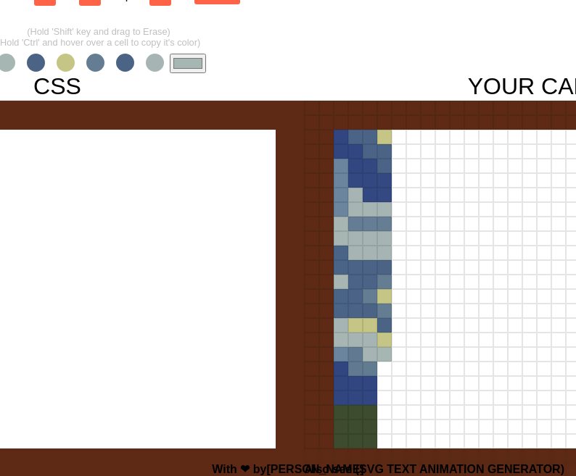
click at [150, 59] on span at bounding box center [155, 63] width 18 height 18
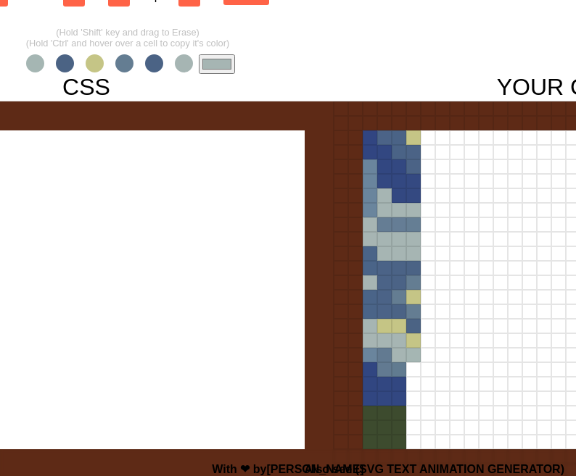
scroll to position [65, 109]
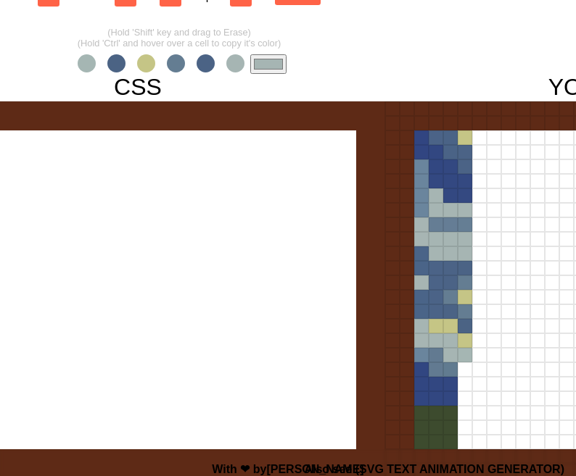
click at [88, 67] on span at bounding box center [87, 63] width 18 height 18
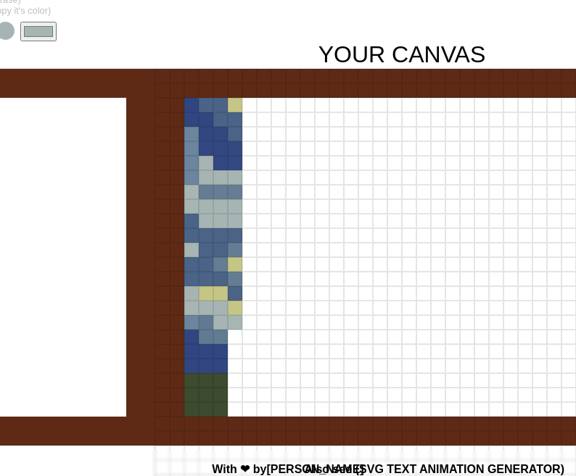
scroll to position [122, 339]
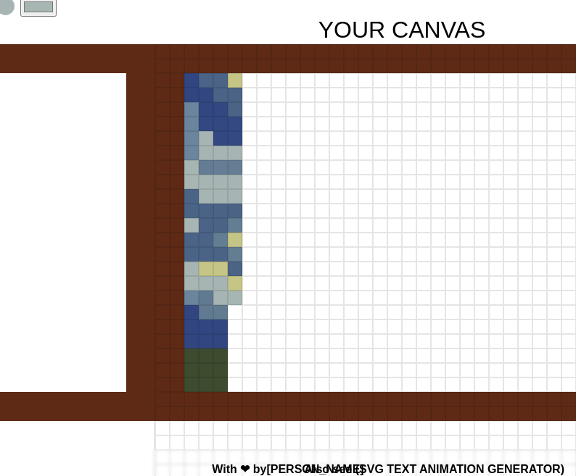
click at [38, 15] on input "#a5b6b3" at bounding box center [38, 7] width 36 height 20
click at [187, 302] on div at bounding box center [191, 298] width 15 height 15
click at [235, 318] on div at bounding box center [235, 312] width 15 height 15
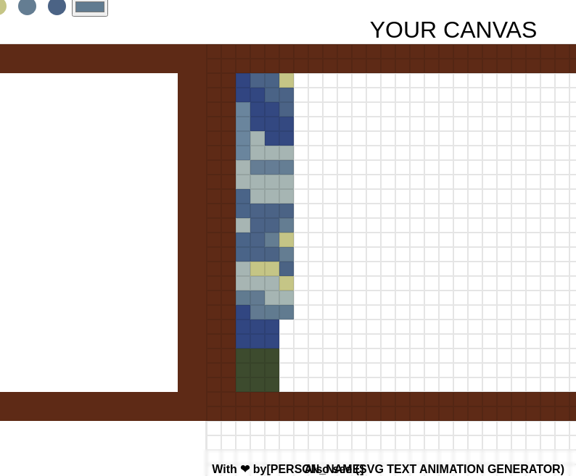
scroll to position [122, 282]
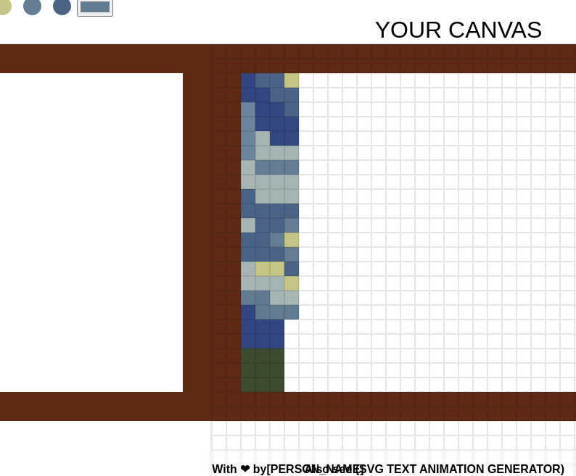
click at [96, 13] on input "#617b90" at bounding box center [95, 7] width 36 height 20
click at [290, 324] on div at bounding box center [291, 327] width 15 height 15
click at [291, 341] on div at bounding box center [291, 341] width 15 height 15
click at [94, 9] on input "#324781" at bounding box center [95, 7] width 36 height 20
click at [288, 357] on div at bounding box center [291, 356] width 15 height 15
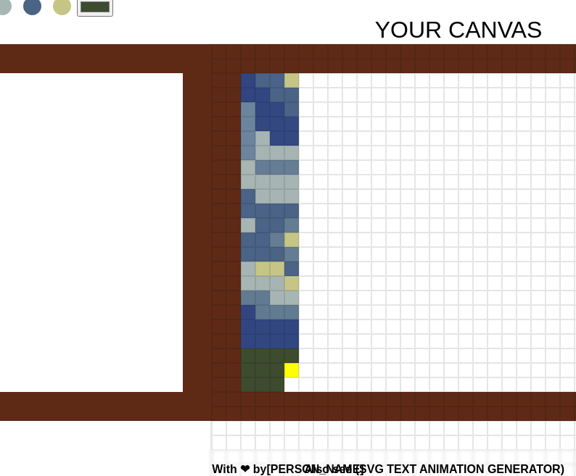
click at [288, 369] on div at bounding box center [291, 370] width 15 height 15
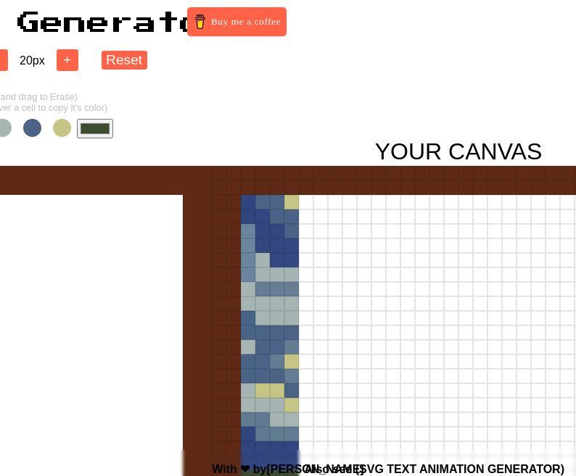
click at [89, 134] on input "#3d4b2e" at bounding box center [95, 129] width 36 height 20
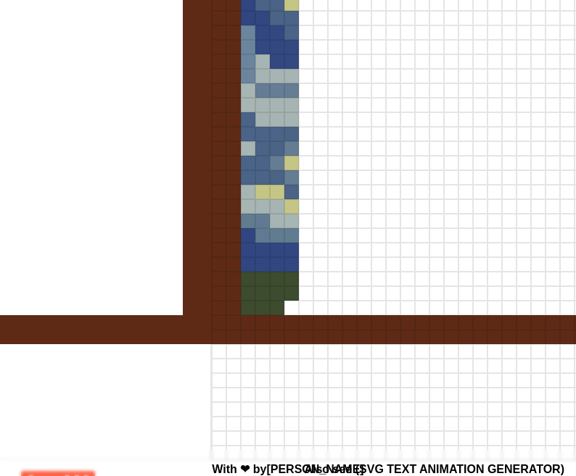
scroll to position [201, 282]
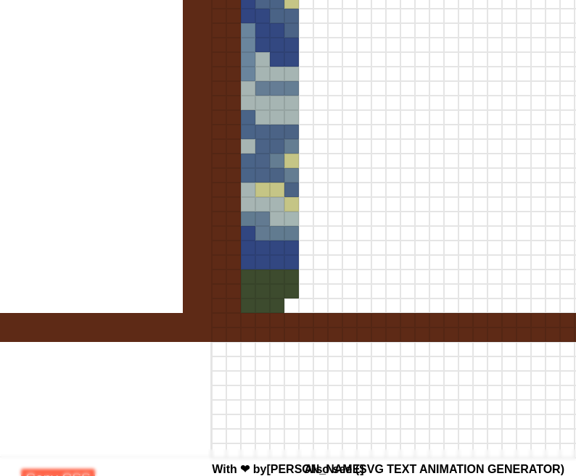
click at [292, 279] on div at bounding box center [291, 277] width 15 height 15
click at [292, 291] on div at bounding box center [291, 291] width 15 height 15
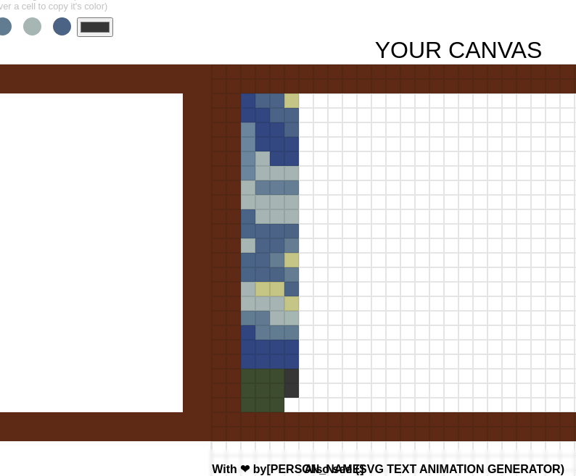
scroll to position [93, 282]
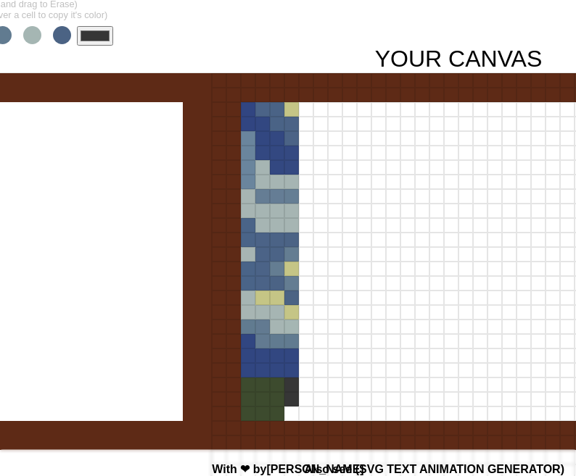
click at [88, 33] on input "#363636" at bounding box center [95, 36] width 36 height 20
click at [289, 416] on div at bounding box center [291, 414] width 15 height 15
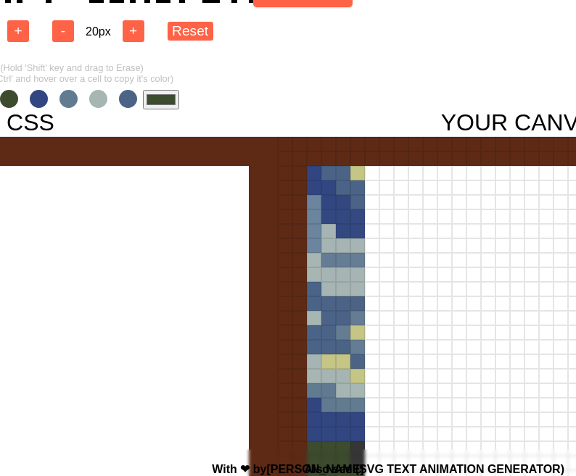
scroll to position [29, 165]
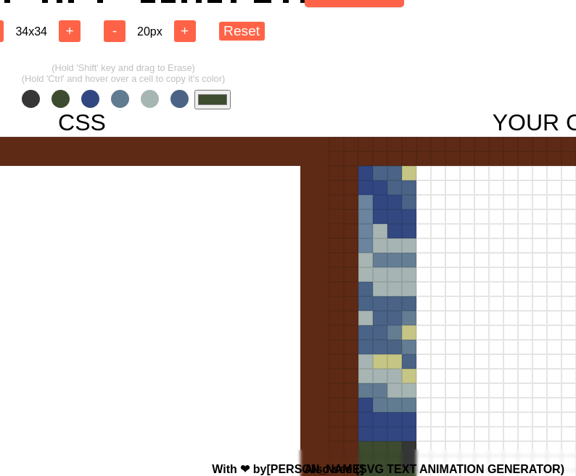
click at [204, 102] on input "#3d4b2e" at bounding box center [212, 100] width 36 height 20
click at [102, 218] on div at bounding box center [81, 382] width 493 height 493
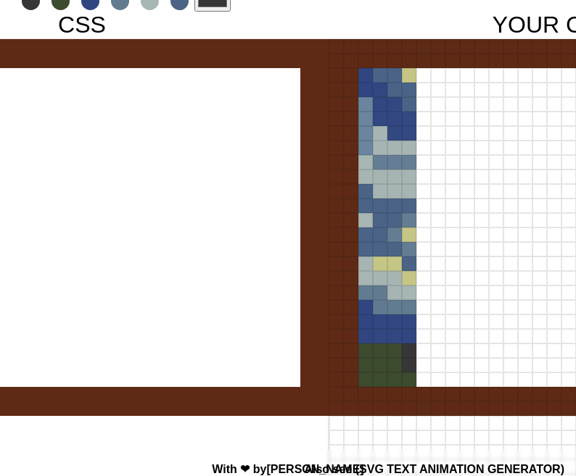
scroll to position [250, 165]
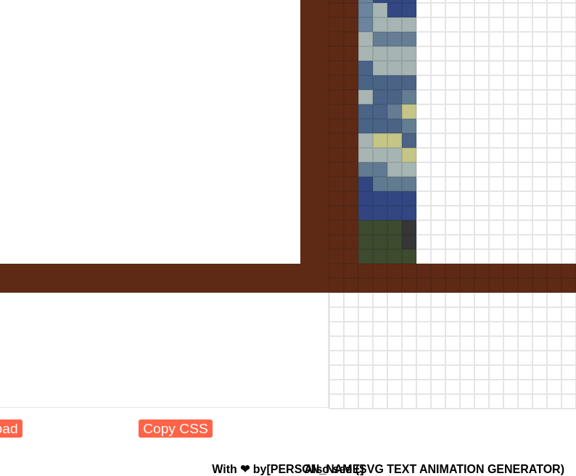
click at [406, 215] on div at bounding box center [409, 213] width 15 height 15
click at [406, 201] on div at bounding box center [409, 198] width 15 height 15
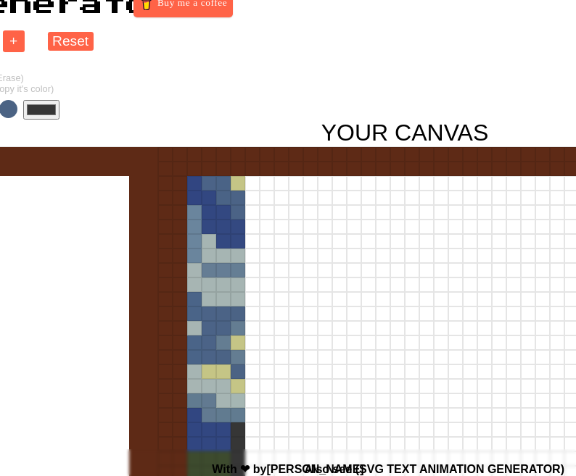
scroll to position [9, 336]
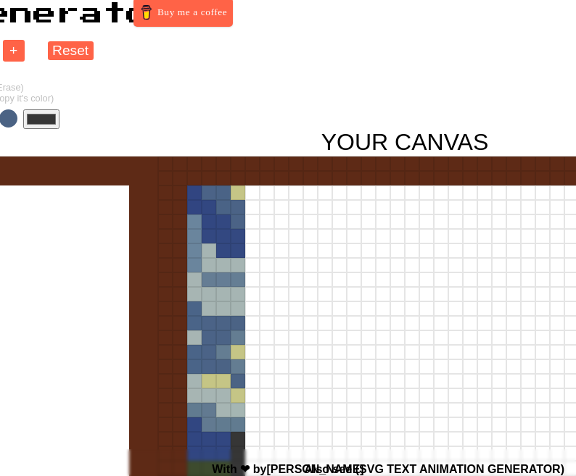
click at [41, 124] on input "#363636" at bounding box center [41, 119] width 36 height 20
click at [252, 197] on div at bounding box center [252, 193] width 15 height 15
click at [252, 206] on div at bounding box center [252, 207] width 15 height 15
click at [39, 115] on input "#4b6385" at bounding box center [41, 119] width 36 height 20
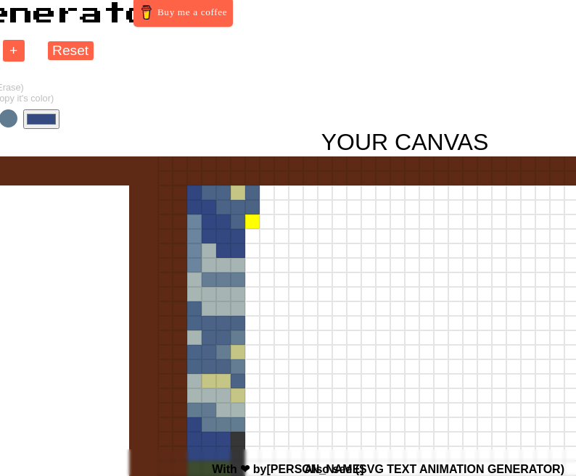
click at [250, 220] on div at bounding box center [252, 222] width 15 height 15
click at [250, 240] on div at bounding box center [252, 236] width 15 height 15
click at [251, 254] on div at bounding box center [252, 251] width 15 height 15
click at [40, 114] on input "#354a81" at bounding box center [41, 119] width 36 height 20
click at [251, 268] on div at bounding box center [252, 265] width 15 height 15
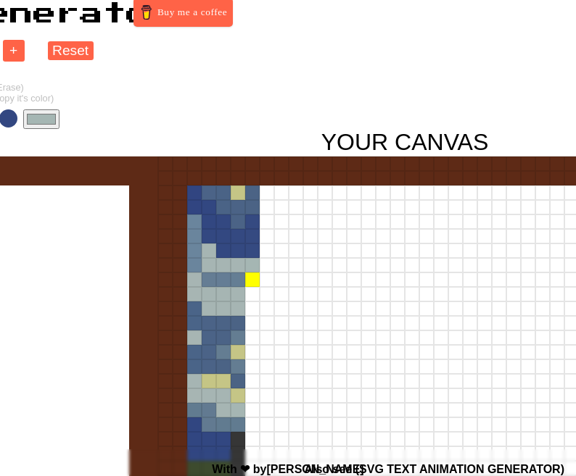
click at [250, 282] on div at bounding box center [252, 280] width 15 height 15
click at [30, 116] on input "#a5b6b3" at bounding box center [41, 119] width 36 height 20
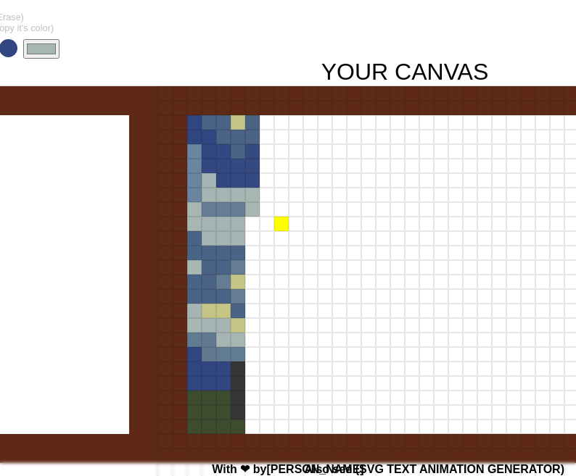
scroll to position [59, 336]
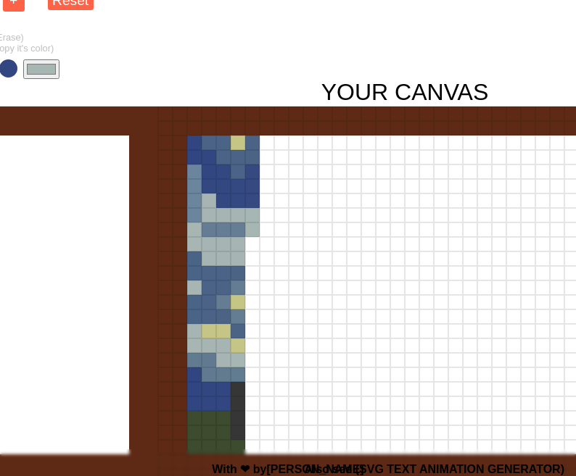
click at [34, 61] on input "#a5b6b3" at bounding box center [41, 69] width 36 height 20
click at [252, 251] on div at bounding box center [252, 244] width 15 height 15
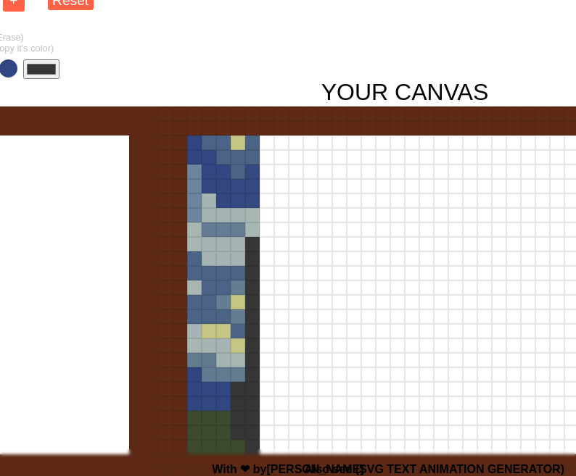
drag, startPoint x: 252, startPoint y: 251, endPoint x: 254, endPoint y: 444, distance: 193.6
click at [254, 444] on div at bounding box center [404, 353] width 494 height 494
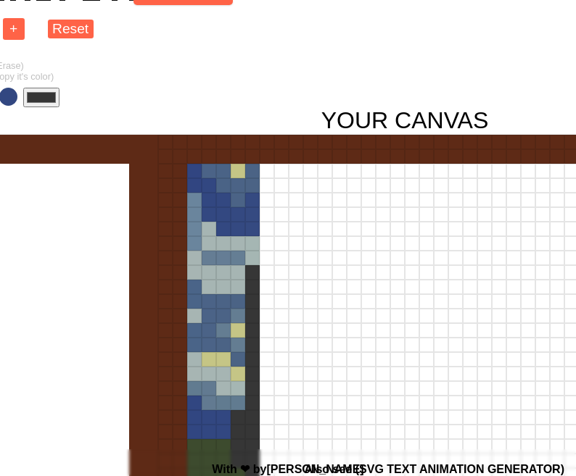
scroll to position [30, 336]
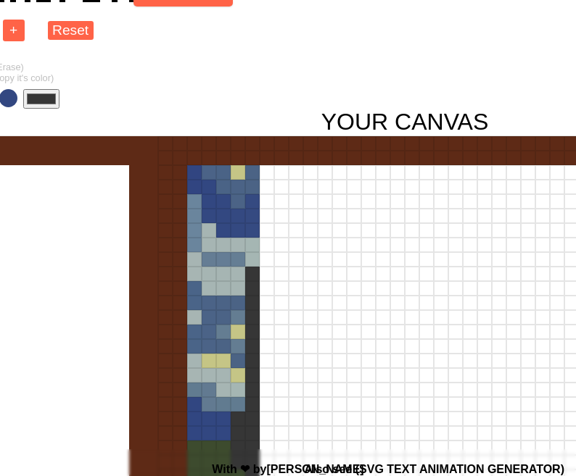
click at [39, 100] on input "#363636" at bounding box center [41, 99] width 36 height 20
click at [26, 102] on input "#363636" at bounding box center [41, 99] width 36 height 20
click at [265, 173] on div at bounding box center [267, 172] width 15 height 15
click at [49, 98] on input "#344981" at bounding box center [41, 99] width 36 height 20
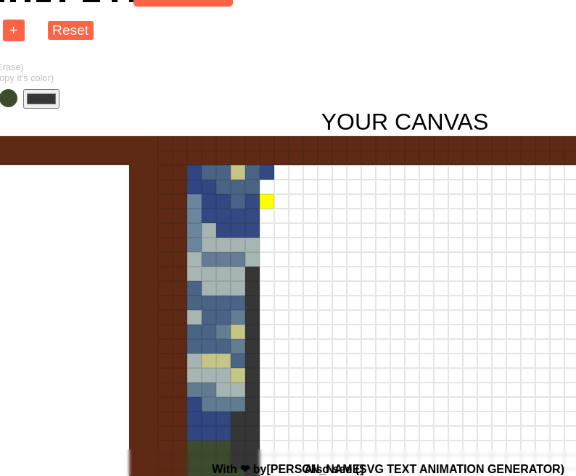
click at [270, 199] on div at bounding box center [267, 201] width 15 height 15
click at [265, 186] on div at bounding box center [267, 187] width 15 height 15
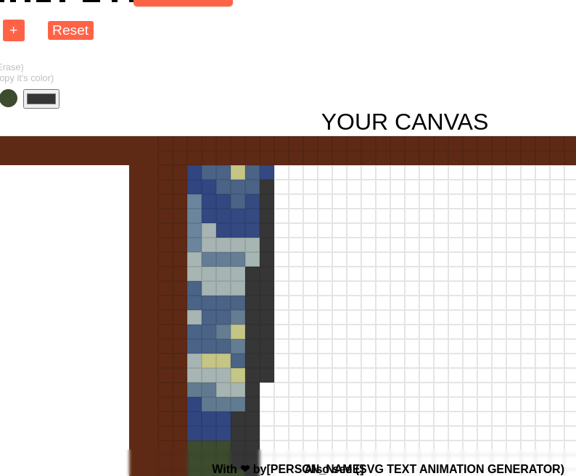
drag, startPoint x: 265, startPoint y: 186, endPoint x: 257, endPoint y: 388, distance: 202.5
click at [258, 388] on div at bounding box center [404, 383] width 494 height 494
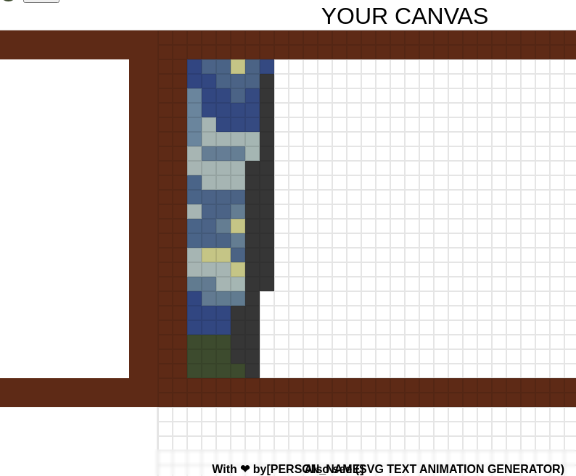
scroll to position [138, 336]
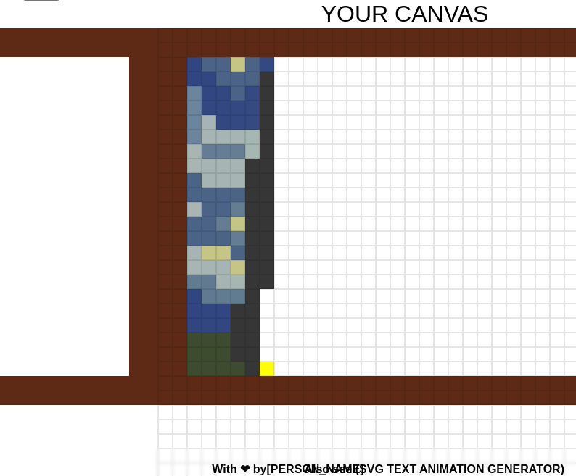
click at [267, 370] on div at bounding box center [267, 369] width 15 height 15
drag, startPoint x: 267, startPoint y: 370, endPoint x: 266, endPoint y: 300, distance: 70.3
click at [266, 300] on div at bounding box center [404, 275] width 494 height 494
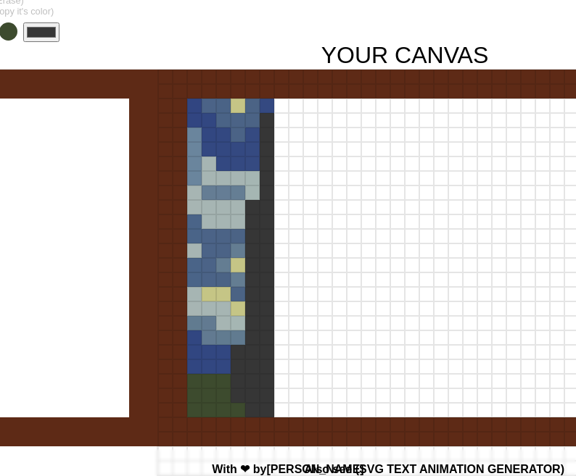
scroll to position [70, 336]
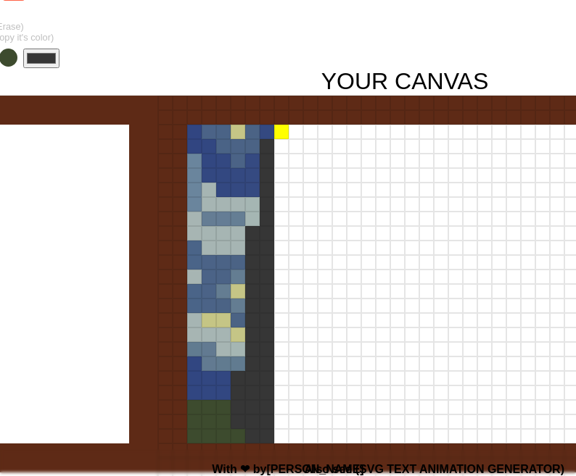
click at [276, 132] on div at bounding box center [281, 132] width 15 height 15
click at [278, 152] on div at bounding box center [281, 146] width 15 height 15
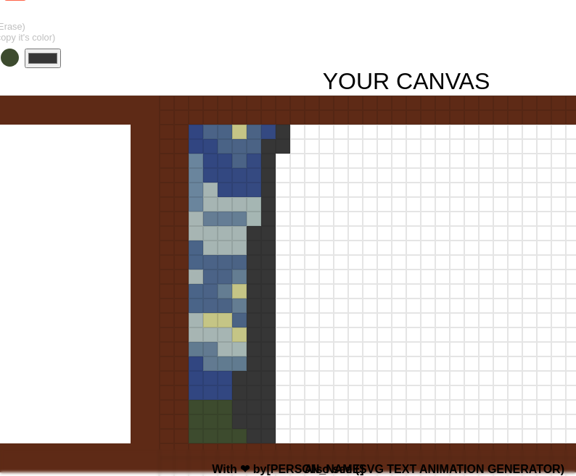
click at [39, 63] on input "#363636" at bounding box center [43, 59] width 36 height 20
click at [278, 160] on div at bounding box center [283, 161] width 15 height 15
click at [283, 173] on div at bounding box center [283, 175] width 15 height 15
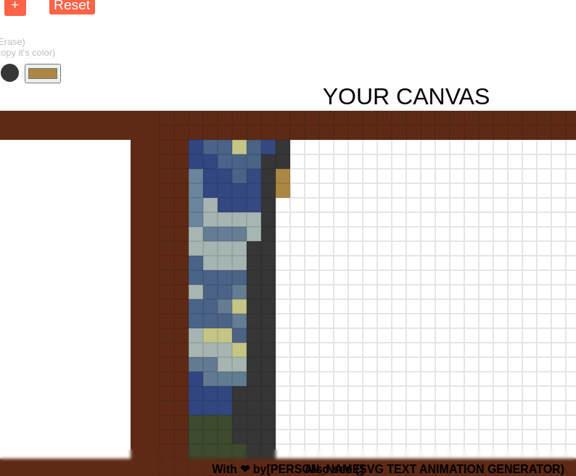
click at [54, 71] on input "#ac8743" at bounding box center [43, 74] width 36 height 20
click at [39, 67] on input "#4b6385" at bounding box center [43, 74] width 36 height 20
click at [281, 204] on div at bounding box center [283, 205] width 15 height 15
click at [49, 72] on input "#4b6385" at bounding box center [43, 74] width 36 height 20
click at [281, 219] on div at bounding box center [283, 219] width 15 height 15
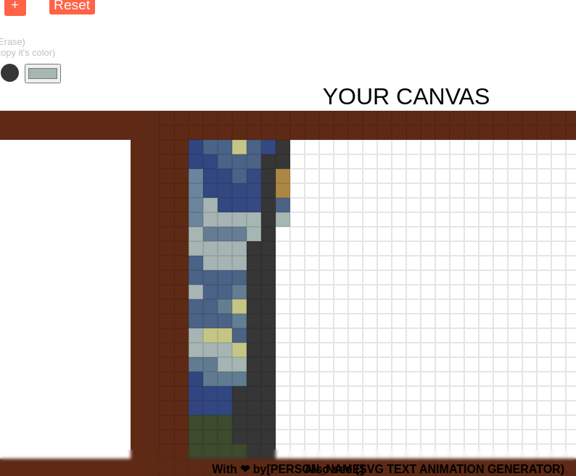
click at [12, 72] on span at bounding box center [10, 73] width 18 height 18
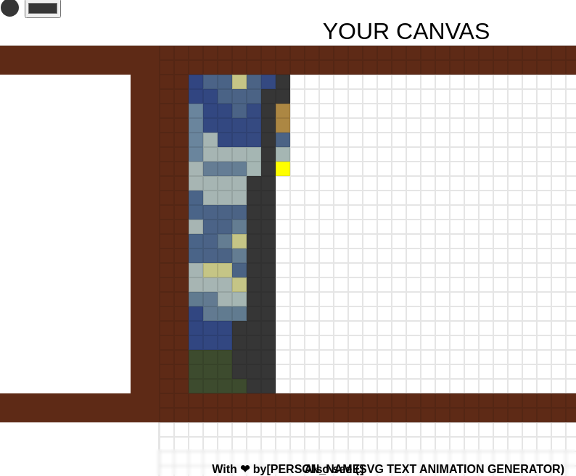
click at [283, 170] on div at bounding box center [283, 169] width 15 height 15
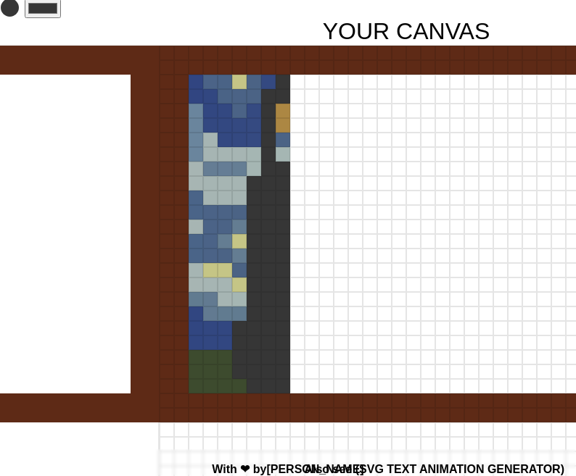
drag, startPoint x: 283, startPoint y: 170, endPoint x: 283, endPoint y: 381, distance: 211.0
click at [283, 381] on div at bounding box center [406, 292] width 494 height 494
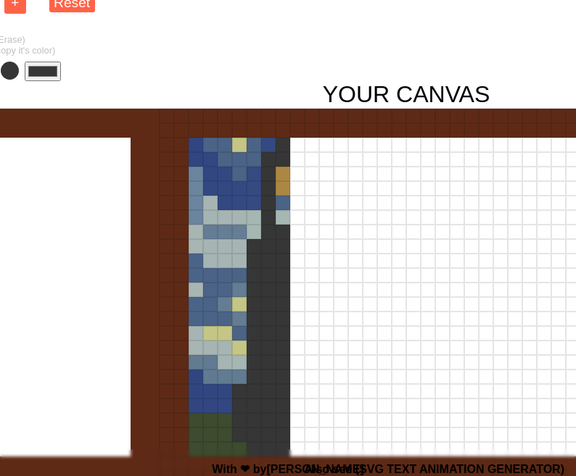
scroll to position [56, 334]
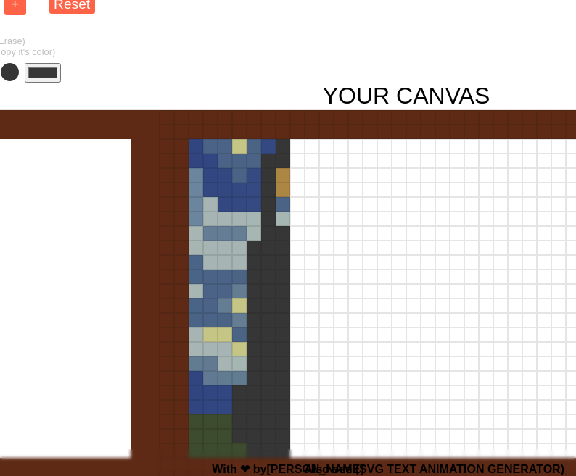
click at [44, 71] on input "#363636" at bounding box center [43, 73] width 36 height 20
click at [294, 144] on div at bounding box center [297, 146] width 15 height 15
click at [38, 81] on input "#354a81" at bounding box center [43, 73] width 36 height 20
click at [300, 157] on div at bounding box center [297, 161] width 15 height 15
click at [45, 75] on input "#4b6385" at bounding box center [43, 73] width 36 height 20
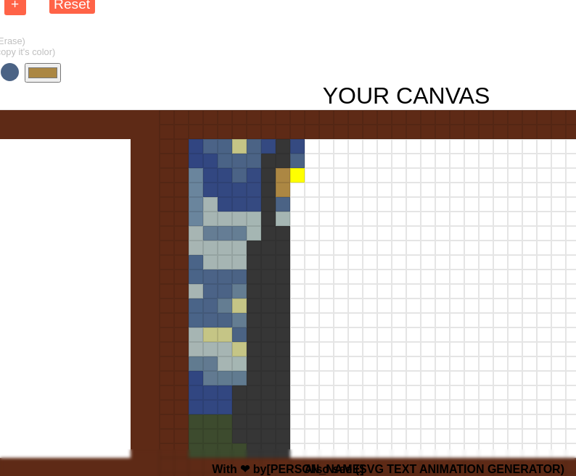
click at [293, 178] on div at bounding box center [297, 175] width 15 height 15
click at [294, 186] on div at bounding box center [297, 190] width 15 height 15
click at [45, 66] on input "#ab8743" at bounding box center [43, 73] width 36 height 20
click at [299, 207] on div at bounding box center [297, 204] width 15 height 15
click at [32, 68] on input "#4b6384" at bounding box center [43, 73] width 36 height 20
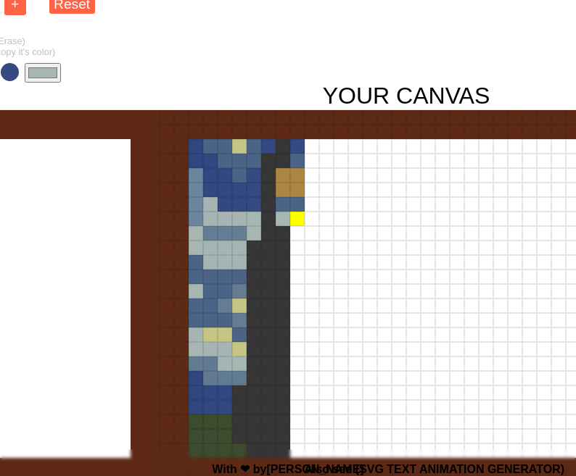
click at [293, 218] on div at bounding box center [297, 219] width 15 height 15
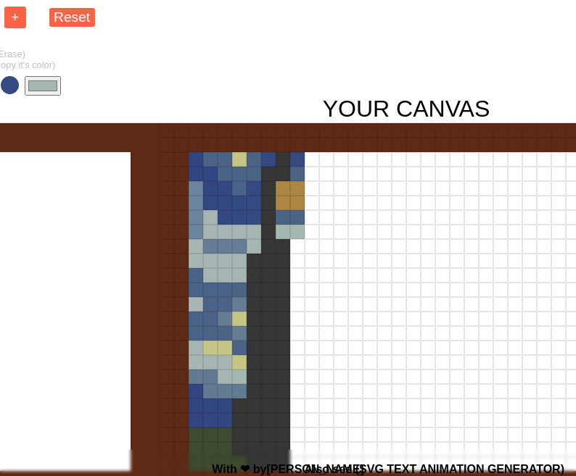
scroll to position [38, 334]
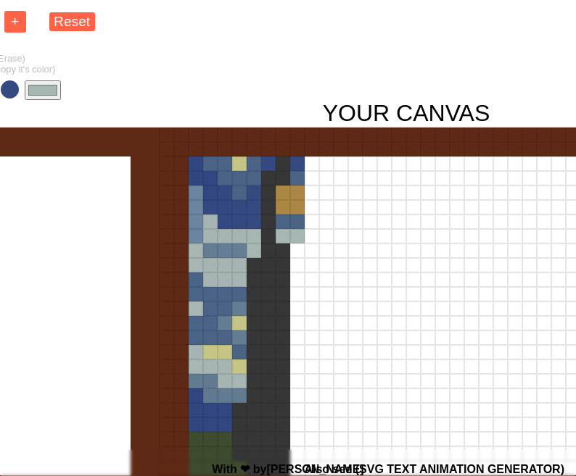
click at [36, 91] on input "#a5b6b3" at bounding box center [43, 90] width 36 height 20
click at [299, 236] on div at bounding box center [297, 236] width 15 height 15
click at [296, 236] on div at bounding box center [297, 236] width 15 height 15
click at [297, 236] on div at bounding box center [297, 236] width 15 height 15
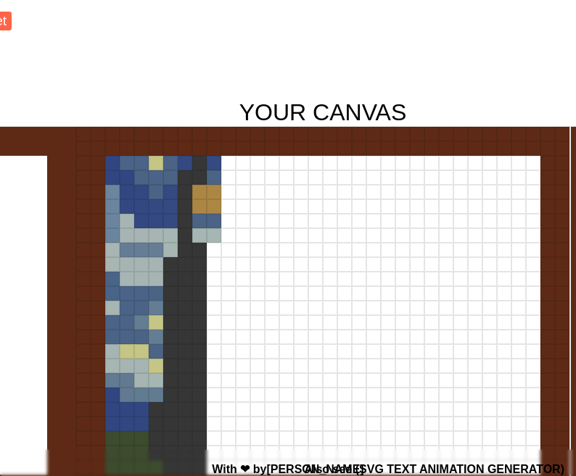
scroll to position [39, 414]
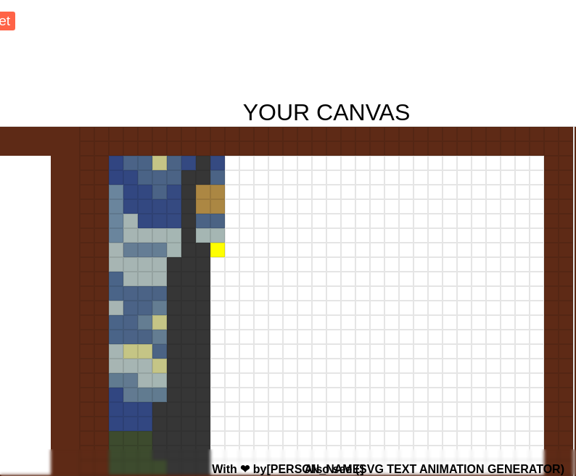
click at [219, 252] on div at bounding box center [217, 250] width 15 height 15
click at [219, 265] on div at bounding box center [217, 264] width 15 height 15
click at [220, 281] on div at bounding box center [217, 279] width 15 height 15
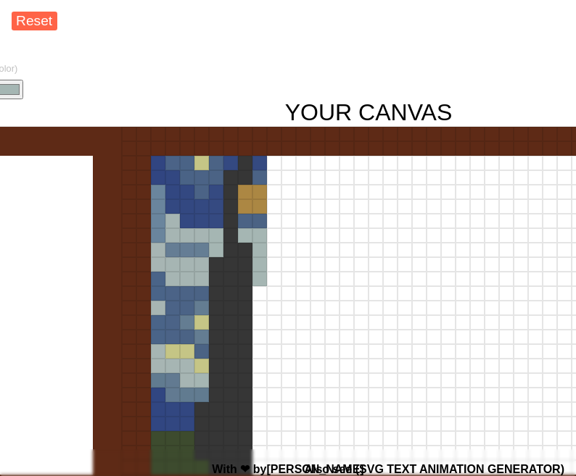
scroll to position [39, 336]
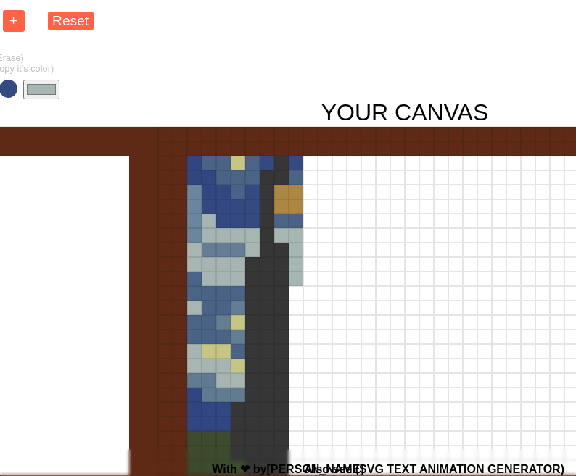
click at [46, 89] on input "#a5b6b3" at bounding box center [41, 90] width 36 height 20
click at [294, 295] on div at bounding box center [296, 293] width 15 height 15
click at [297, 310] on div at bounding box center [296, 308] width 15 height 15
click at [297, 320] on div at bounding box center [296, 322] width 15 height 15
click at [297, 343] on div at bounding box center [296, 337] width 15 height 15
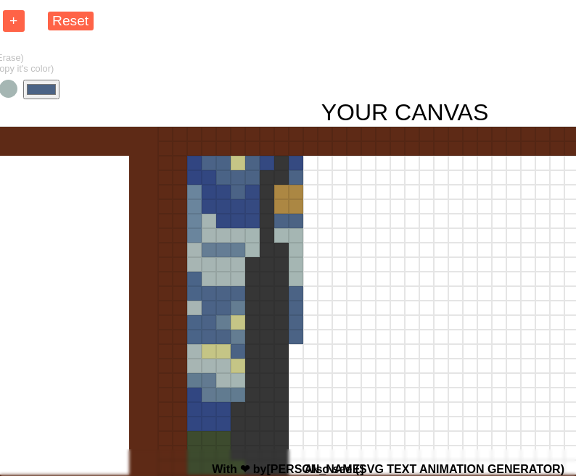
click at [46, 91] on input "#4b6385" at bounding box center [41, 90] width 36 height 20
click at [291, 350] on div at bounding box center [296, 351] width 15 height 15
drag, startPoint x: 291, startPoint y: 350, endPoint x: 289, endPoint y: 426, distance: 75.4
click at [289, 426] on div at bounding box center [404, 373] width 494 height 494
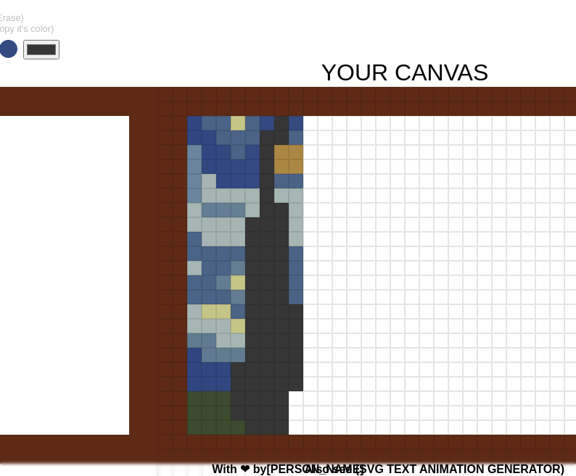
scroll to position [101, 336]
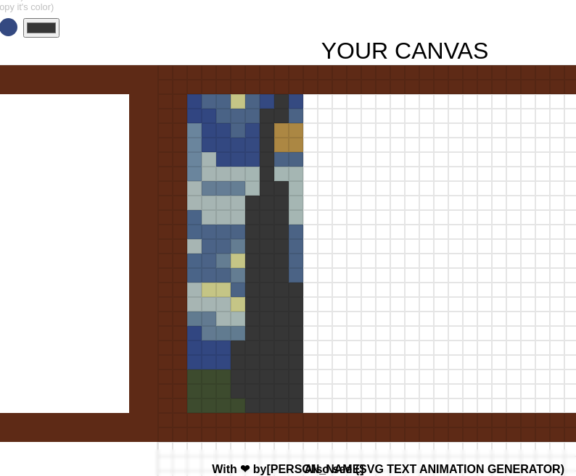
drag, startPoint x: 297, startPoint y: 354, endPoint x: 299, endPoint y: 405, distance: 51.5
click at [299, 405] on div at bounding box center [404, 312] width 494 height 494
click at [309, 344] on div at bounding box center [310, 348] width 15 height 15
drag, startPoint x: 309, startPoint y: 344, endPoint x: 308, endPoint y: 403, distance: 59.5
click at [308, 403] on div at bounding box center [404, 312] width 494 height 494
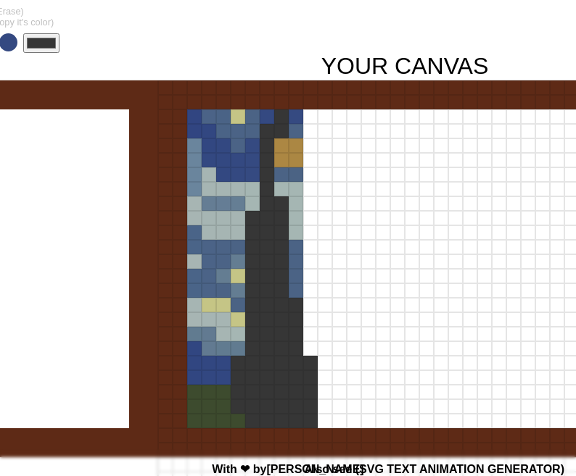
scroll to position [0, 336]
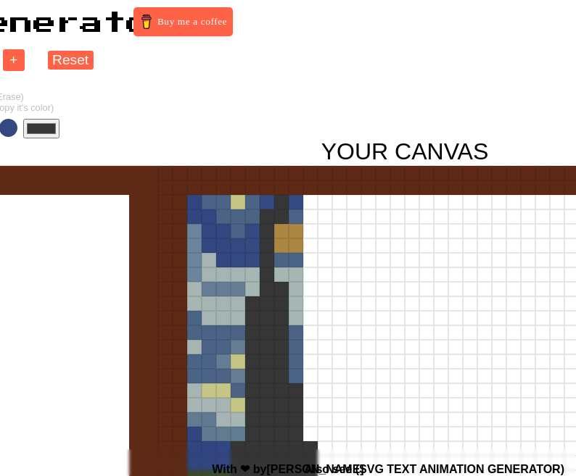
click at [41, 133] on input "#363636" at bounding box center [41, 129] width 36 height 20
click at [305, 197] on div at bounding box center [310, 202] width 15 height 15
click at [307, 215] on div at bounding box center [310, 217] width 15 height 15
click at [29, 125] on input "#364b81" at bounding box center [41, 129] width 36 height 20
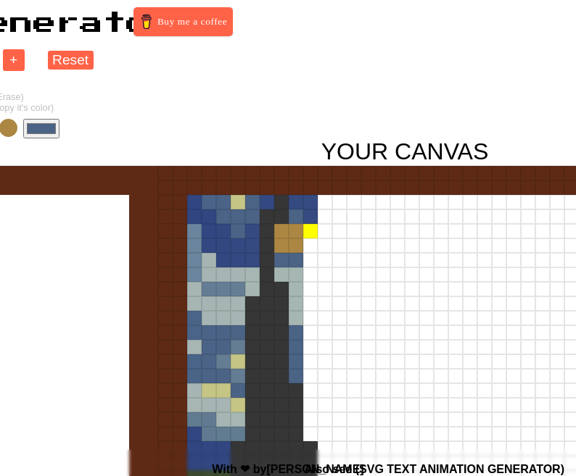
click at [310, 228] on div at bounding box center [310, 231] width 15 height 15
click at [310, 249] on div at bounding box center [310, 246] width 15 height 15
click at [44, 131] on input "#4b6384" at bounding box center [41, 129] width 36 height 20
click at [310, 231] on div at bounding box center [310, 231] width 15 height 15
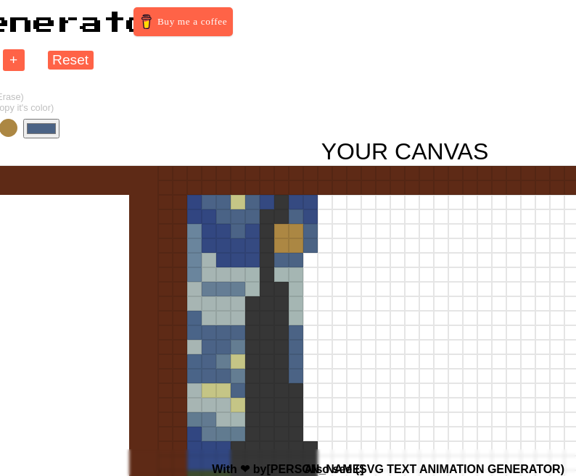
click at [310, 237] on div at bounding box center [310, 231] width 15 height 15
click at [310, 247] on div at bounding box center [310, 246] width 15 height 15
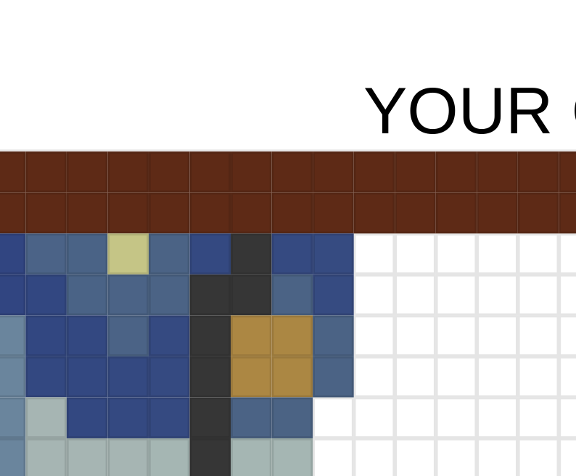
click at [307, 231] on div at bounding box center [310, 231] width 15 height 15
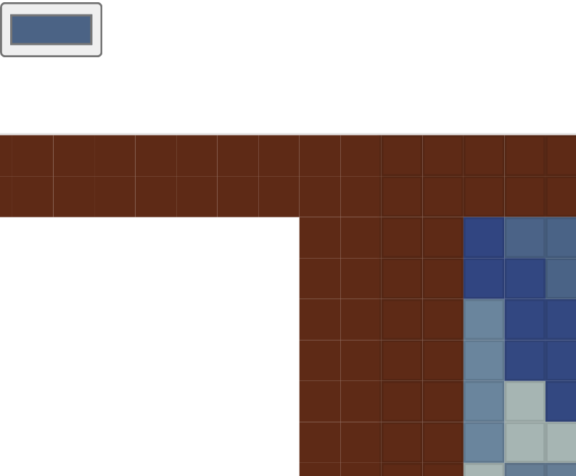
scroll to position [0, 323]
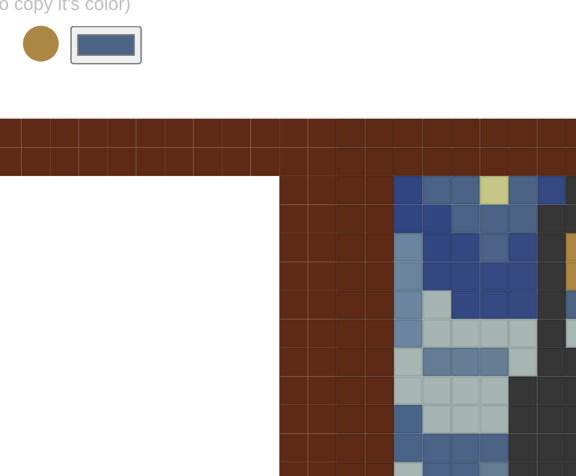
click at [54, 130] on input "#4b6385" at bounding box center [54, 129] width 36 height 20
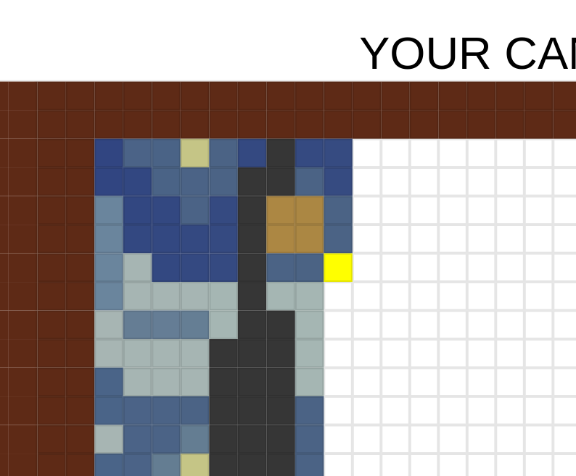
click at [318, 260] on div at bounding box center [322, 260] width 15 height 15
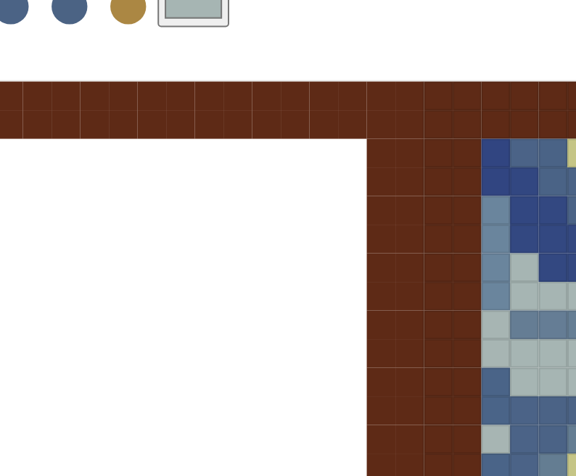
scroll to position [0, 265]
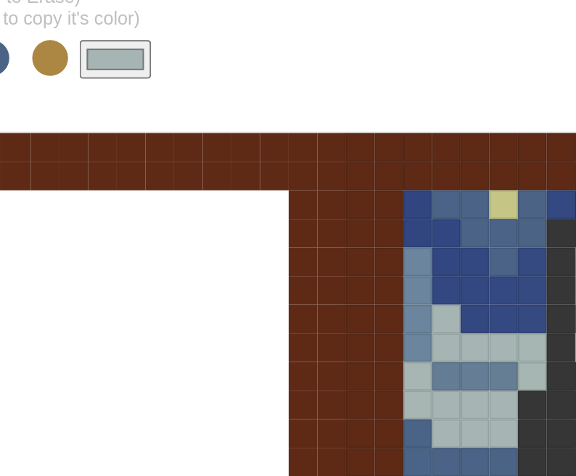
click at [107, 131] on input "#a6b5b3" at bounding box center [112, 129] width 36 height 20
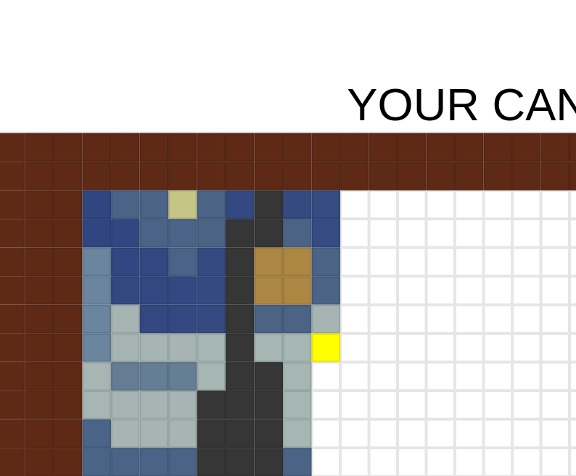
click at [378, 275] on div at bounding box center [380, 275] width 15 height 15
click at [381, 310] on div at bounding box center [380, 304] width 15 height 15
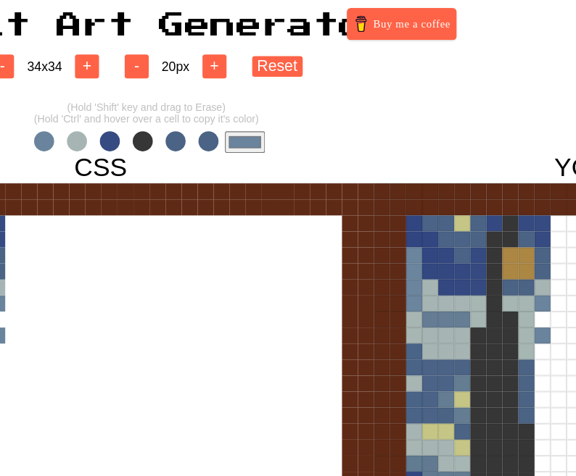
scroll to position [0, 133]
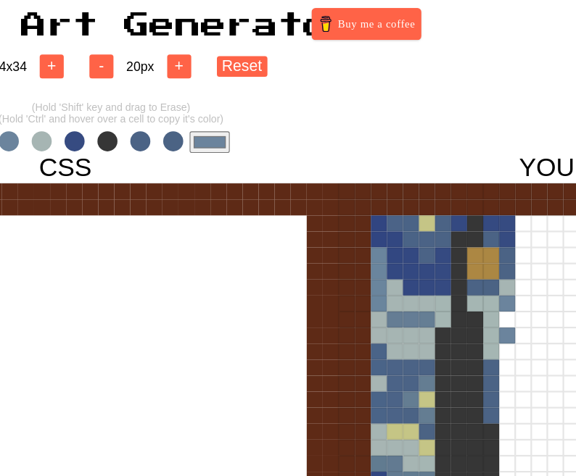
click at [96, 127] on span at bounding box center [92, 128] width 18 height 18
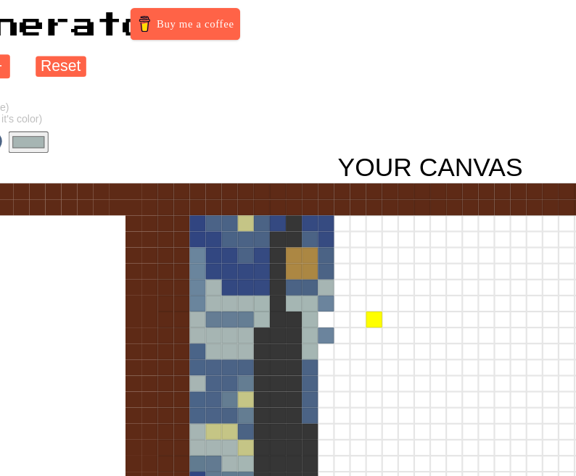
scroll to position [0, 320]
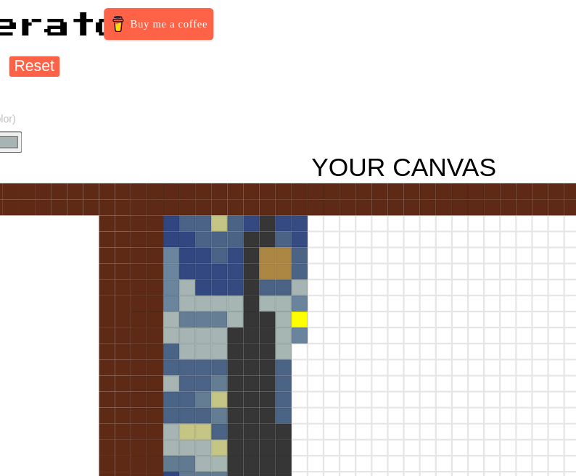
click at [321, 284] on div at bounding box center [325, 289] width 15 height 15
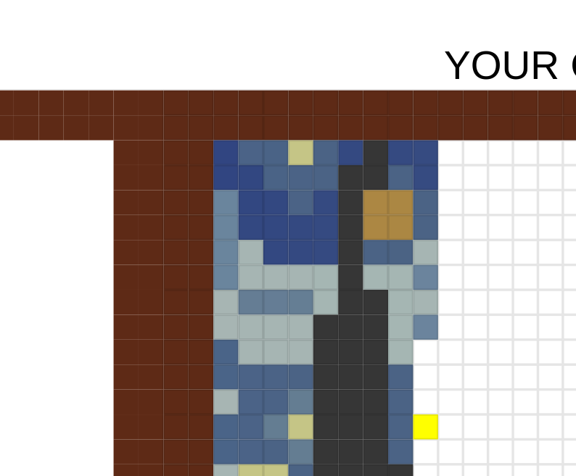
click at [325, 365] on div at bounding box center [325, 362] width 15 height 15
click at [326, 377] on div at bounding box center [325, 376] width 15 height 15
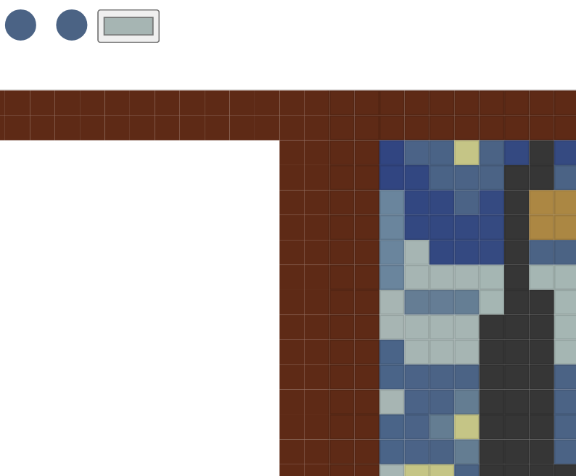
scroll to position [0, 150]
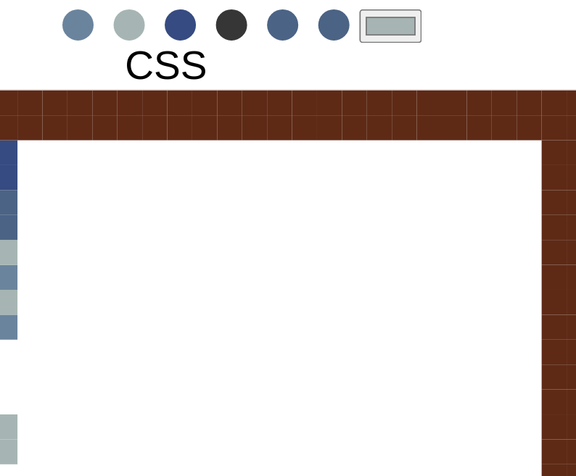
click at [44, 131] on span at bounding box center [45, 128] width 18 height 18
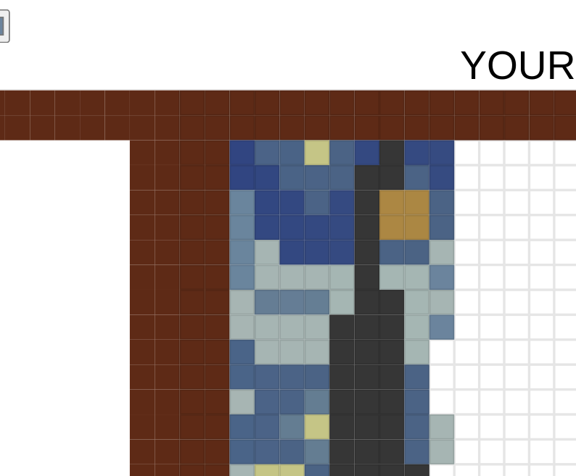
scroll to position [0, 235]
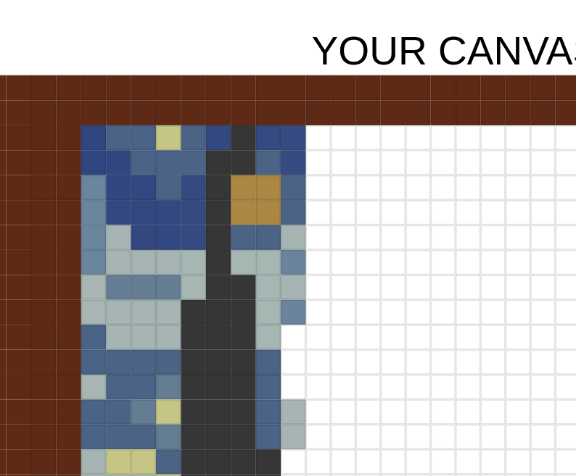
click at [414, 363] on div at bounding box center [411, 362] width 15 height 15
click at [413, 378] on div at bounding box center [411, 376] width 15 height 15
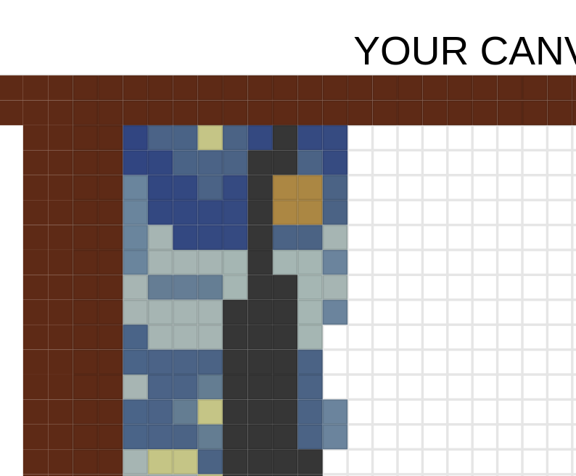
scroll to position [0, 233]
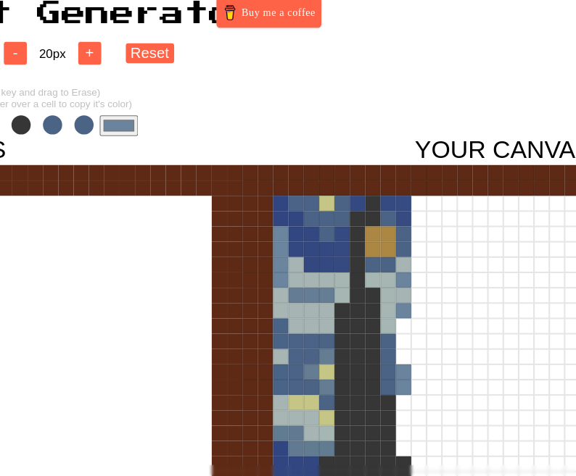
click at [136, 130] on input "#6b849d" at bounding box center [143, 129] width 36 height 20
click at [342, 96] on html "8-Bit Art Generator Buy me a coffee - 34 x 34 + - 20 px + Reset (Hold 'Shift' k…" at bounding box center [55, 368] width 576 height 736
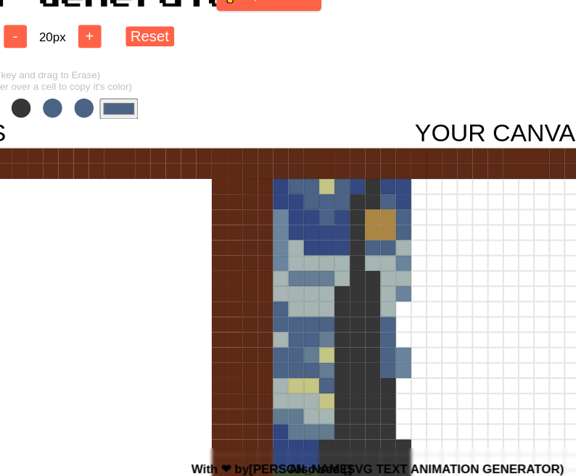
scroll to position [1, 233]
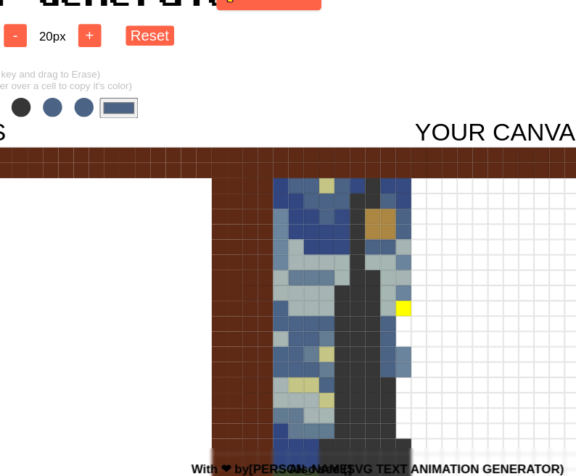
click at [414, 320] on div at bounding box center [412, 317] width 15 height 15
click at [414, 331] on div at bounding box center [412, 332] width 15 height 15
click at [414, 349] on div at bounding box center [412, 346] width 15 height 15
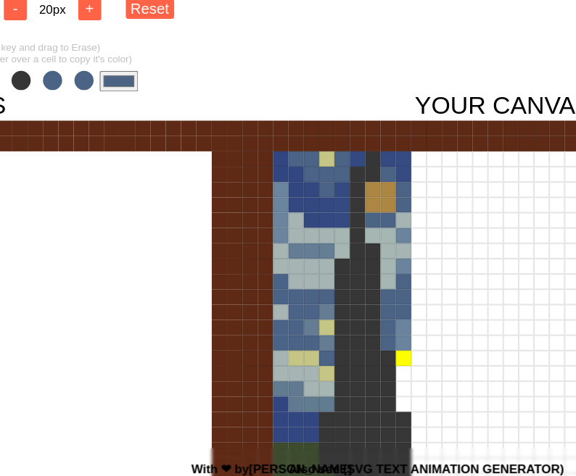
scroll to position [31, 233]
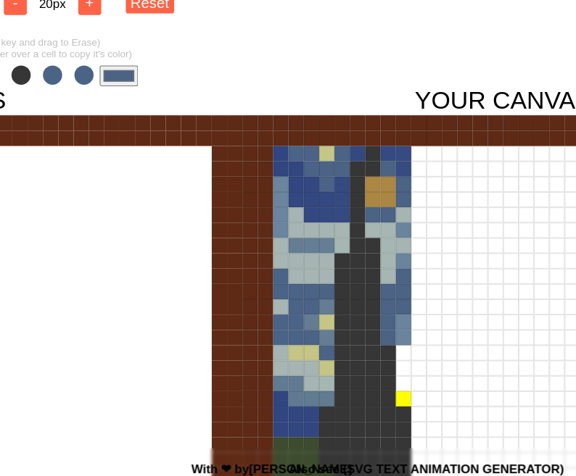
click at [412, 405] on div at bounding box center [412, 403] width 15 height 15
drag, startPoint x: 412, startPoint y: 405, endPoint x: 412, endPoint y: 365, distance: 39.9
click at [412, 365] on div at bounding box center [507, 381] width 494 height 494
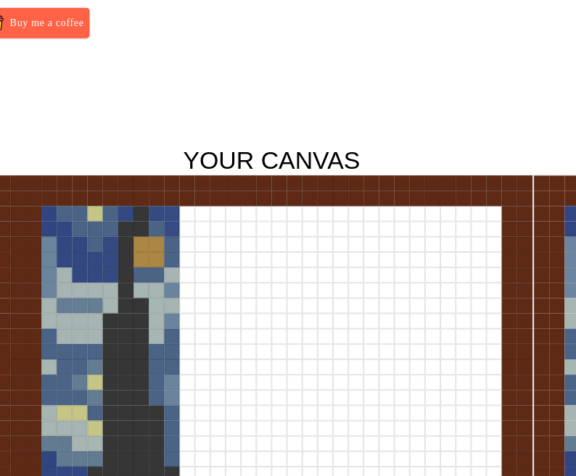
scroll to position [0, 0]
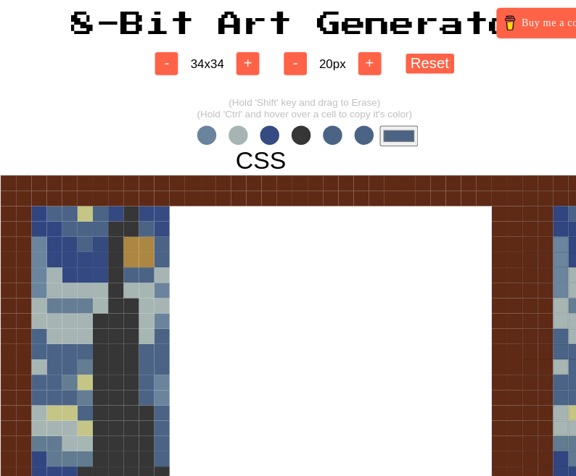
click at [351, 124] on span at bounding box center [344, 128] width 18 height 18
click at [281, 126] on span at bounding box center [285, 128] width 18 height 18
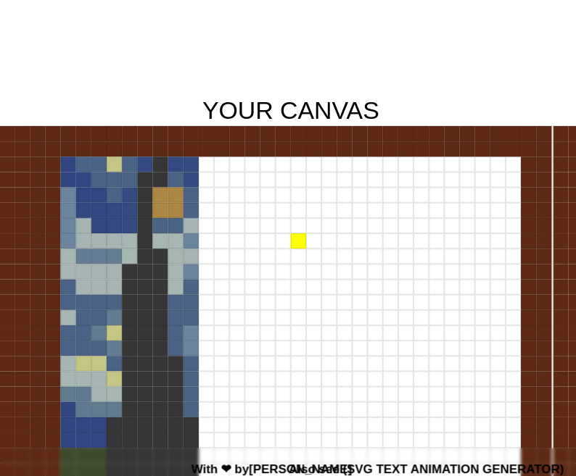
scroll to position [33, 434]
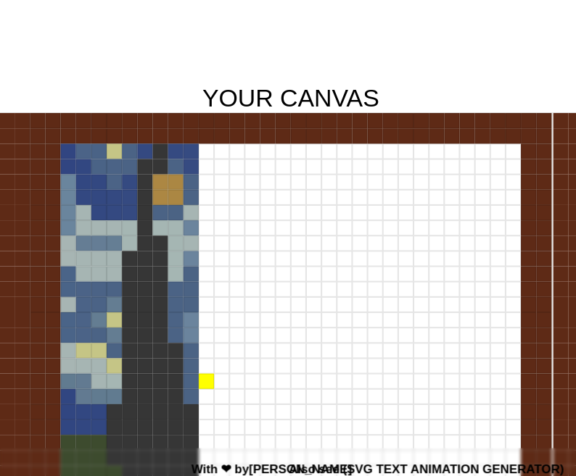
click at [230, 390] on div at bounding box center [226, 386] width 15 height 15
click at [228, 404] on div at bounding box center [226, 401] width 15 height 15
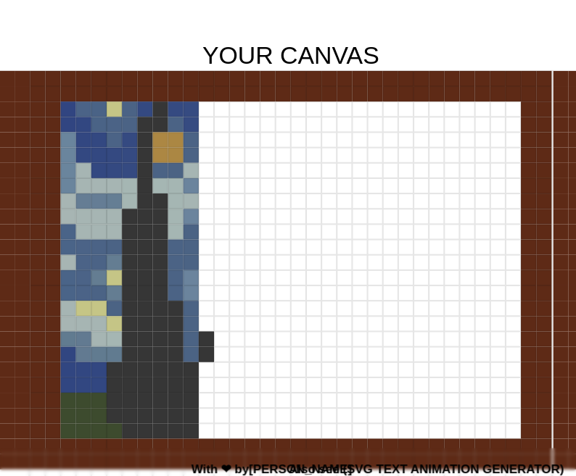
scroll to position [146, 434]
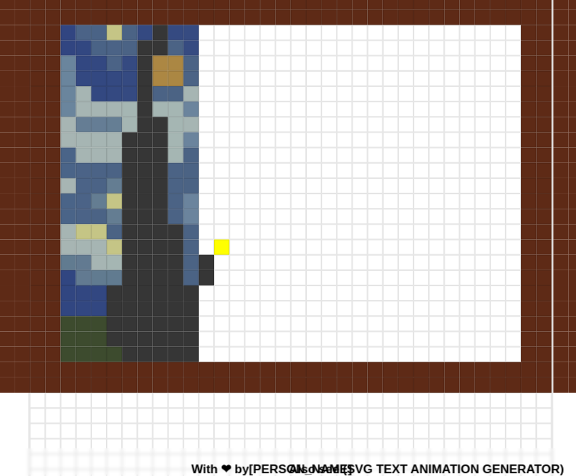
click at [243, 260] on div at bounding box center [240, 259] width 15 height 15
drag, startPoint x: 226, startPoint y: 291, endPoint x: 224, endPoint y: 360, distance: 69.6
click at [224, 360] on div at bounding box center [306, 267] width 494 height 494
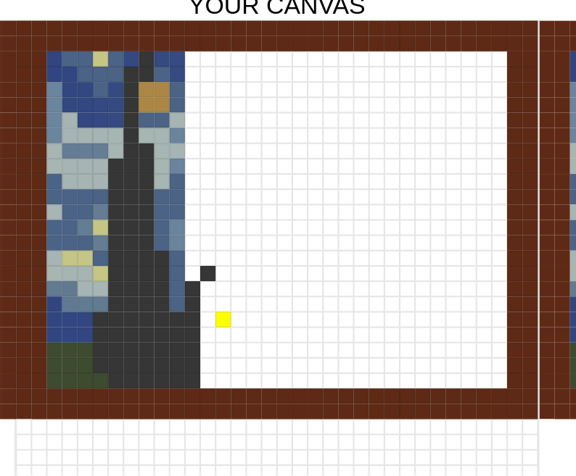
scroll to position [144, 447]
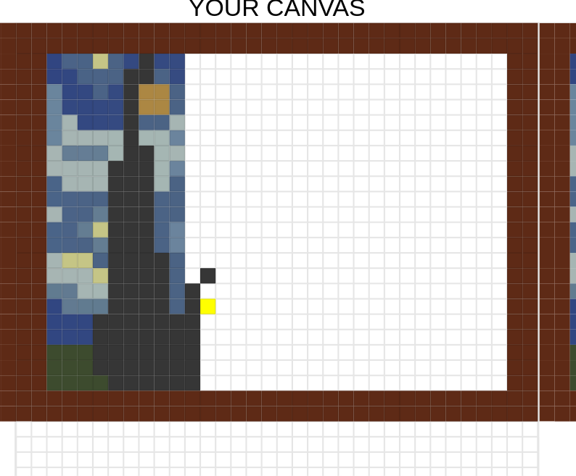
click at [229, 288] on div at bounding box center [227, 290] width 15 height 15
drag, startPoint x: 229, startPoint y: 289, endPoint x: 228, endPoint y: 358, distance: 69.6
click at [228, 358] on div at bounding box center [293, 268] width 494 height 494
click at [240, 303] on div at bounding box center [242, 304] width 15 height 15
drag, startPoint x: 240, startPoint y: 305, endPoint x: 240, endPoint y: 360, distance: 55.8
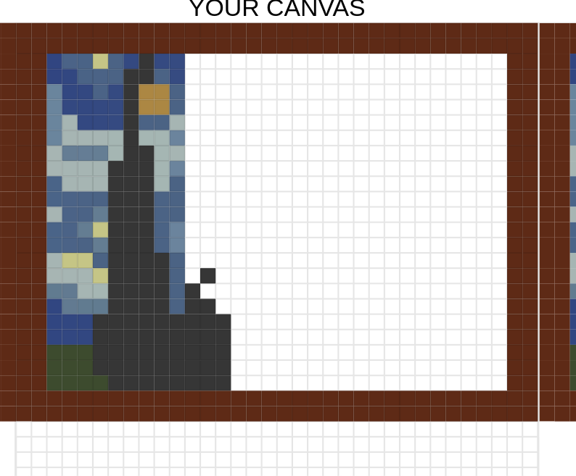
click at [240, 360] on div at bounding box center [293, 268] width 494 height 494
click at [258, 321] on div at bounding box center [256, 319] width 15 height 15
click at [258, 363] on div at bounding box center [256, 362] width 15 height 15
click at [258, 352] on div at bounding box center [256, 348] width 15 height 15
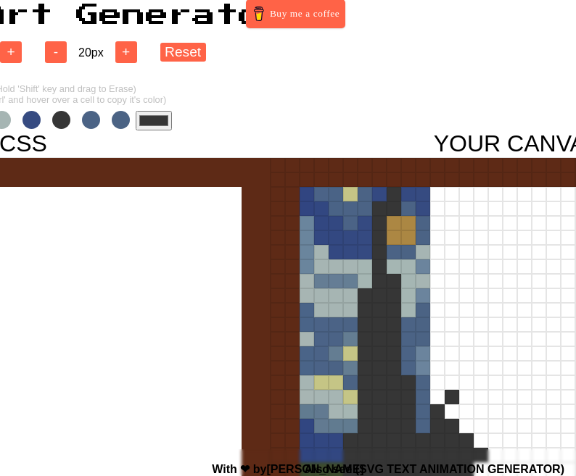
scroll to position [8, 170]
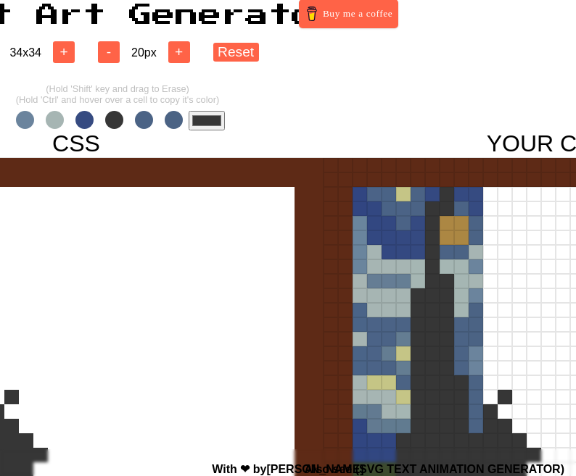
click at [201, 115] on input "#363636" at bounding box center [207, 121] width 36 height 20
click at [209, 125] on input "#4b6383" at bounding box center [207, 121] width 36 height 20
click at [496, 399] on div at bounding box center [490, 397] width 15 height 15
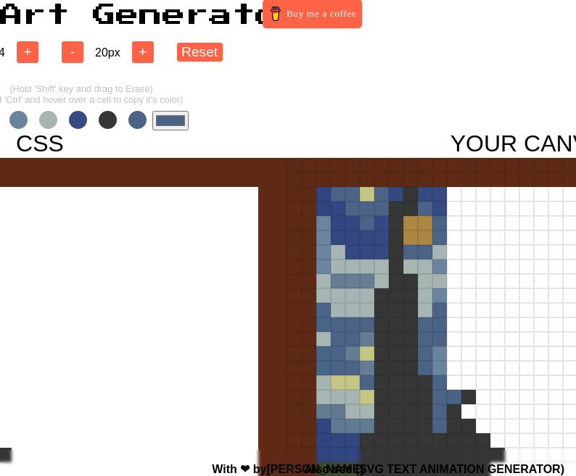
scroll to position [8, 210]
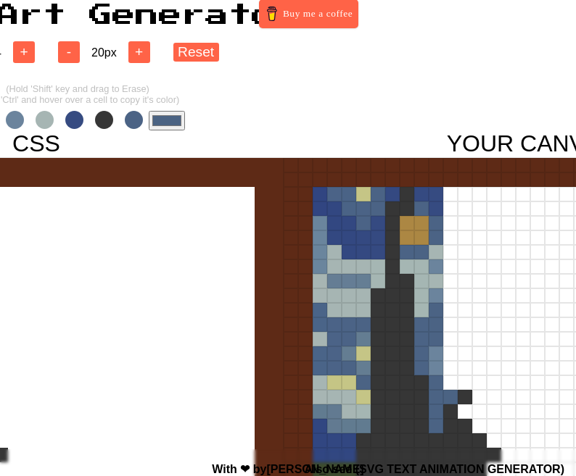
click at [154, 118] on input "#4b6383" at bounding box center [167, 121] width 36 height 20
click at [450, 381] on div at bounding box center [450, 383] width 15 height 15
click at [177, 124] on input "#6b839d" at bounding box center [167, 121] width 36 height 20
click at [446, 365] on div at bounding box center [450, 368] width 15 height 15
click at [446, 358] on div at bounding box center [450, 354] width 15 height 15
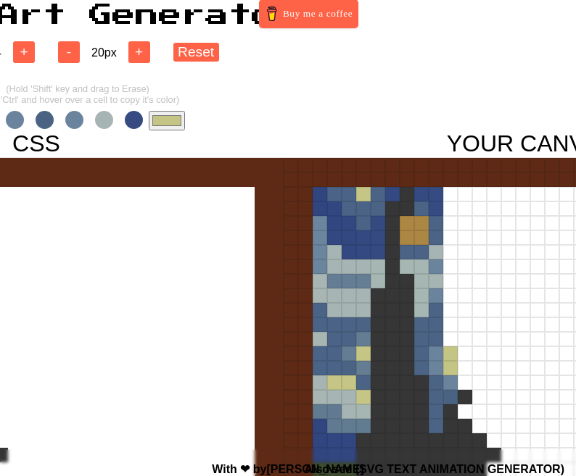
click at [158, 115] on input "#c4c485" at bounding box center [167, 121] width 36 height 20
click at [443, 356] on div at bounding box center [450, 354] width 15 height 15
click at [451, 356] on div at bounding box center [450, 354] width 15 height 15
click at [453, 370] on div at bounding box center [450, 368] width 15 height 15
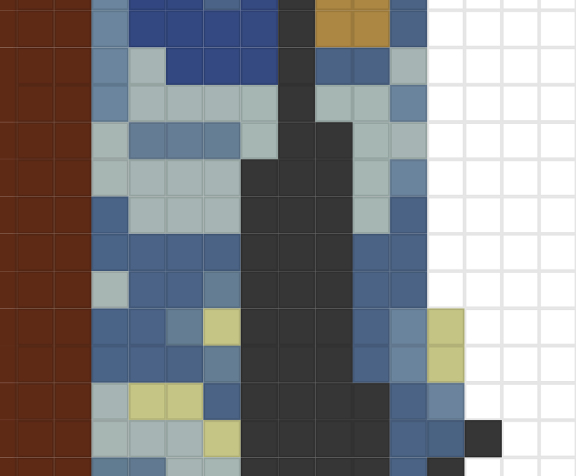
click at [450, 357] on div at bounding box center [450, 354] width 15 height 15
click at [464, 357] on div at bounding box center [464, 354] width 15 height 15
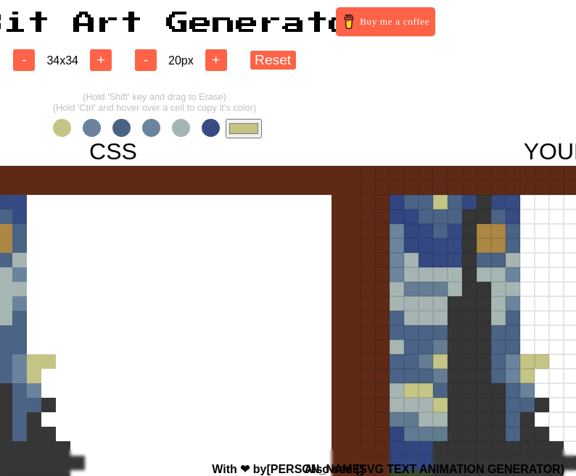
scroll to position [0, 48]
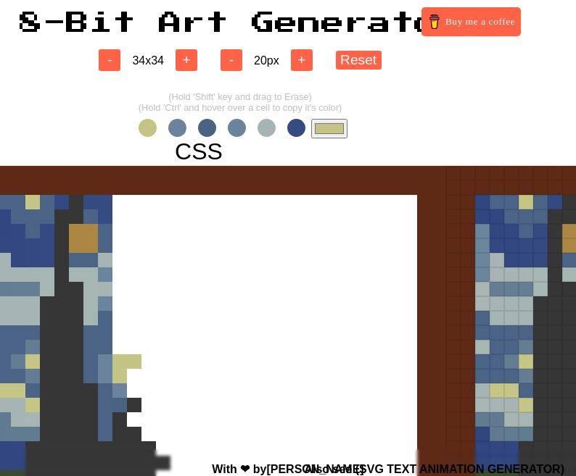
click at [149, 128] on span at bounding box center [147, 128] width 18 height 18
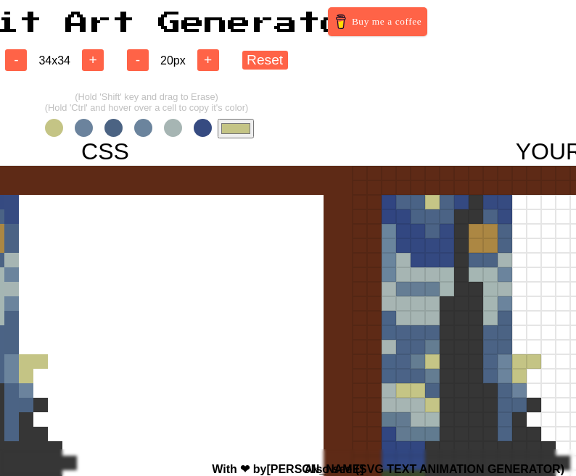
click at [240, 125] on input "#c4c485" at bounding box center [236, 129] width 36 height 20
click at [428, 113] on div "- 34 x 34 + - 20 px + Reset (Hold 'Shift' key and drag to Erase) (Hold 'Ctrl' a…" at bounding box center [147, 385] width 576 height 701
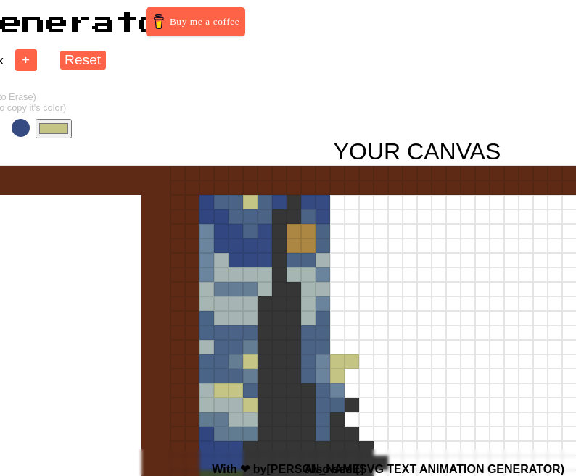
scroll to position [0, 322]
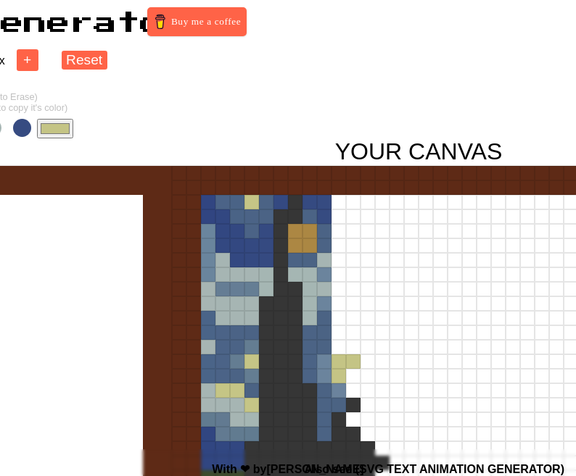
click at [57, 130] on input "#c4c485" at bounding box center [55, 129] width 36 height 20
click at [351, 365] on div at bounding box center [353, 362] width 15 height 15
click at [350, 381] on div at bounding box center [353, 376] width 15 height 15
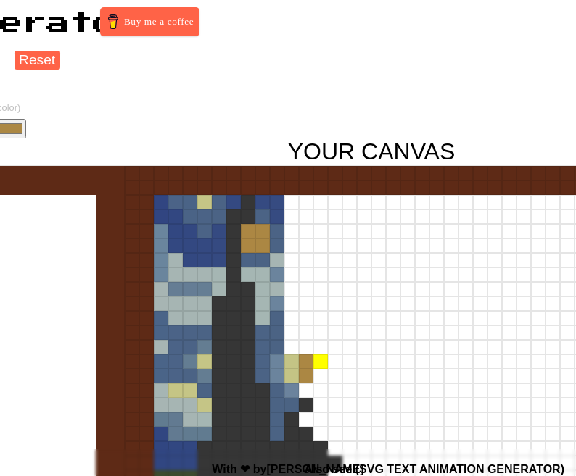
click at [323, 366] on div at bounding box center [320, 362] width 15 height 15
click at [323, 378] on div at bounding box center [320, 376] width 15 height 15
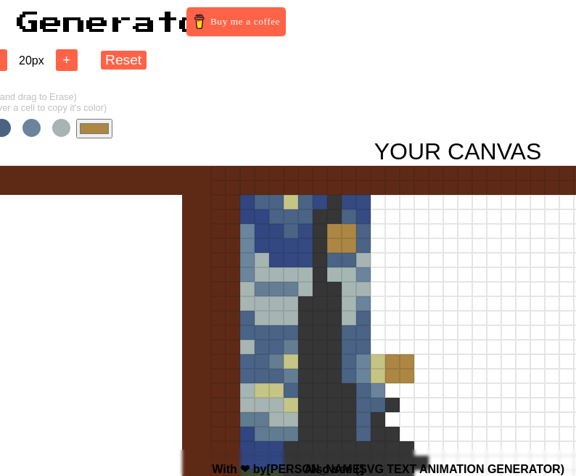
scroll to position [0, 188]
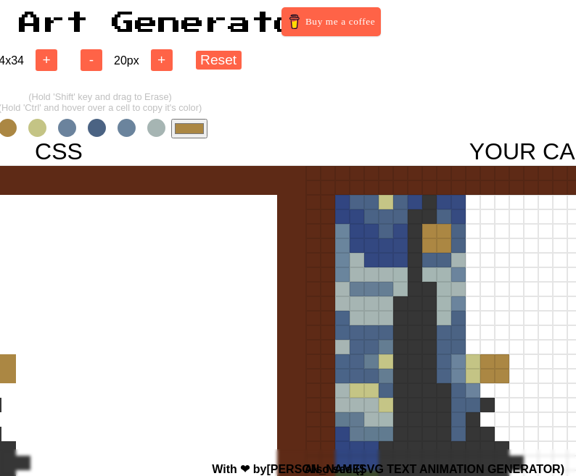
click at [34, 128] on span at bounding box center [37, 128] width 18 height 18
click at [194, 130] on input "#c4c485" at bounding box center [189, 129] width 36 height 20
click at [362, 101] on div "- 34 x 34 + - 20 px + Reset (Hold 'Shift' key and drag to Erase) (Hold 'Ctrl' a…" at bounding box center [100, 385] width 576 height 701
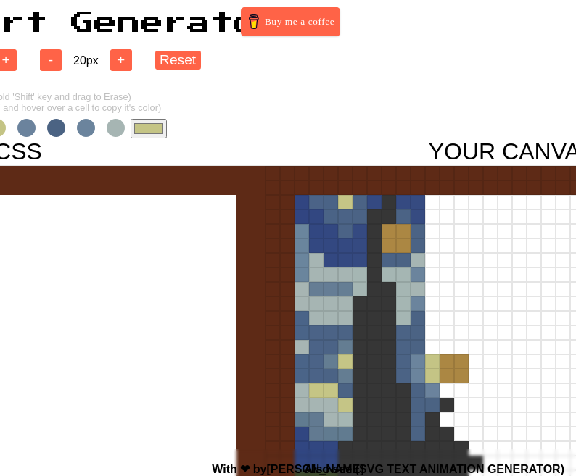
scroll to position [0, 279]
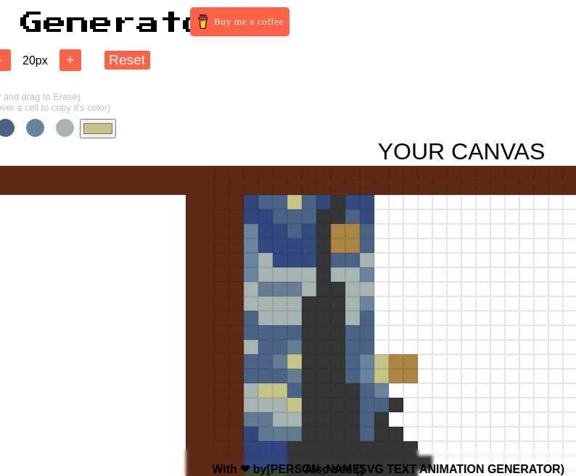
click at [382, 362] on div at bounding box center [381, 362] width 15 height 15
click at [382, 373] on div at bounding box center [381, 376] width 15 height 15
click at [391, 353] on div at bounding box center [396, 347] width 15 height 15
click at [406, 351] on div at bounding box center [410, 347] width 15 height 15
click at [422, 363] on div at bounding box center [425, 362] width 15 height 15
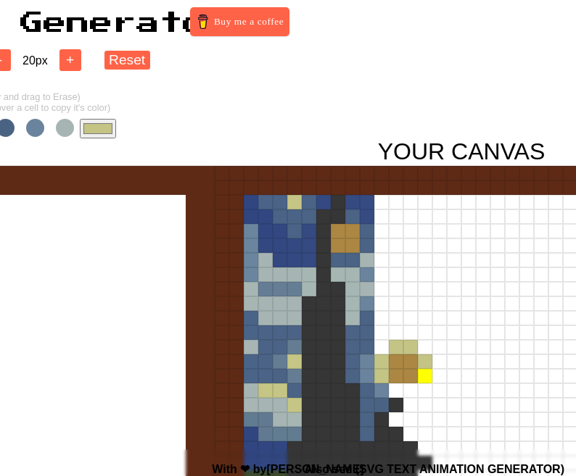
click at [421, 378] on div at bounding box center [425, 376] width 15 height 15
click at [405, 398] on div at bounding box center [410, 405] width 15 height 15
click at [410, 387] on div at bounding box center [410, 391] width 15 height 15
click at [404, 389] on div at bounding box center [410, 391] width 15 height 15
click at [397, 389] on div at bounding box center [396, 391] width 15 height 15
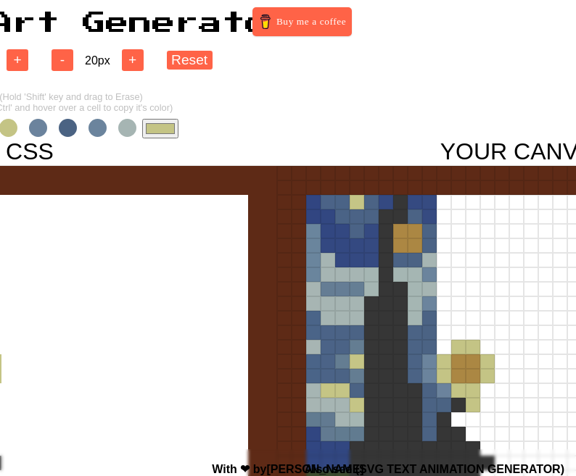
scroll to position [0, 147]
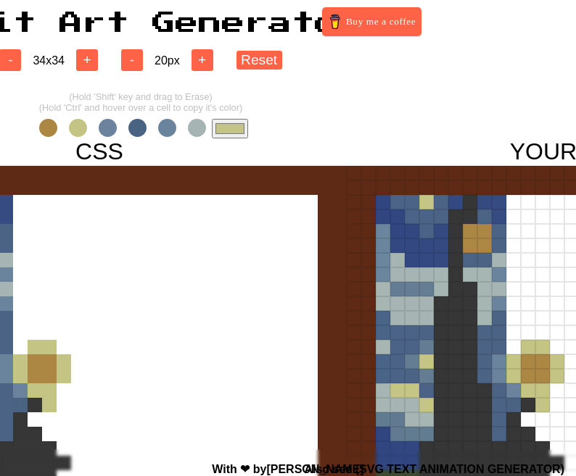
click at [207, 126] on div "#c4c485" at bounding box center [140, 129] width 215 height 20
click at [217, 126] on input "#c4c485" at bounding box center [230, 129] width 36 height 20
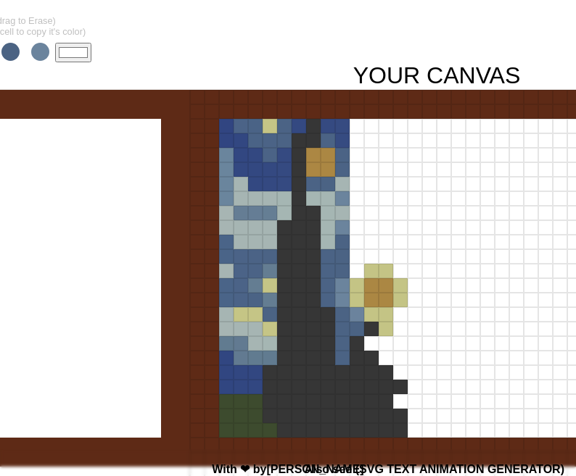
scroll to position [81, 304]
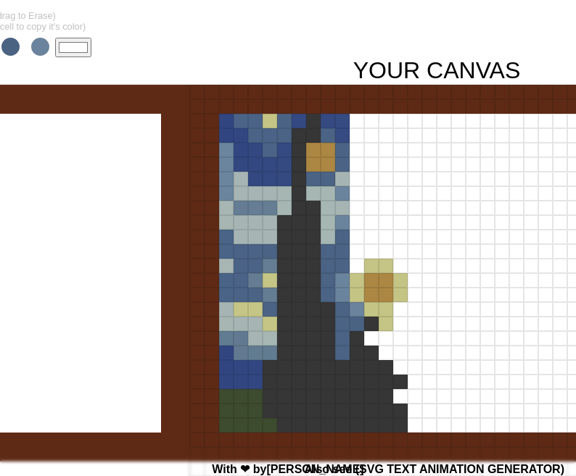
click at [380, 320] on div at bounding box center [385, 324] width 15 height 15
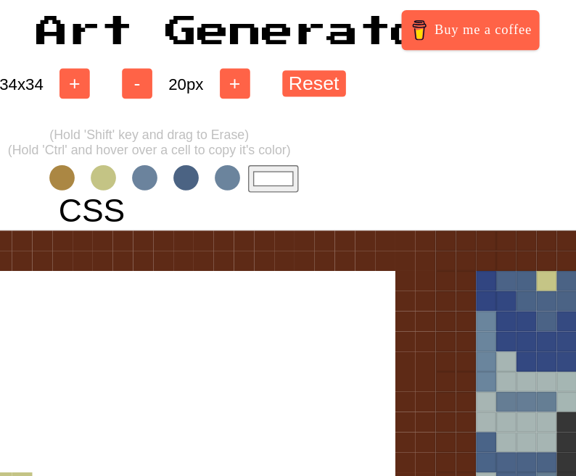
scroll to position [0, 0]
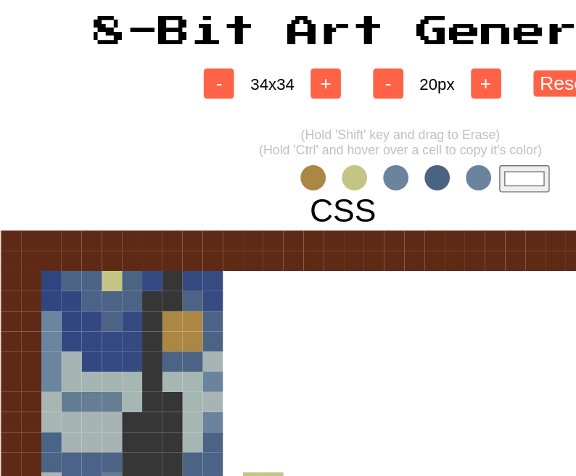
click at [343, 129] on span at bounding box center [344, 128] width 18 height 18
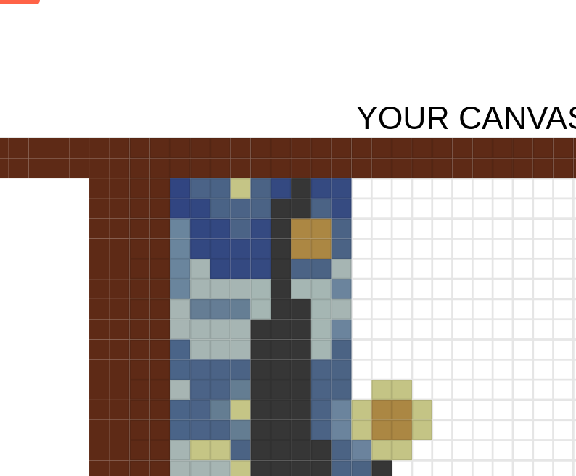
scroll to position [15, 239]
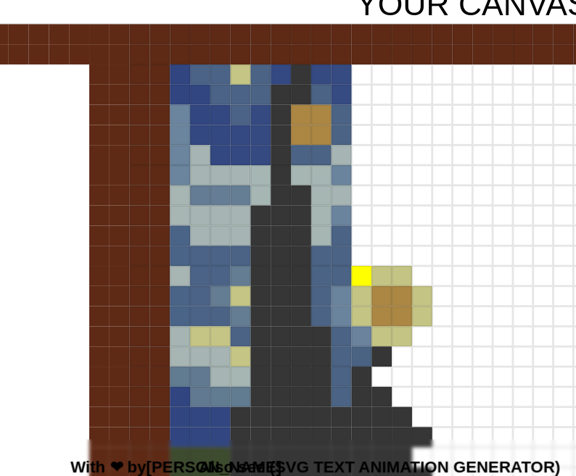
click at [424, 330] on div at bounding box center [421, 332] width 15 height 15
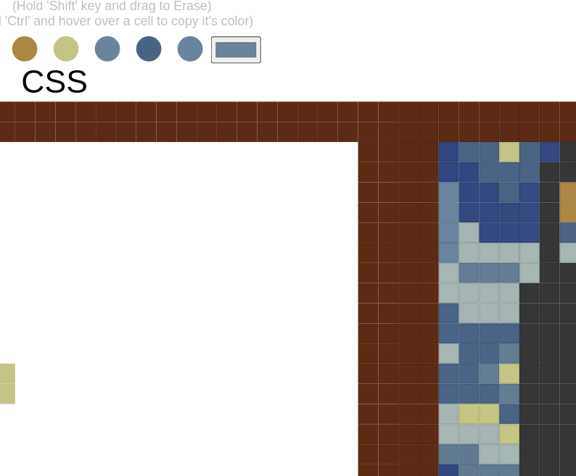
scroll to position [15, 206]
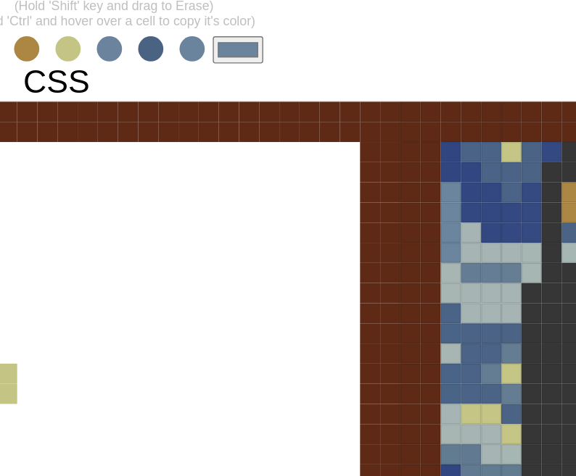
click at [82, 120] on span at bounding box center [79, 113] width 18 height 18
click at [77, 115] on span at bounding box center [79, 113] width 18 height 18
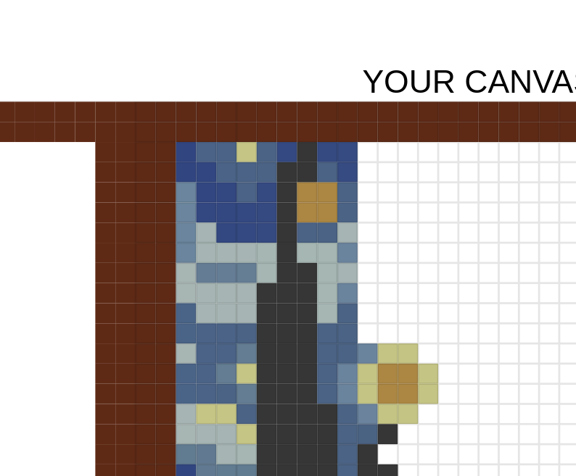
scroll to position [15, 270]
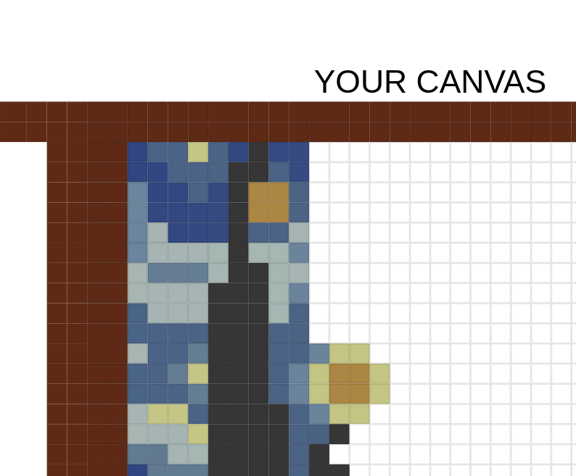
click at [390, 333] on div at bounding box center [391, 332] width 15 height 15
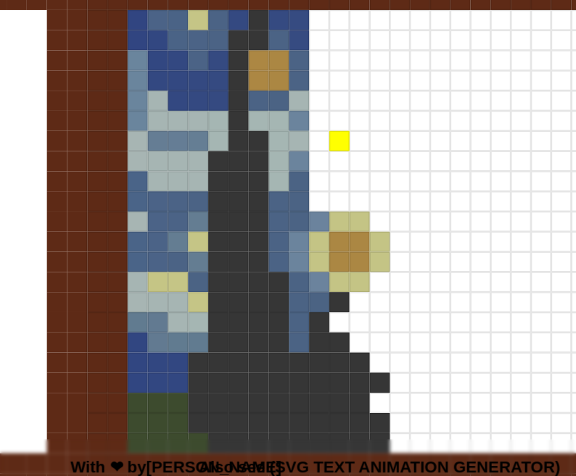
scroll to position [55, 270]
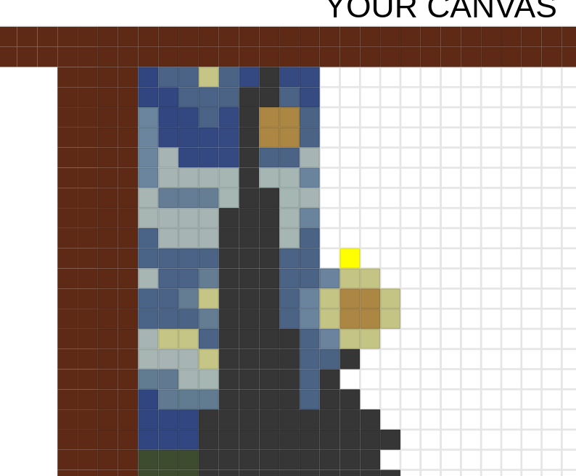
click at [406, 283] on div at bounding box center [405, 277] width 15 height 15
click at [418, 283] on div at bounding box center [420, 277] width 15 height 15
click at [428, 292] on div at bounding box center [434, 292] width 15 height 15
click at [446, 308] on div at bounding box center [449, 306] width 15 height 15
click at [447, 326] on div at bounding box center [449, 321] width 15 height 15
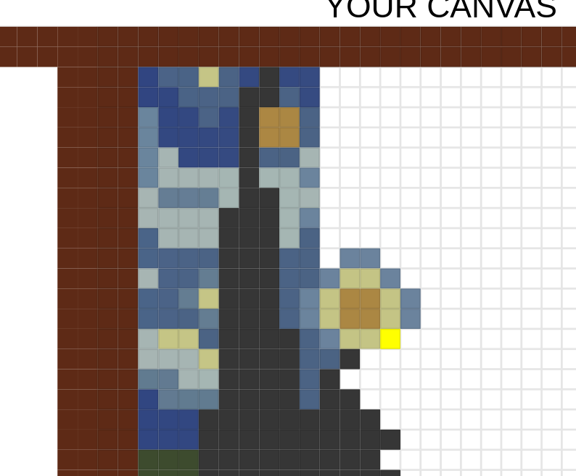
click at [436, 335] on div at bounding box center [434, 335] width 15 height 15
click at [419, 351] on div at bounding box center [420, 350] width 15 height 15
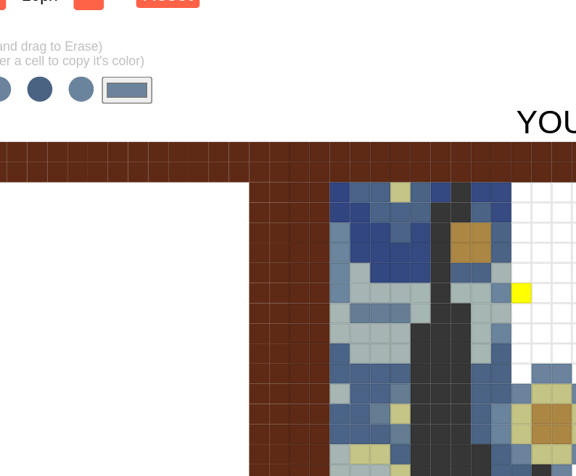
scroll to position [50, 270]
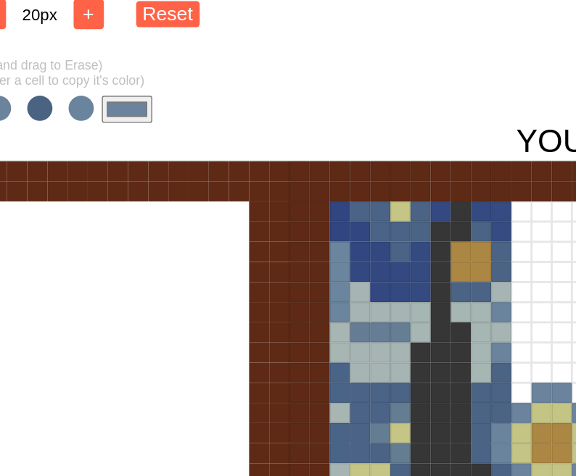
click at [114, 79] on input "#6b839d" at bounding box center [107, 79] width 36 height 20
click at [289, 48] on div "- 34 x 34 + - 20 px + Reset (Hold 'Shift' key and drag to Erase) (Hold 'Ctrl' a…" at bounding box center [18, 335] width 576 height 701
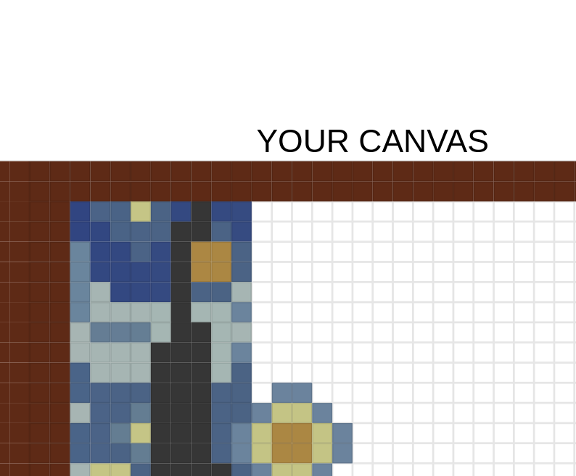
scroll to position [50, 329]
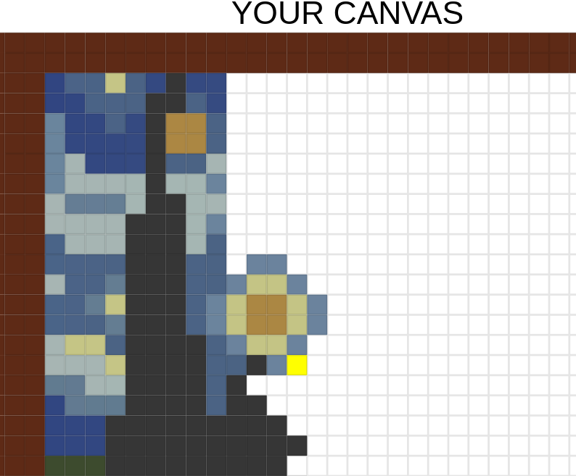
click at [375, 352] on div at bounding box center [375, 355] width 15 height 15
click at [415, 326] on div at bounding box center [418, 326] width 15 height 15
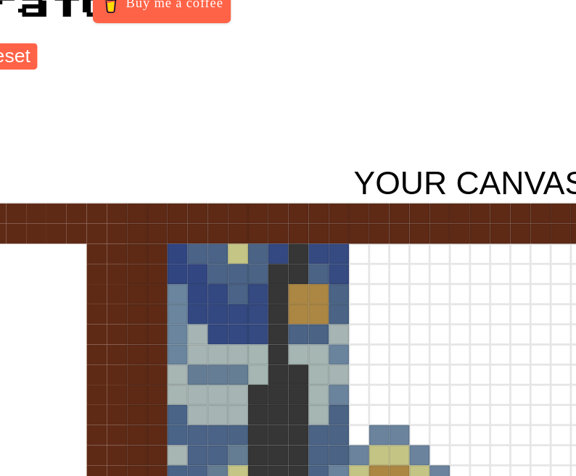
scroll to position [20, 158]
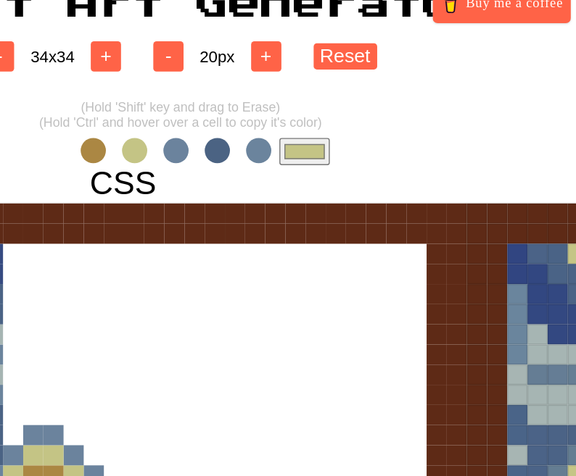
click at [204, 111] on input "#c4c485" at bounding box center [219, 109] width 36 height 20
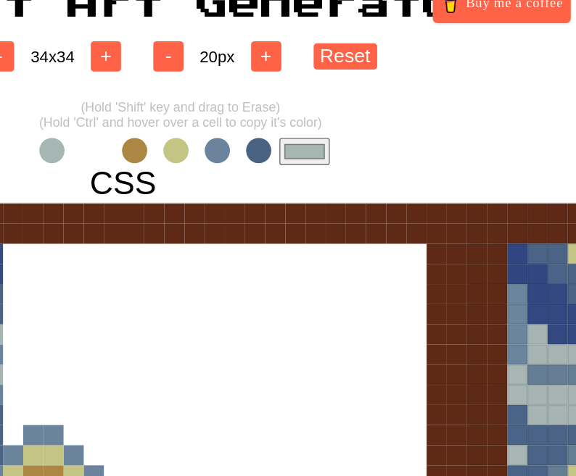
click at [199, 294] on div at bounding box center [88, 392] width 493 height 493
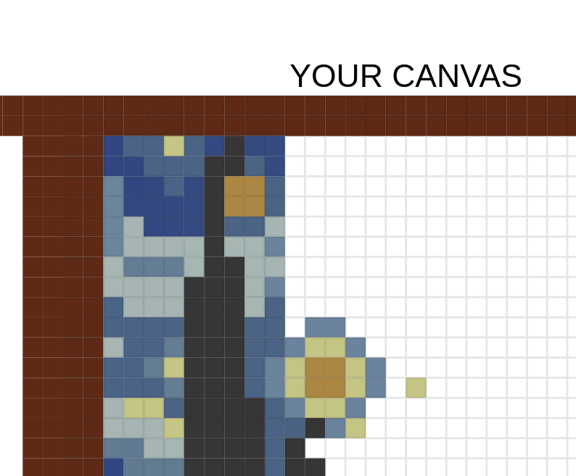
scroll to position [20, 288]
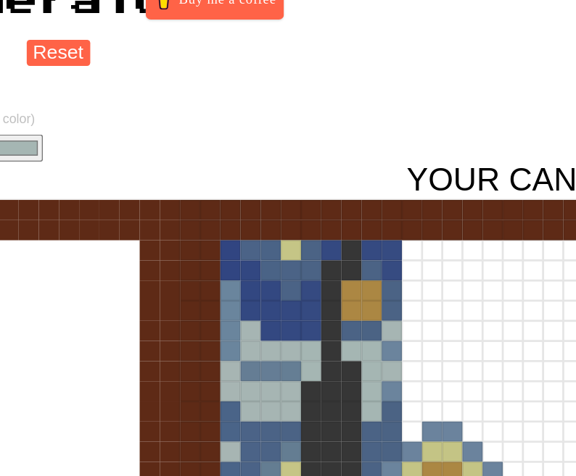
click at [96, 107] on input "#a5b6b3" at bounding box center [89, 109] width 36 height 20
click at [283, 97] on div "- 34 x 34 + - 20 px + Reset (Hold 'Shift' key and drag to Erase) (Hold 'Ctrl' a…" at bounding box center [0, 365] width 576 height 701
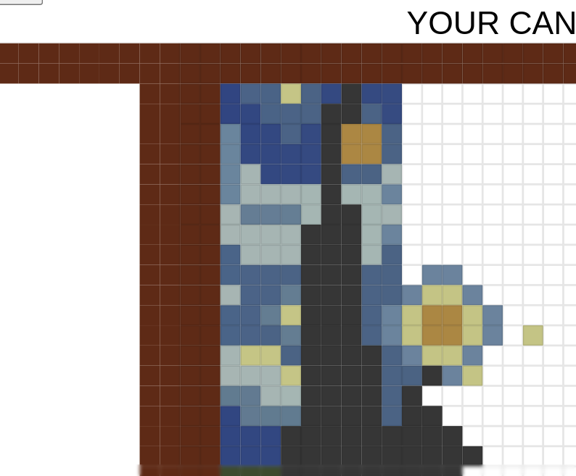
scroll to position [35, 288]
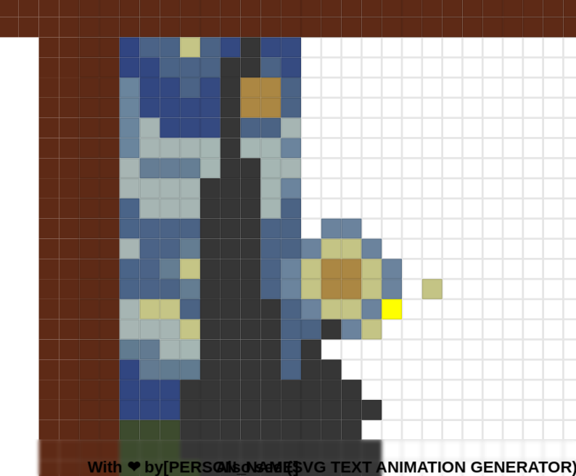
click at [433, 353] on div at bounding box center [430, 356] width 15 height 15
click at [445, 341] on div at bounding box center [445, 341] width 15 height 15
click at [459, 341] on div at bounding box center [459, 341] width 15 height 15
click at [469, 341] on div at bounding box center [474, 341] width 15 height 15
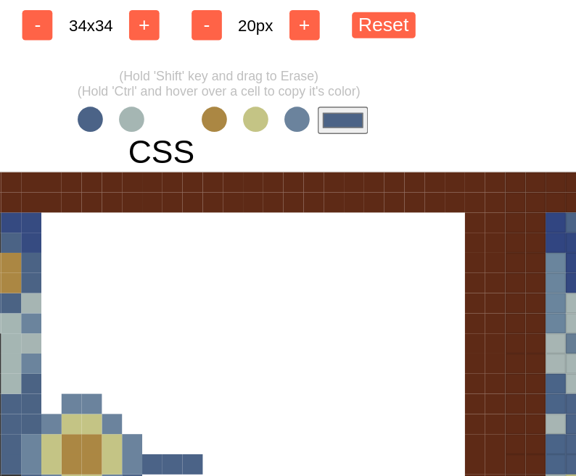
scroll to position [35, 123]
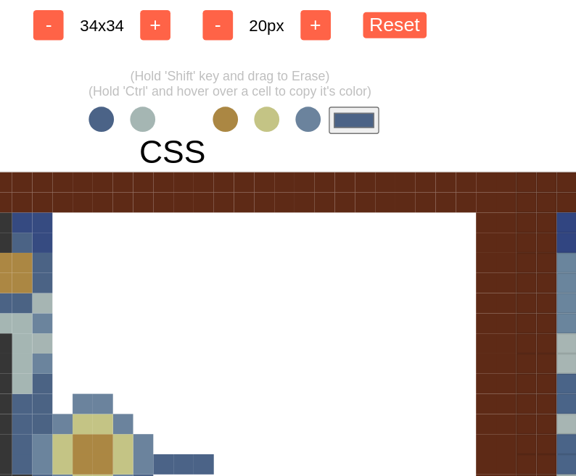
click at [191, 93] on span at bounding box center [192, 93] width 18 height 18
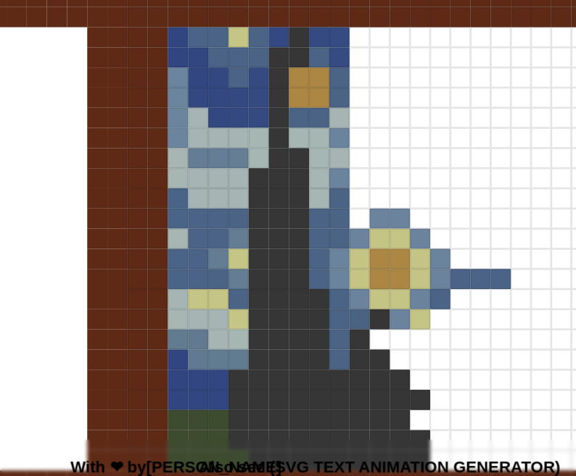
scroll to position [42, 262]
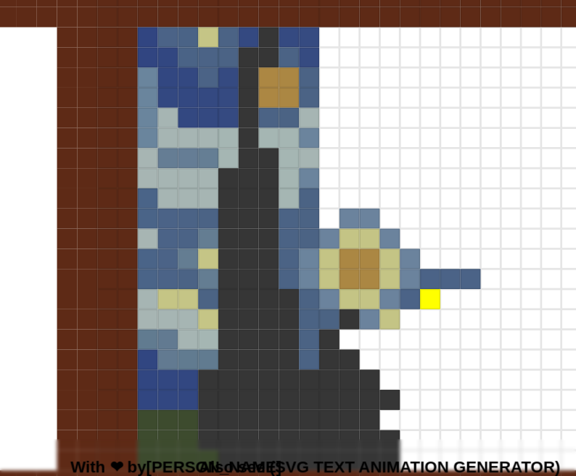
click at [469, 350] on div at bounding box center [470, 348] width 15 height 15
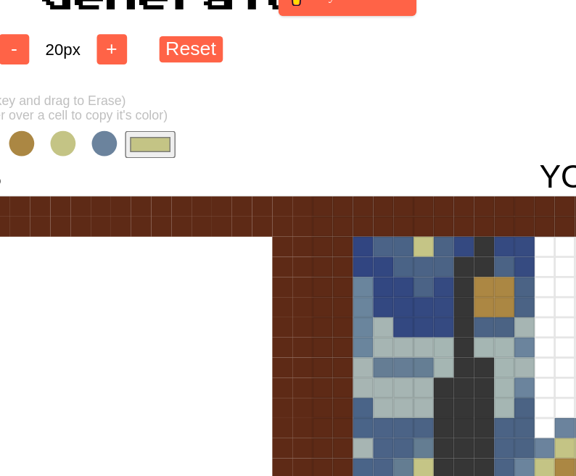
scroll to position [7, 262]
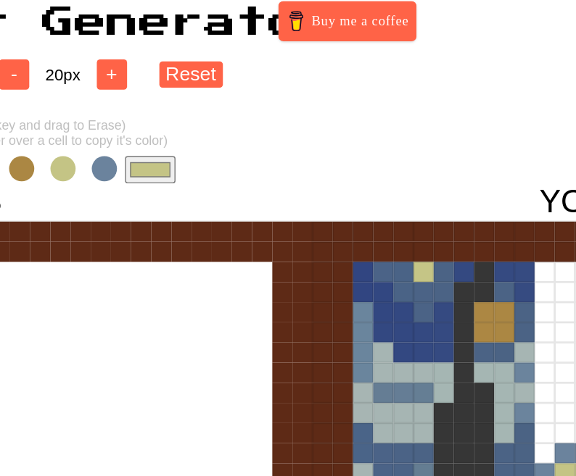
click at [112, 123] on input "#c4c485" at bounding box center [114, 122] width 36 height 20
click at [270, 104] on div "- 34 x 34 + - 20 px + Reset (Hold 'Shift' key and drag to Erase) (Hold 'Ctrl' a…" at bounding box center [26, 378] width 576 height 701
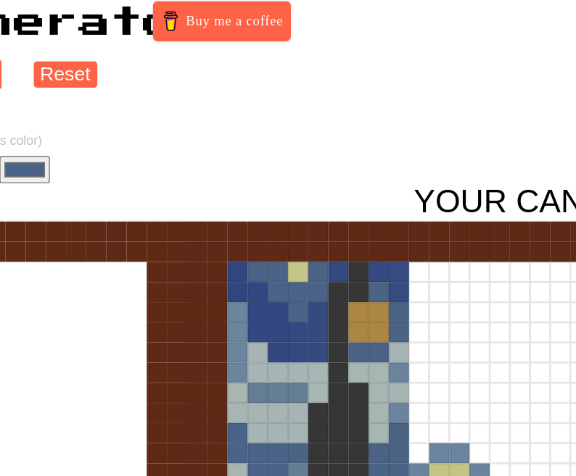
scroll to position [7, 332]
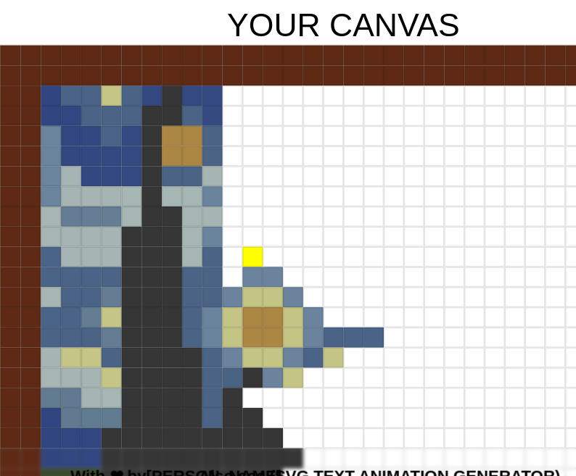
click at [347, 315] on div at bounding box center [343, 312] width 15 height 15
click at [357, 315] on div at bounding box center [357, 312] width 15 height 15
click at [357, 303] on div at bounding box center [357, 297] width 15 height 15
click at [355, 286] on div at bounding box center [357, 283] width 15 height 15
click at [340, 284] on div at bounding box center [343, 283] width 15 height 15
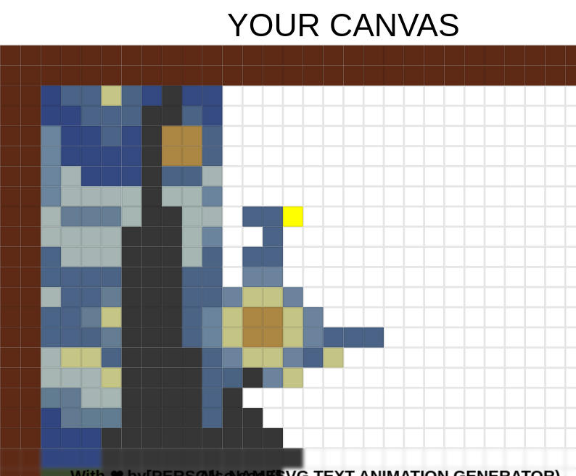
click at [366, 283] on div at bounding box center [372, 283] width 15 height 15
click at [367, 268] on div at bounding box center [372, 268] width 15 height 15
click at [355, 269] on div at bounding box center [357, 268] width 15 height 15
click at [386, 270] on div at bounding box center [386, 268] width 15 height 15
click at [397, 270] on div at bounding box center [401, 268] width 15 height 15
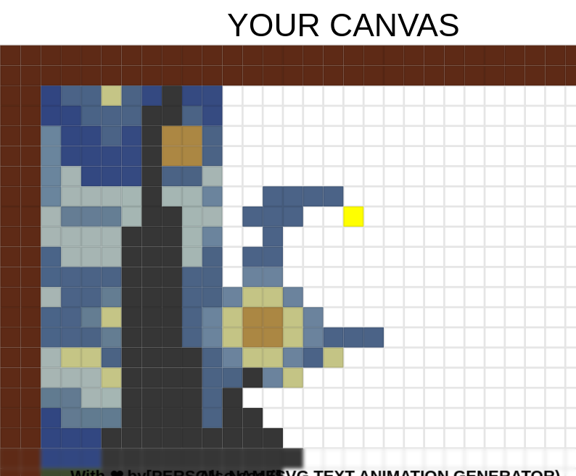
click at [413, 285] on div at bounding box center [415, 283] width 15 height 15
click at [413, 297] on div at bounding box center [415, 297] width 15 height 15
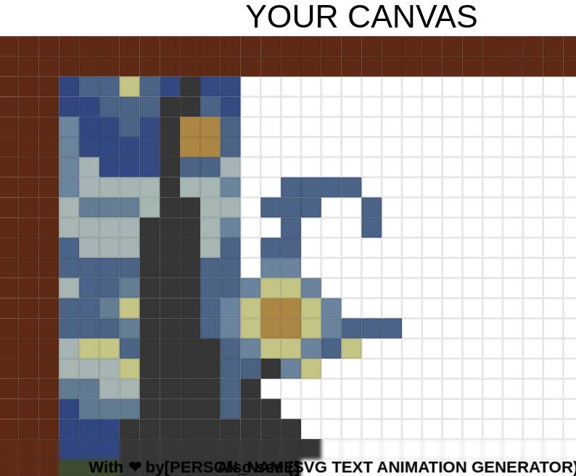
scroll to position [8, 332]
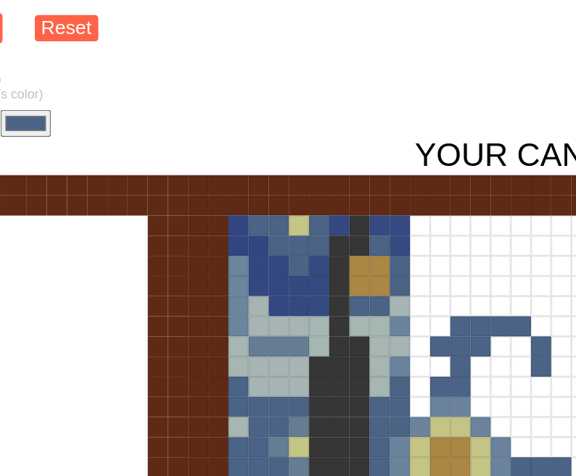
click at [46, 127] on input "#4b6387" at bounding box center [45, 121] width 36 height 20
click at [284, 152] on div "YOUR CANVAS" at bounding box center [408, 412] width 494 height 563
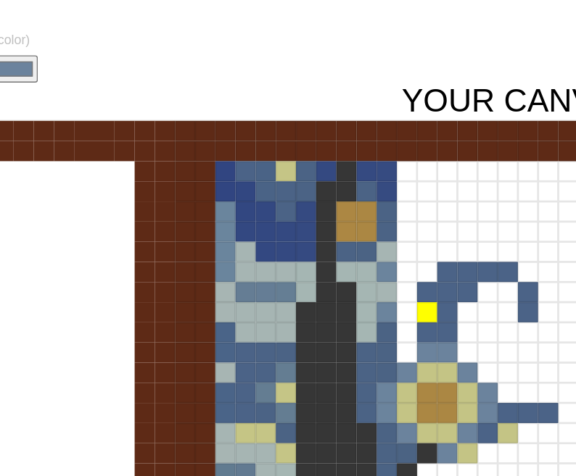
click at [345, 297] on div at bounding box center [343, 296] width 15 height 15
click at [329, 281] on div at bounding box center [328, 281] width 15 height 15
click at [328, 307] on div at bounding box center [328, 310] width 15 height 15
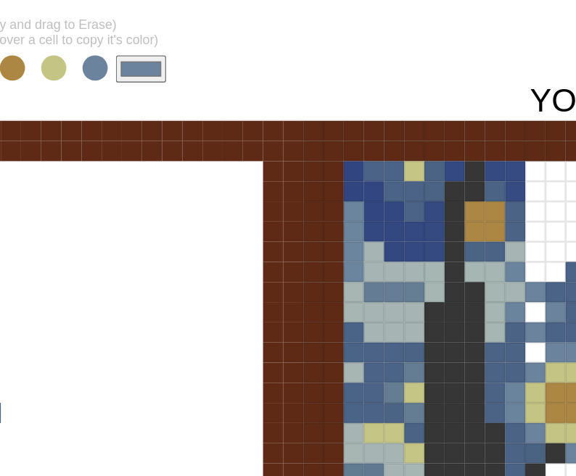
scroll to position [8, 194]
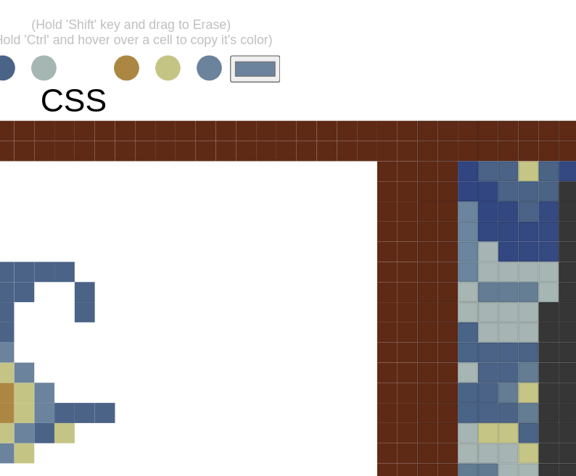
click at [115, 120] on span at bounding box center [121, 120] width 18 height 18
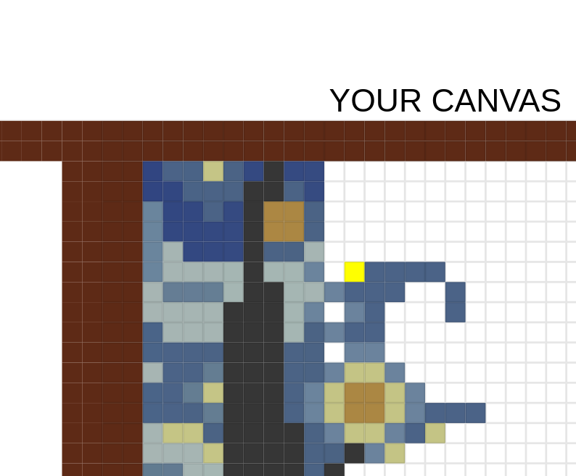
scroll to position [8, 289]
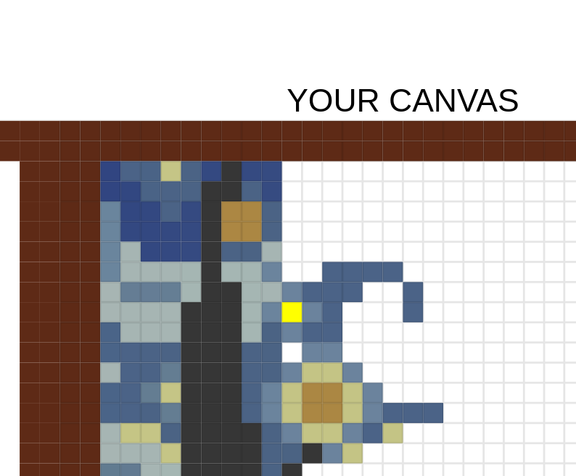
click at [370, 297] on div at bounding box center [371, 296] width 15 height 15
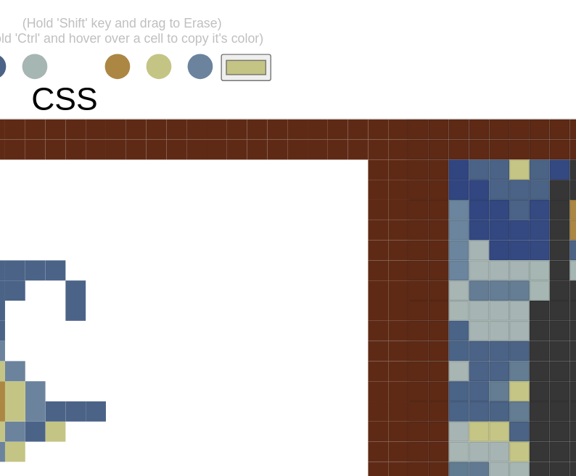
scroll to position [8, 67]
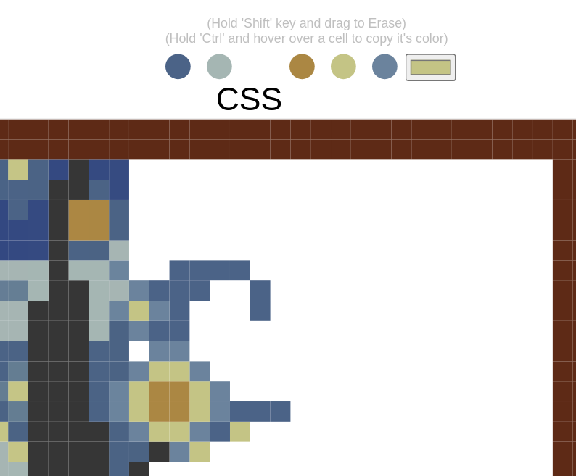
click at [123, 117] on span at bounding box center [128, 120] width 18 height 18
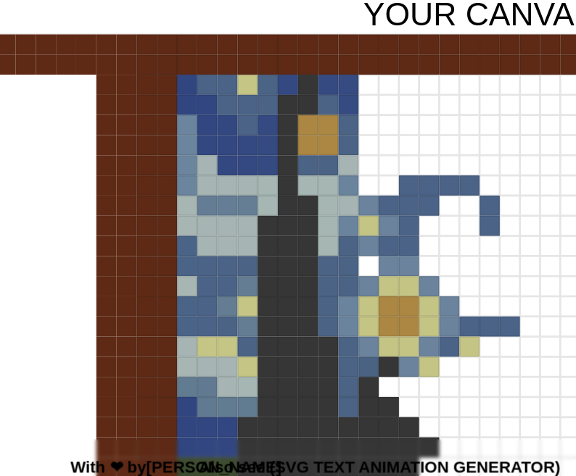
scroll to position [51, 234]
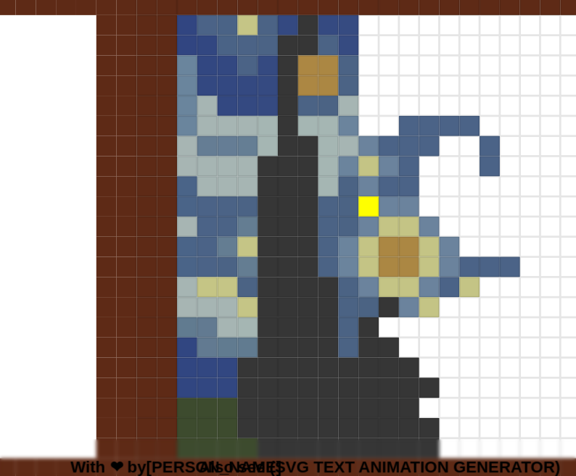
click at [426, 285] on div at bounding box center [426, 282] width 15 height 15
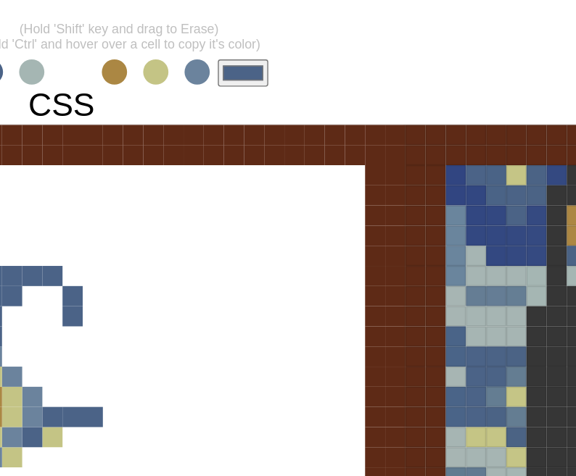
scroll to position [51, 97]
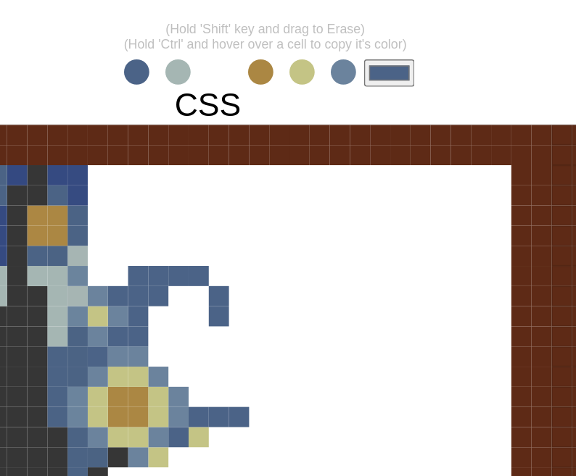
click at [240, 75] on span at bounding box center [247, 77] width 18 height 18
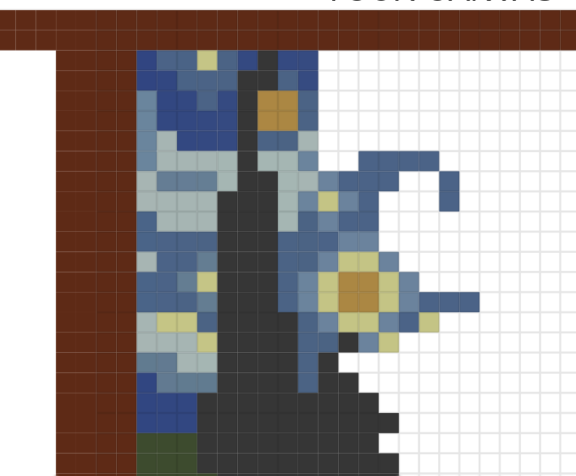
scroll to position [51, 270]
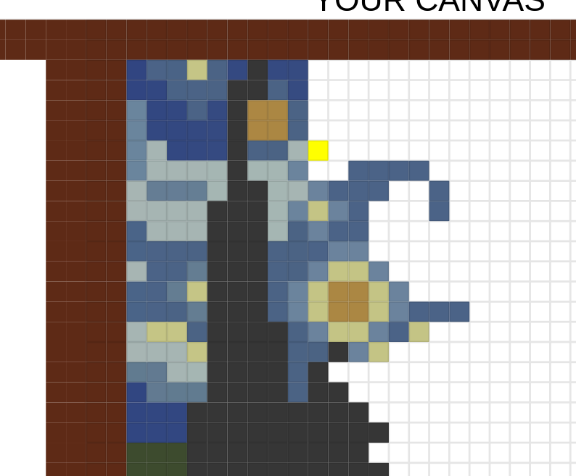
click at [391, 209] on div at bounding box center [390, 209] width 15 height 15
click at [401, 209] on div at bounding box center [404, 209] width 15 height 15
click at [415, 193] on div at bounding box center [419, 195] width 15 height 15
click at [431, 196] on div at bounding box center [433, 195] width 15 height 15
click at [434, 166] on div at bounding box center [433, 166] width 15 height 15
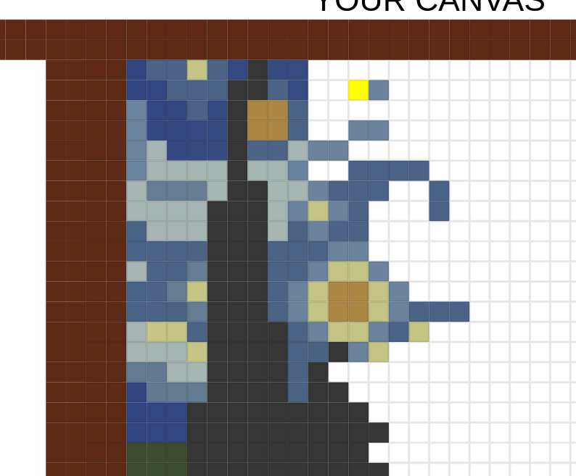
click at [416, 166] on div at bounding box center [419, 166] width 15 height 15
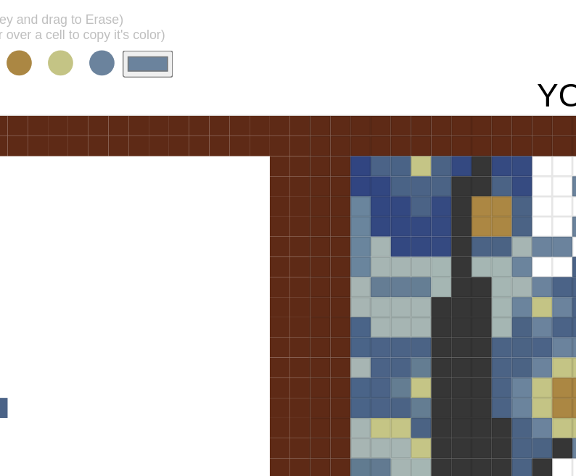
scroll to position [51, 236]
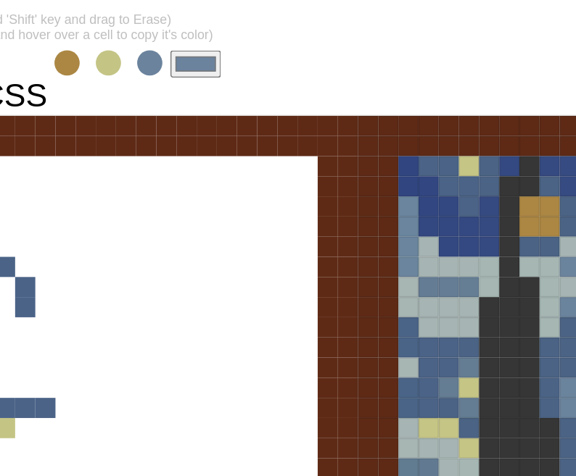
click at [154, 77] on input "#6b839d" at bounding box center [141, 78] width 36 height 20
click at [281, 97] on div "YOUR CANVAS" at bounding box center [504, 369] width 494 height 563
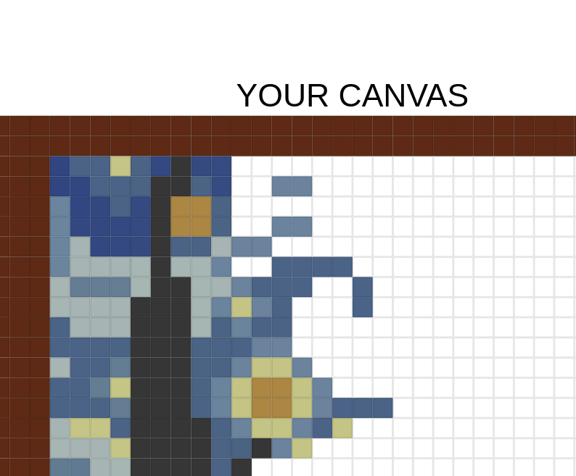
scroll to position [51, 348]
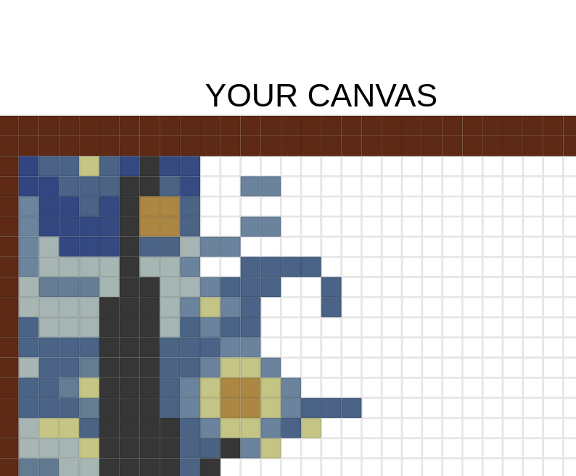
click at [341, 167] on div at bounding box center [341, 166] width 15 height 15
click at [354, 167] on div at bounding box center [356, 166] width 15 height 15
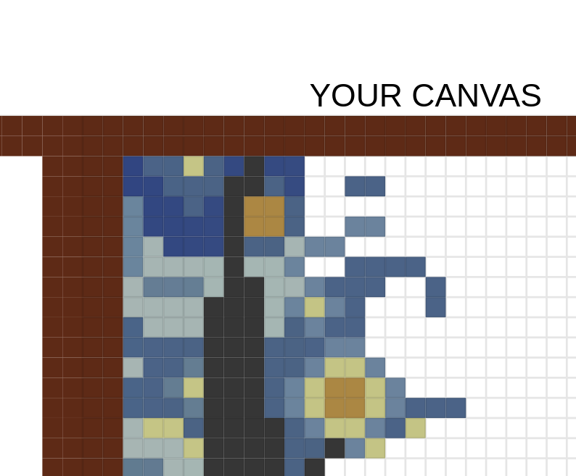
scroll to position [51, 332]
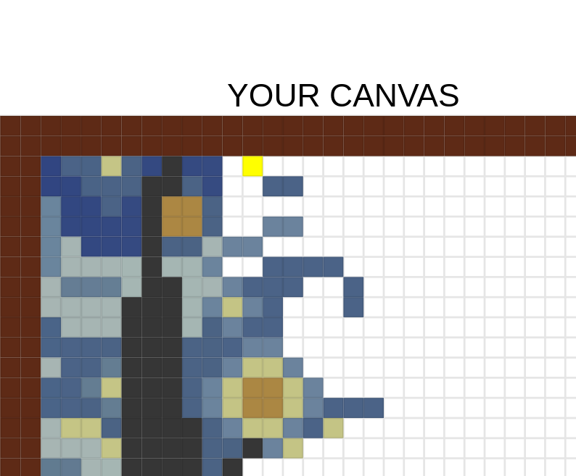
click at [339, 152] on div at bounding box center [343, 151] width 15 height 15
click at [384, 152] on div at bounding box center [386, 151] width 15 height 15
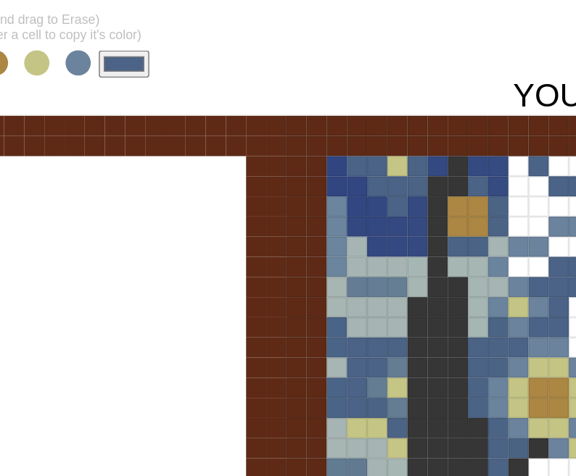
scroll to position [51, 166]
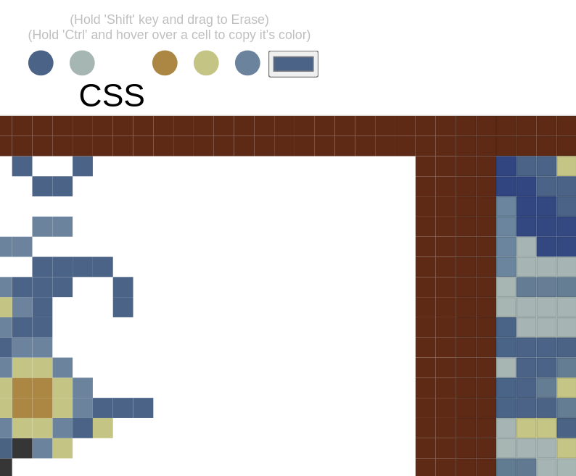
click at [147, 76] on span at bounding box center [148, 77] width 18 height 18
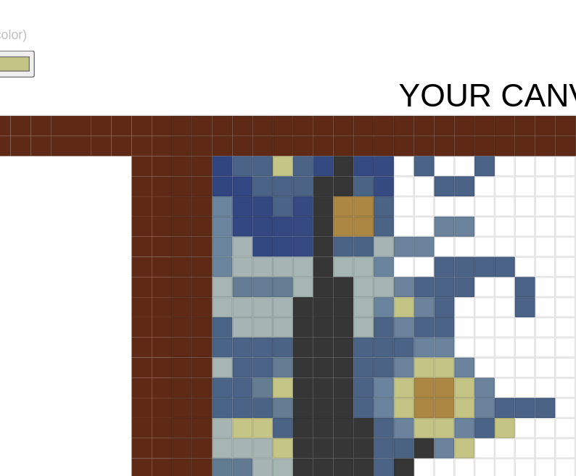
scroll to position [51, 254]
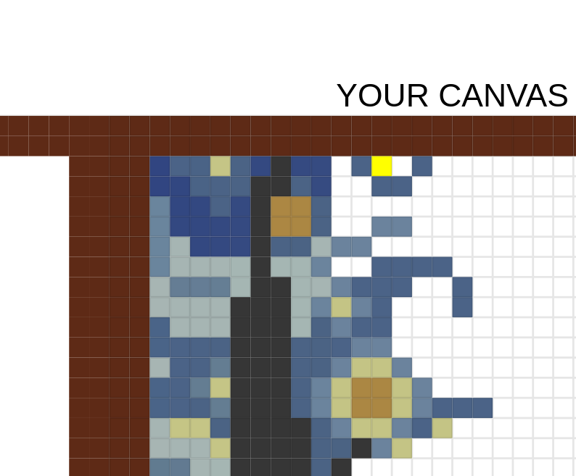
click at [437, 154] on div at bounding box center [435, 151] width 15 height 15
click at [451, 154] on div at bounding box center [450, 151] width 15 height 15
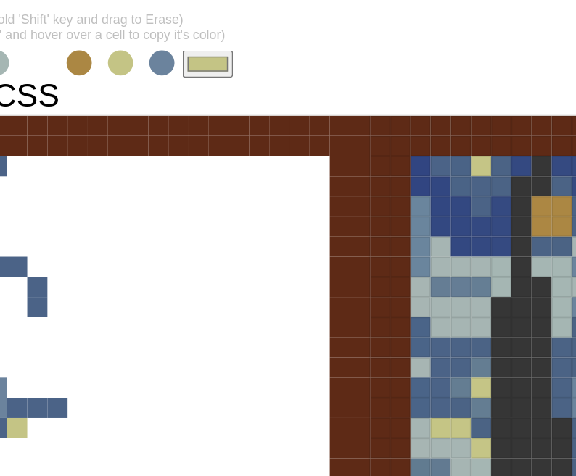
scroll to position [51, 81]
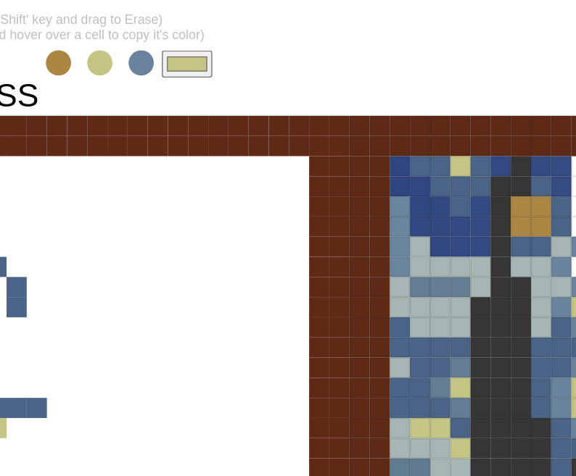
click at [289, 76] on input "#c4c485" at bounding box center [296, 78] width 36 height 20
click at [444, 57] on div "- 34 x 34 + - 20 px + Reset (Hold 'Shift' key and drag to Erase) (Hold 'Ctrl' a…" at bounding box center [207, 334] width 576 height 701
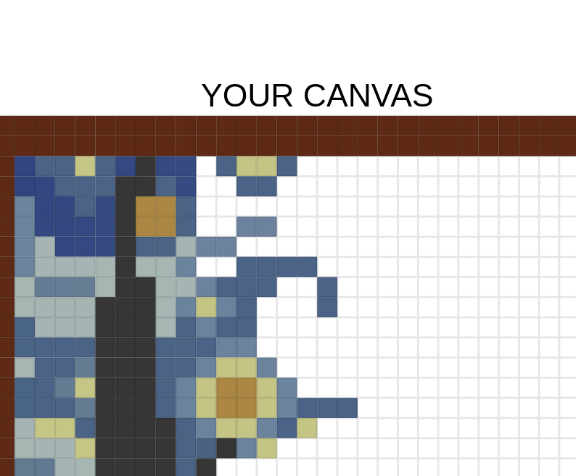
scroll to position [51, 384]
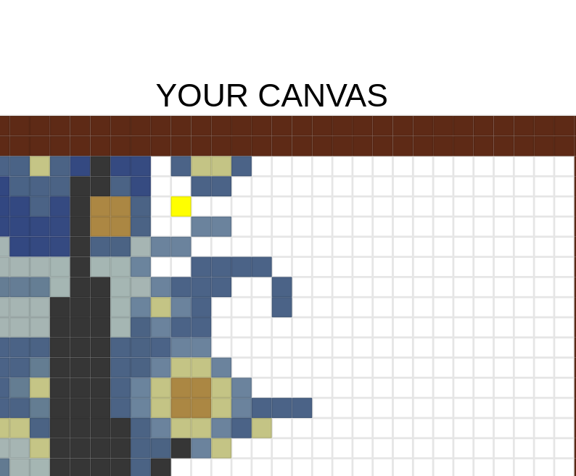
click at [287, 182] on div at bounding box center [291, 180] width 15 height 15
click at [278, 182] on div at bounding box center [277, 180] width 15 height 15
click at [278, 167] on div at bounding box center [277, 166] width 15 height 15
click at [292, 167] on div at bounding box center [291, 166] width 15 height 15
click at [271, 154] on div at bounding box center [277, 151] width 15 height 15
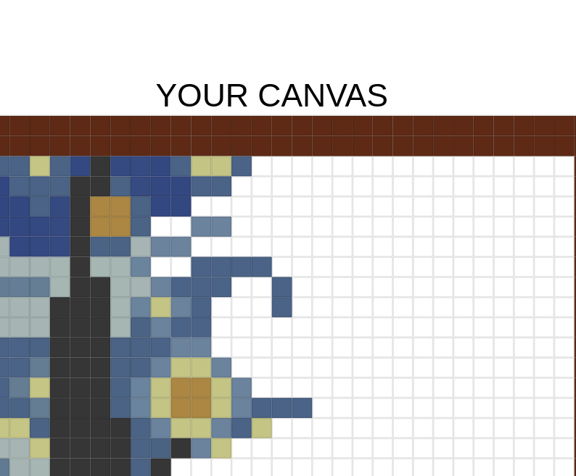
click at [261, 153] on div at bounding box center [262, 151] width 15 height 15
click at [262, 166] on div at bounding box center [262, 166] width 15 height 15
click at [249, 154] on div at bounding box center [248, 151] width 15 height 15
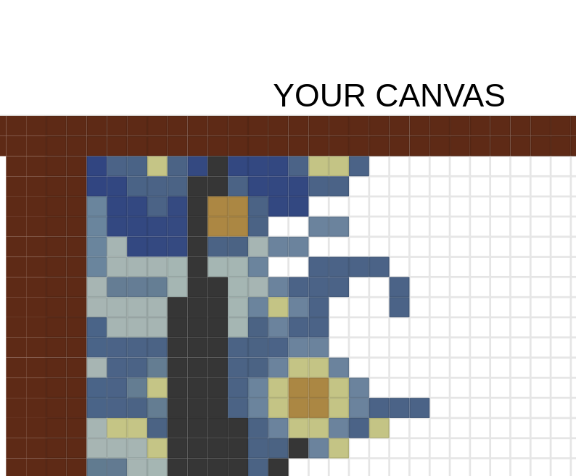
click at [188, 196] on div at bounding box center [190, 195] width 15 height 15
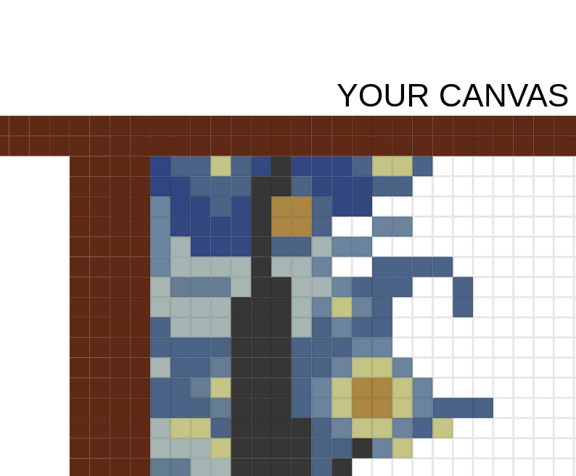
scroll to position [51, 296]
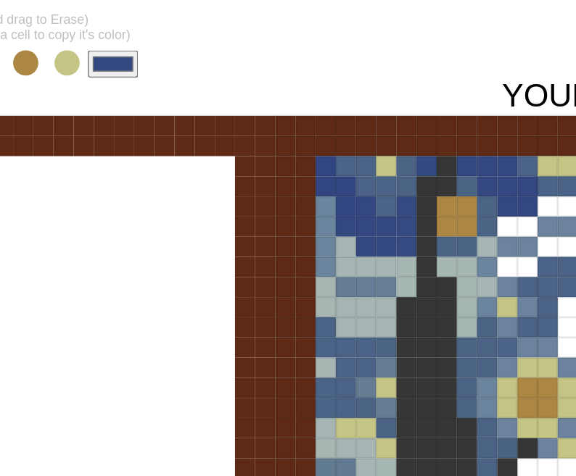
click at [97, 83] on input "#334881" at bounding box center [81, 78] width 36 height 20
click at [332, 153] on div at bounding box center [335, 151] width 15 height 15
click at [347, 153] on div at bounding box center [350, 151] width 15 height 15
click at [357, 153] on div at bounding box center [364, 151] width 15 height 15
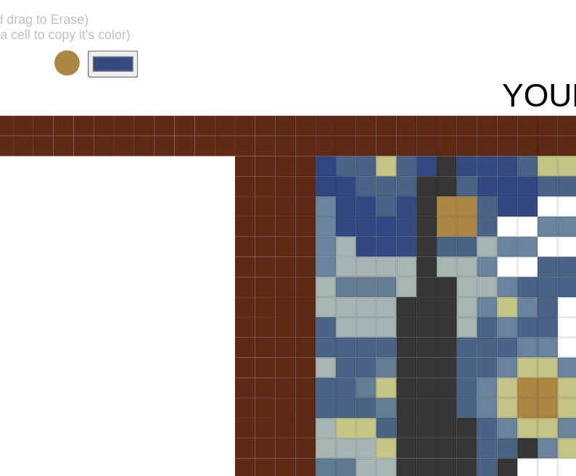
click at [360, 167] on div at bounding box center [364, 166] width 15 height 15
click at [368, 182] on div at bounding box center [364, 180] width 15 height 15
click at [380, 182] on div at bounding box center [379, 180] width 15 height 15
click at [380, 170] on div at bounding box center [379, 166] width 15 height 15
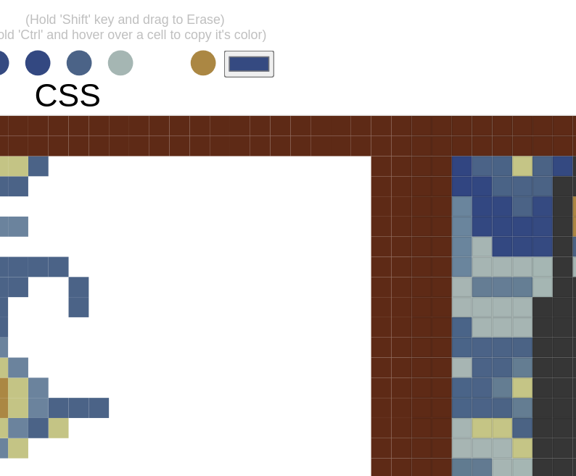
scroll to position [51, 58]
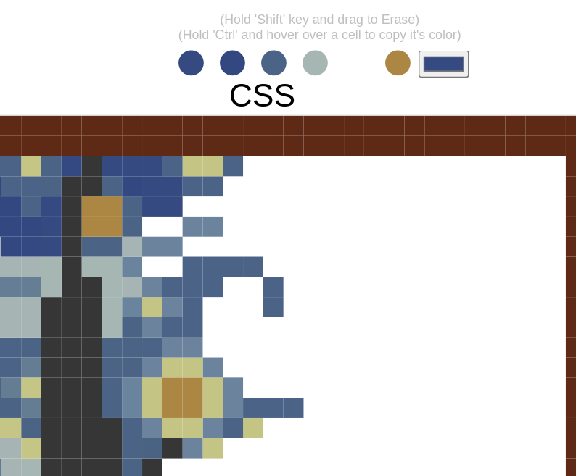
click at [223, 71] on span at bounding box center [227, 77] width 18 height 18
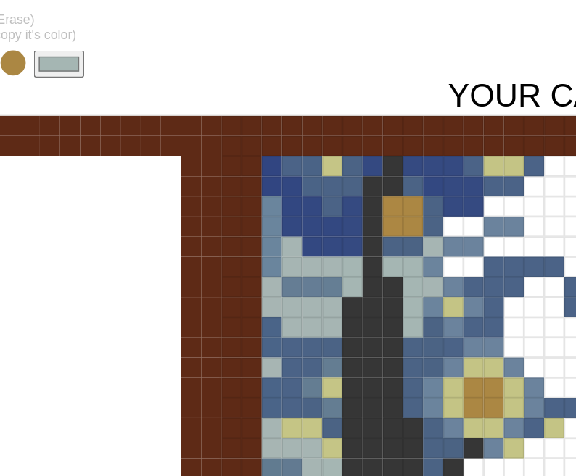
scroll to position [51, 217]
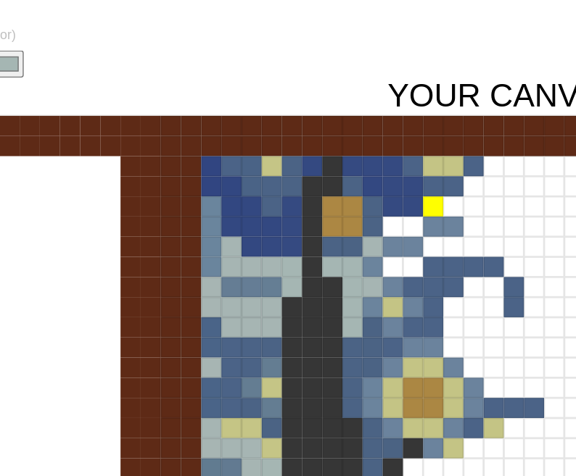
click at [476, 180] on div at bounding box center [472, 180] width 15 height 15
click at [489, 179] on div at bounding box center [487, 180] width 15 height 15
click at [437, 200] on div at bounding box center [443, 195] width 15 height 15
click at [452, 199] on div at bounding box center [458, 195] width 15 height 15
click at [441, 225] on div at bounding box center [443, 224] width 15 height 15
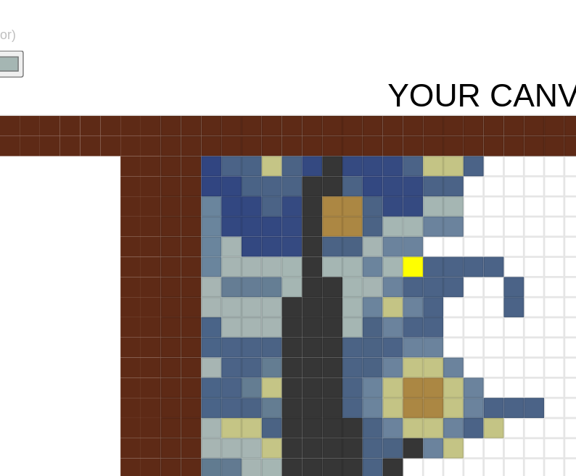
click at [451, 225] on div at bounding box center [458, 224] width 15 height 15
click at [467, 207] on div at bounding box center [472, 209] width 15 height 15
click at [489, 210] on div at bounding box center [487, 209] width 15 height 15
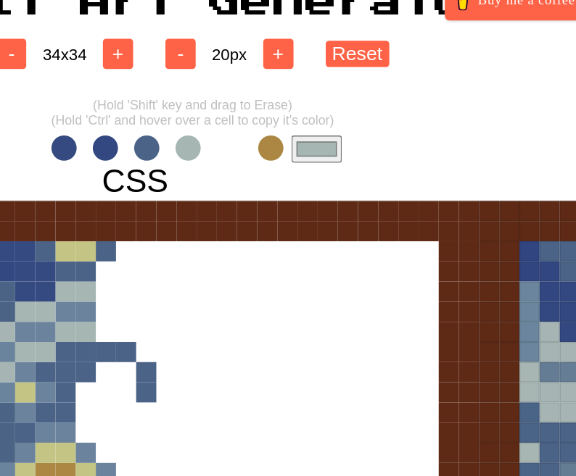
scroll to position [0, 142]
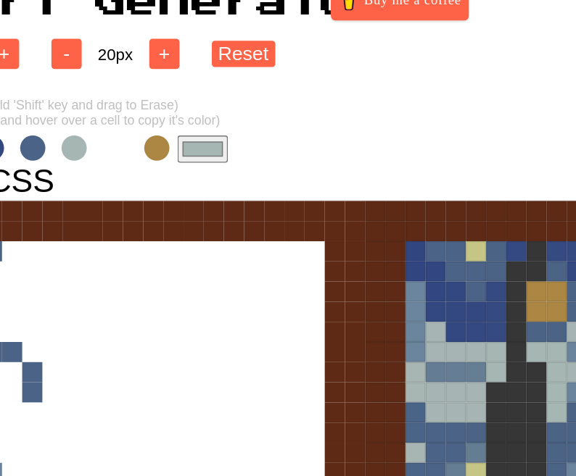
click at [228, 125] on input "#a5b6b3" at bounding box center [235, 129] width 36 height 20
click at [400, 134] on div "- 34 x 34 + - 20 px + Reset (Hold 'Shift' key and drag to Erase) (Hold 'Ctrl' a…" at bounding box center [146, 385] width 576 height 701
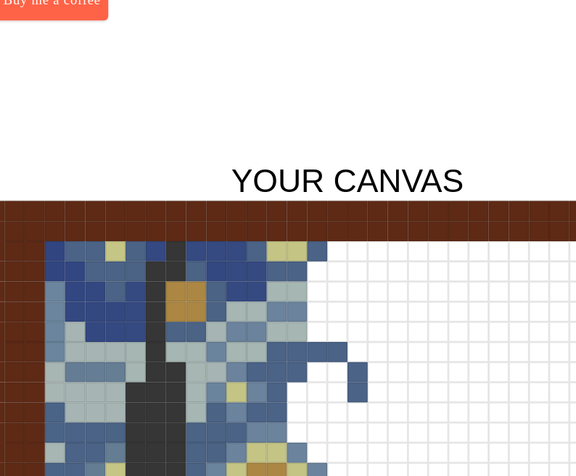
scroll to position [0, 443]
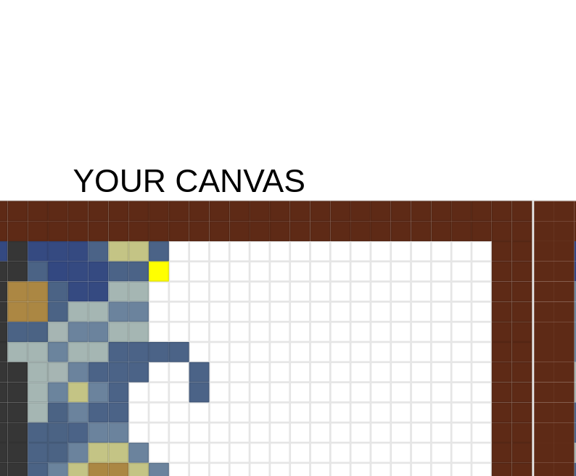
click at [276, 217] on div at bounding box center [275, 217] width 15 height 15
click at [289, 208] on div at bounding box center [290, 202] width 15 height 15
click at [300, 208] on div at bounding box center [304, 202] width 15 height 15
click at [323, 208] on div at bounding box center [319, 202] width 15 height 15
click at [322, 214] on div at bounding box center [319, 217] width 15 height 15
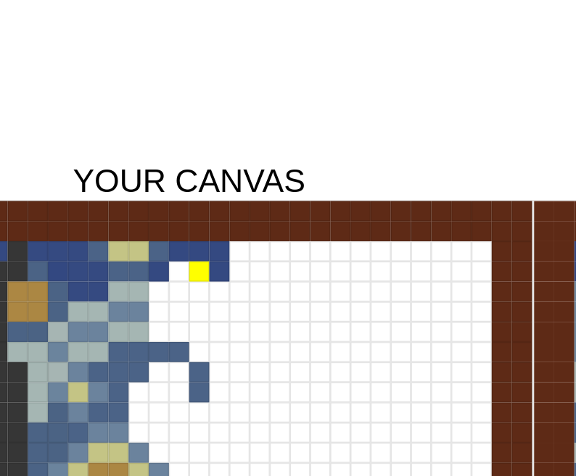
click at [299, 214] on div at bounding box center [304, 217] width 15 height 15
click at [287, 217] on div at bounding box center [290, 217] width 15 height 15
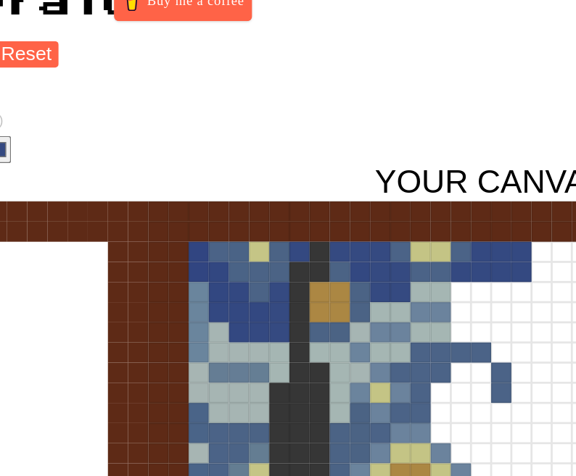
scroll to position [0, 322]
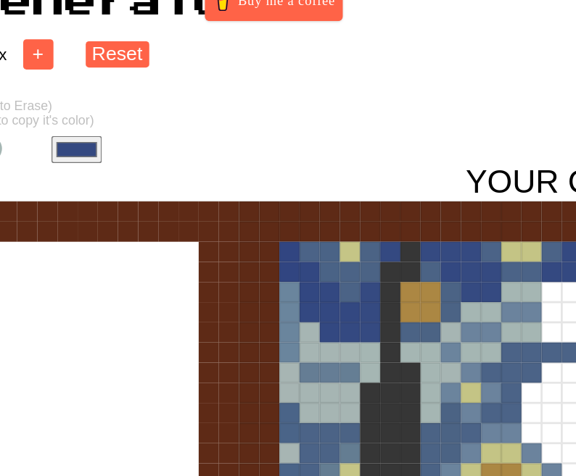
click at [55, 120] on input "#344981" at bounding box center [55, 129] width 36 height 20
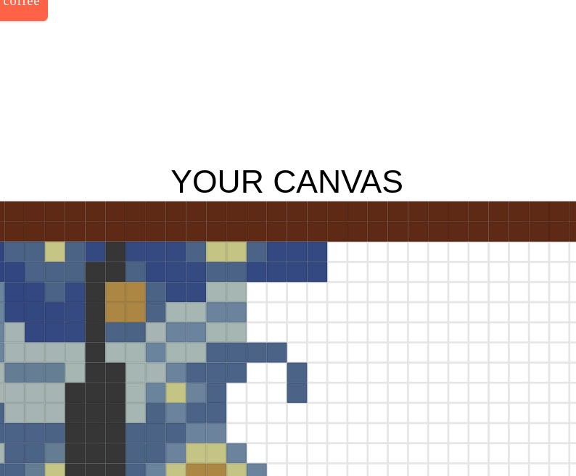
scroll to position [0, 378]
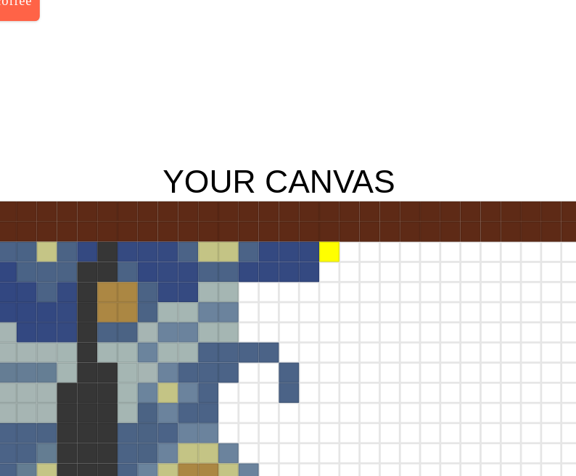
click at [396, 205] on div at bounding box center [398, 202] width 15 height 15
click at [396, 214] on div at bounding box center [398, 217] width 15 height 15
click at [411, 229] on div at bounding box center [412, 231] width 15 height 15
click at [431, 230] on div at bounding box center [427, 231] width 15 height 15
click at [441, 221] on div at bounding box center [441, 217] width 15 height 15
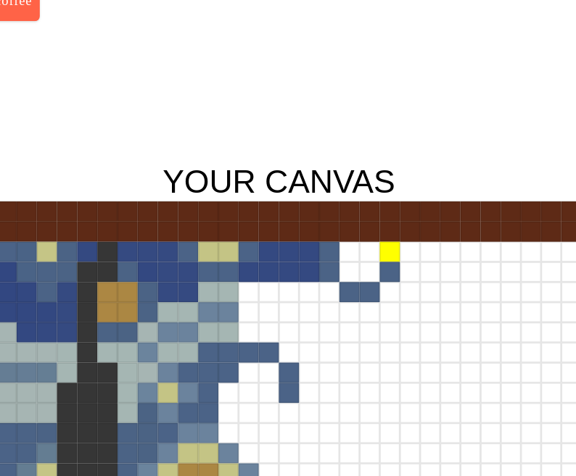
click at [441, 202] on div at bounding box center [441, 202] width 15 height 15
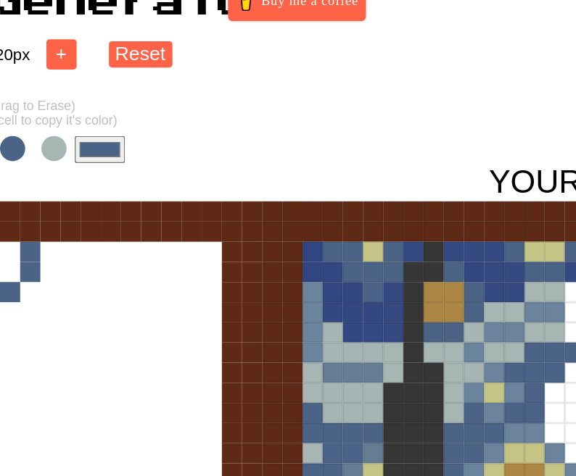
scroll to position [0, 286]
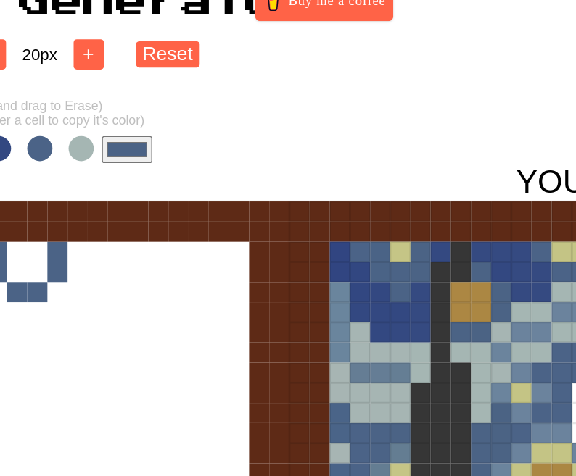
click at [91, 136] on input "#4b6386" at bounding box center [91, 129] width 36 height 20
click at [276, 124] on div "- 34 x 34 + - 20 px + Reset (Hold 'Shift' key and drag to Erase) (Hold 'Ctrl' a…" at bounding box center [2, 385] width 576 height 701
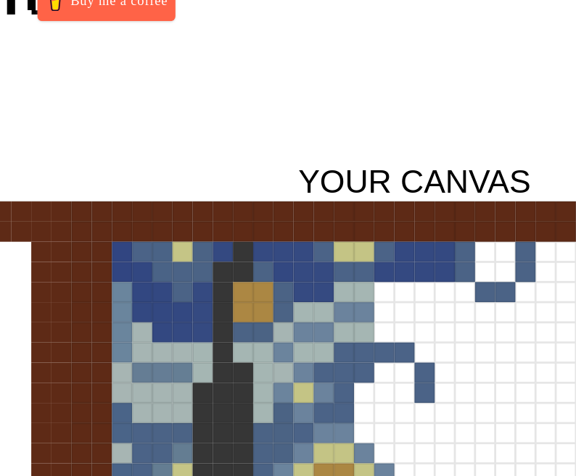
scroll to position [0, 339]
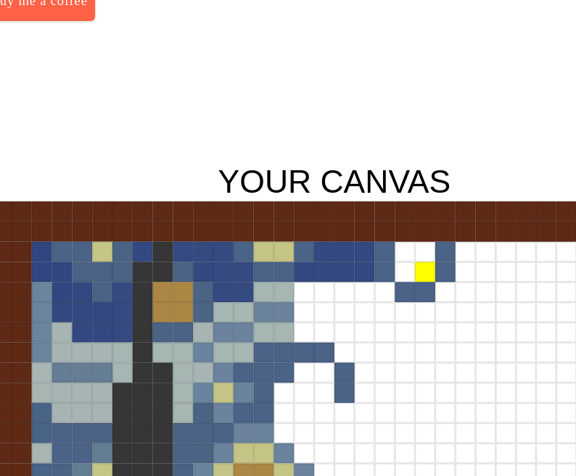
click at [464, 218] on div at bounding box center [467, 217] width 15 height 15
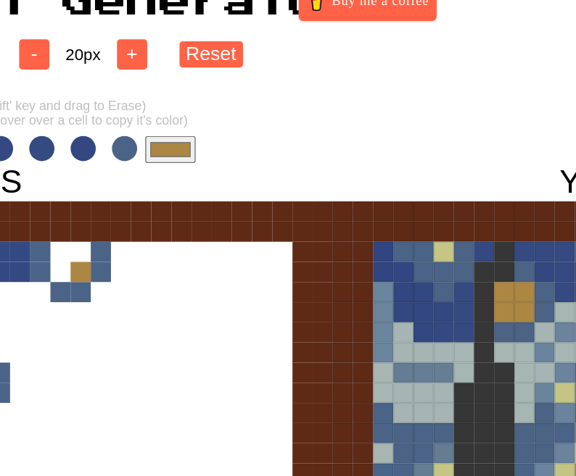
scroll to position [0, 239]
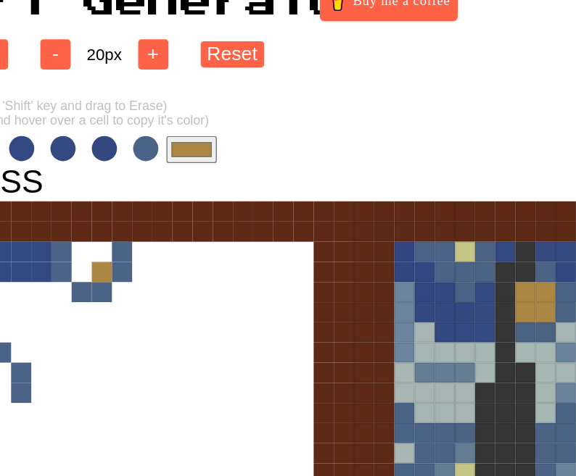
click at [138, 130] on input "#ab8743" at bounding box center [138, 129] width 36 height 20
click at [303, 122] on div "- 34 x 34 + - 20 px + Reset (Hold 'Shift' key and drag to Erase) (Hold 'Ctrl' a…" at bounding box center [49, 385] width 576 height 701
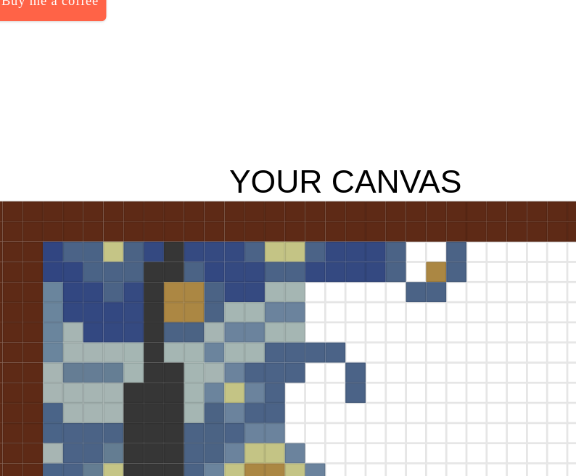
scroll to position [0, 340]
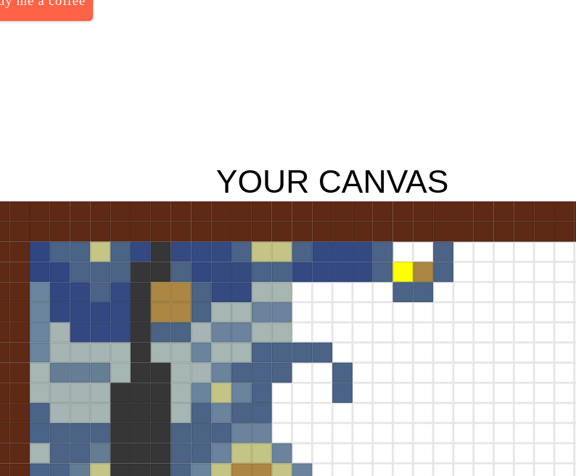
click at [453, 215] on div at bounding box center [451, 217] width 15 height 15
click at [451, 207] on div at bounding box center [451, 202] width 15 height 15
click at [465, 207] on div at bounding box center [465, 202] width 15 height 15
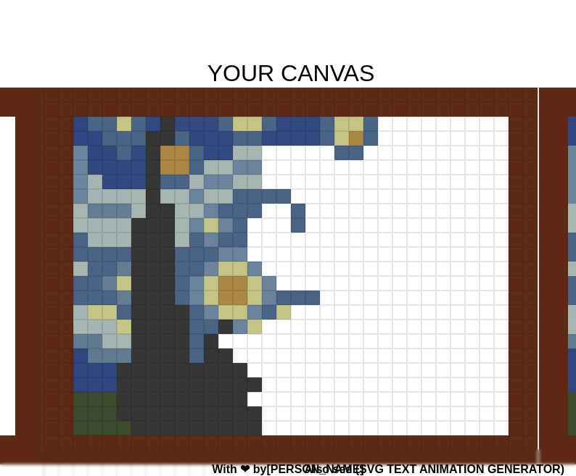
scroll to position [78, 0]
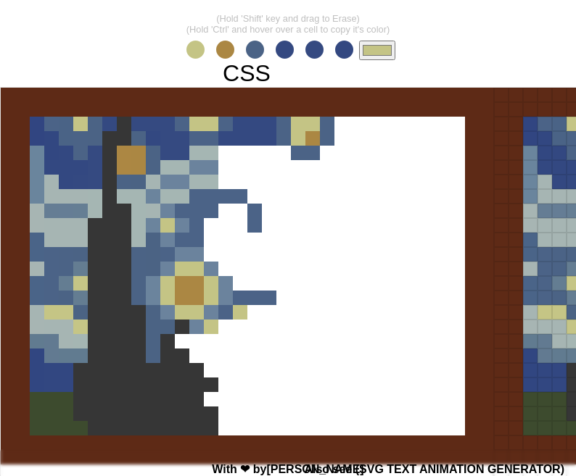
click at [291, 46] on span at bounding box center [285, 50] width 18 height 18
click at [373, 49] on input "#344981" at bounding box center [377, 51] width 36 height 20
click at [492, 23] on div "- 34 x 34 + - 20 px + Reset (Hold 'Shift' key and drag to Erase) (Hold 'Ctrl' a…" at bounding box center [288, 306] width 576 height 701
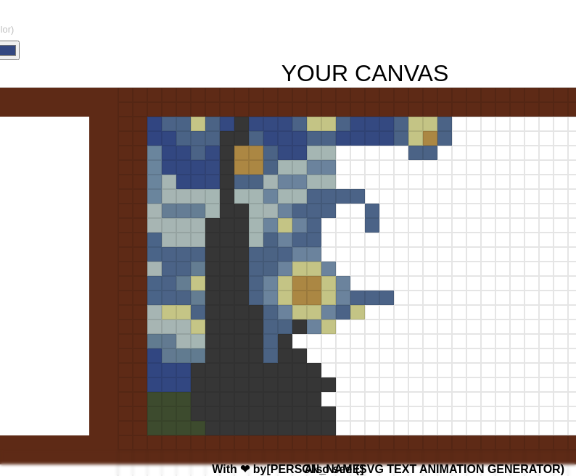
scroll to position [83, 376]
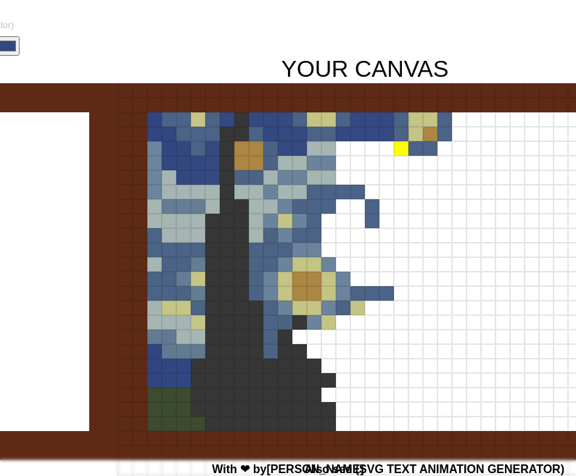
click at [402, 144] on div at bounding box center [401, 148] width 15 height 15
click at [410, 163] on div at bounding box center [415, 163] width 15 height 15
click at [427, 163] on div at bounding box center [430, 163] width 15 height 15
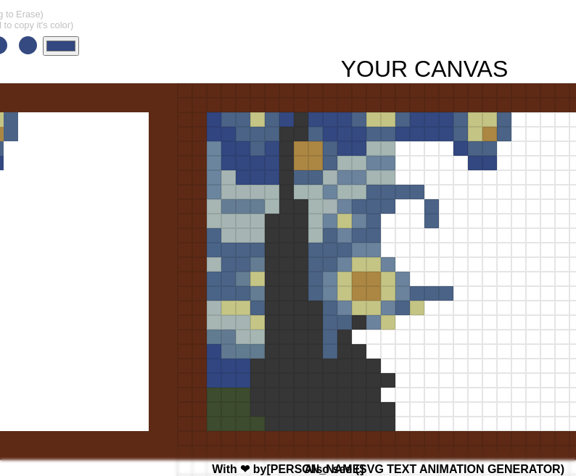
scroll to position [83, 283]
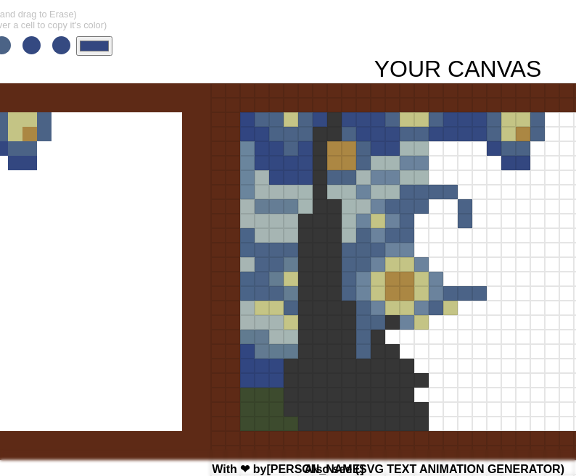
click at [104, 48] on input "#334780" at bounding box center [94, 46] width 36 height 20
type input "#354a81"
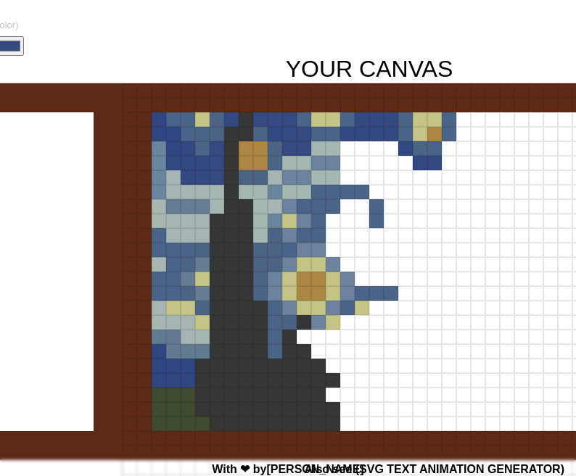
scroll to position [83, 493]
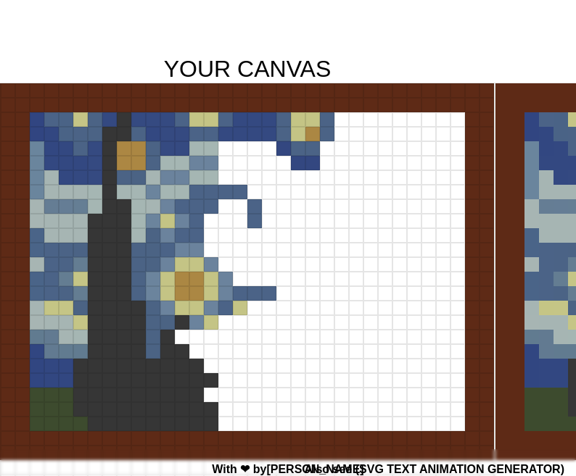
click at [279, 149] on div at bounding box center [283, 148] width 15 height 15
click at [296, 165] on div at bounding box center [298, 163] width 15 height 15
click at [312, 165] on div at bounding box center [312, 163] width 15 height 15
